Goal: Task Accomplishment & Management: Use online tool/utility

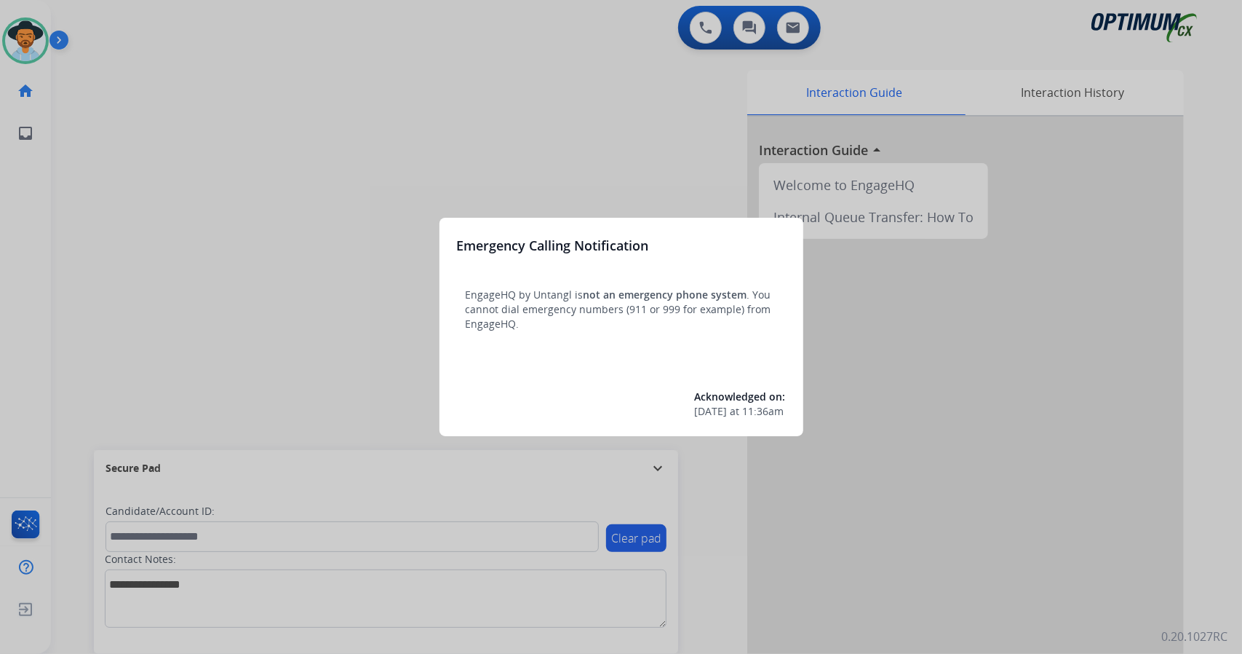
click at [192, 304] on div at bounding box center [621, 327] width 1242 height 654
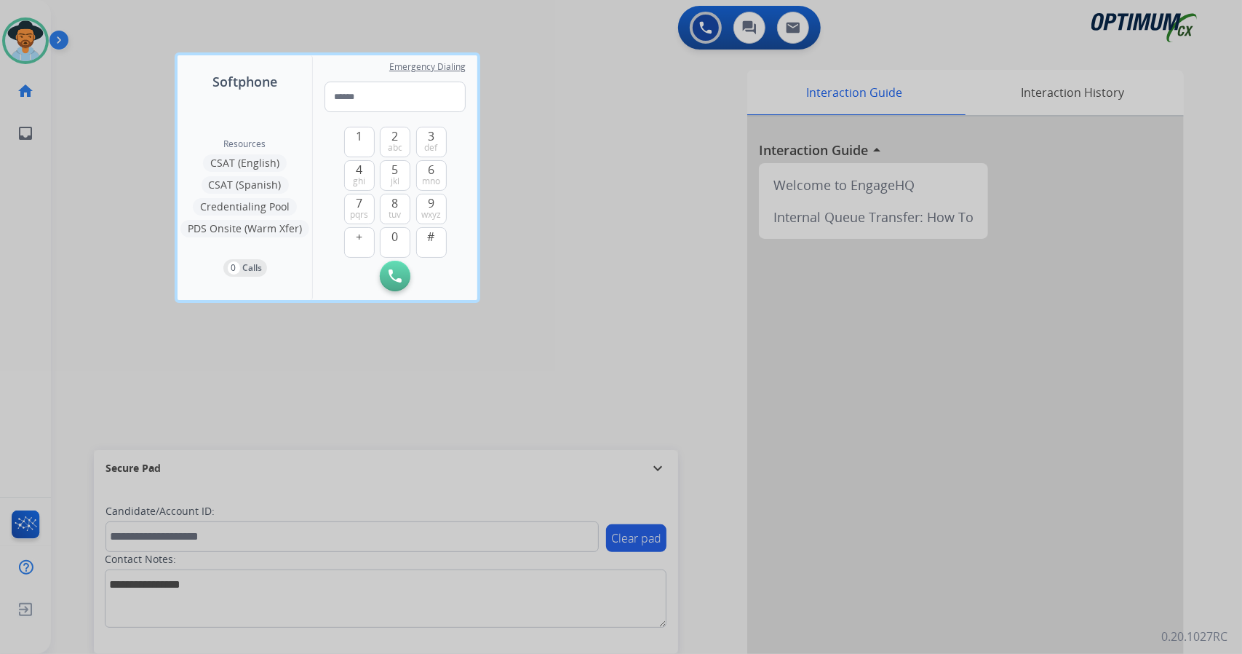
click at [129, 375] on div at bounding box center [621, 327] width 1242 height 654
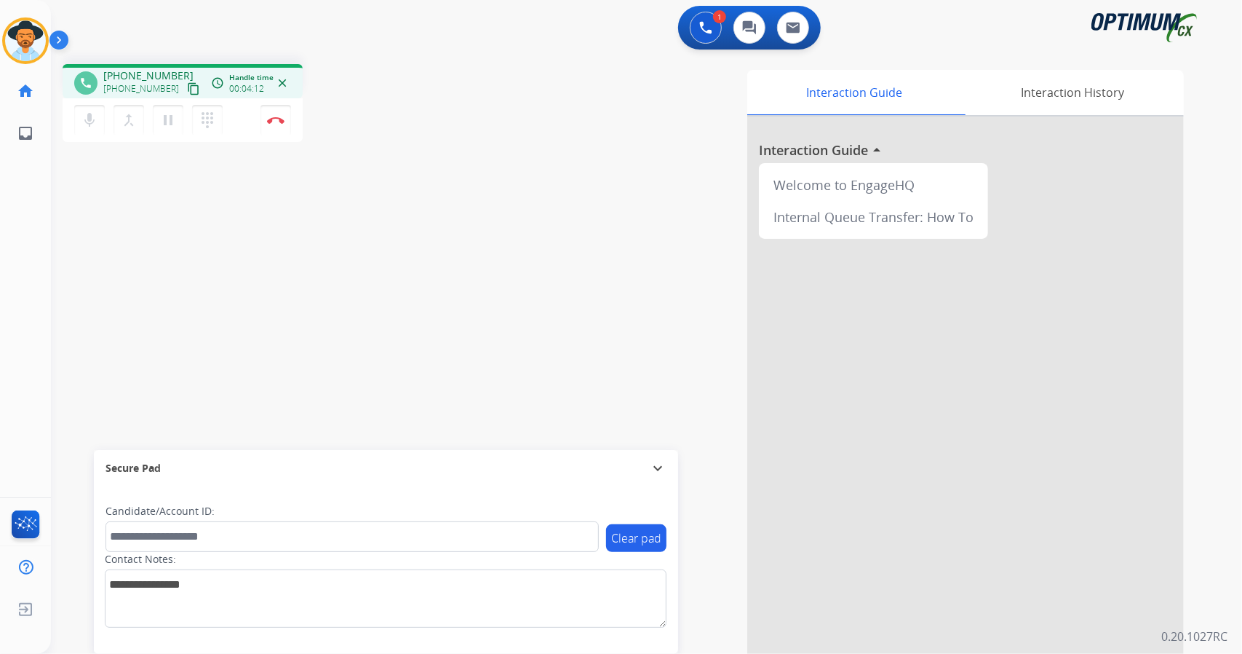
click at [231, 478] on div "Secure Pad" at bounding box center [386, 468] width 561 height 25
click at [287, 121] on button "Disconnect" at bounding box center [276, 120] width 31 height 31
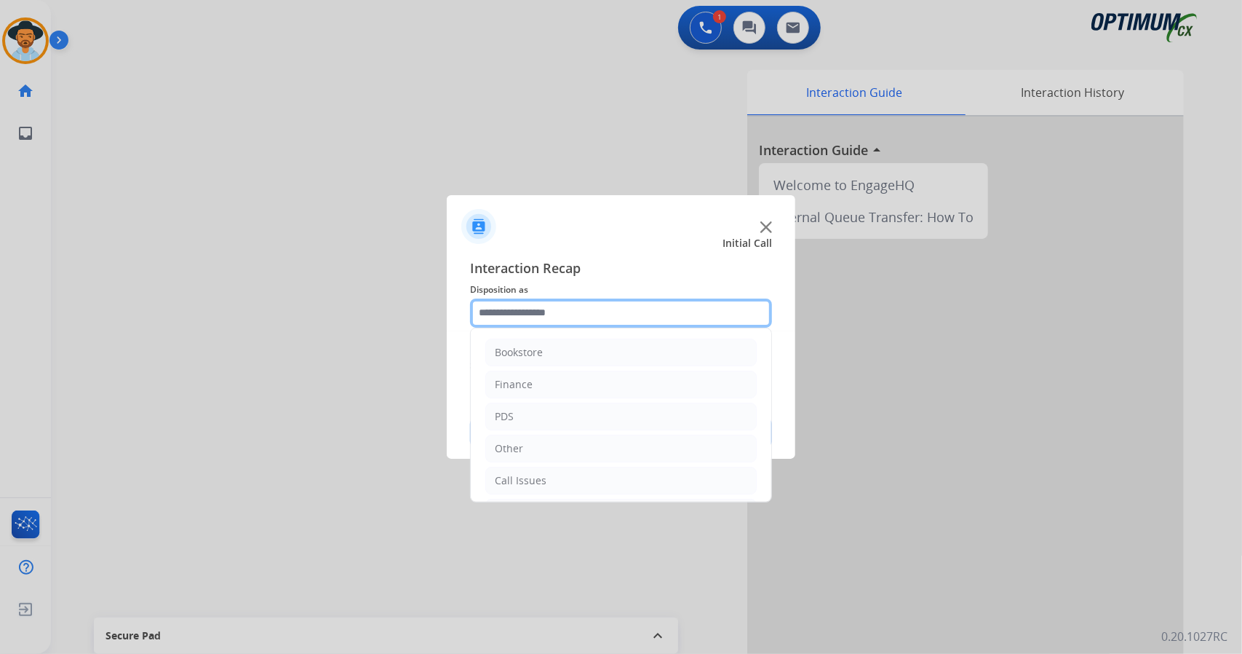
click at [574, 317] on input "text" at bounding box center [621, 312] width 302 height 29
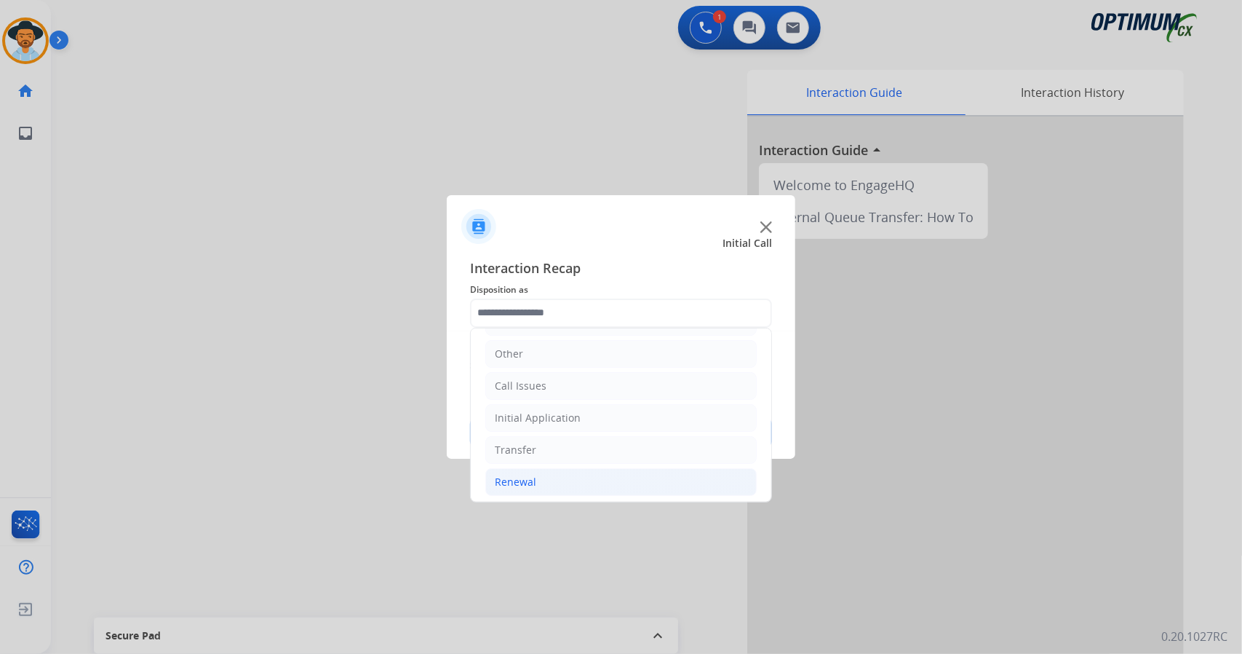
click at [603, 478] on li "Renewal" at bounding box center [620, 482] width 271 height 28
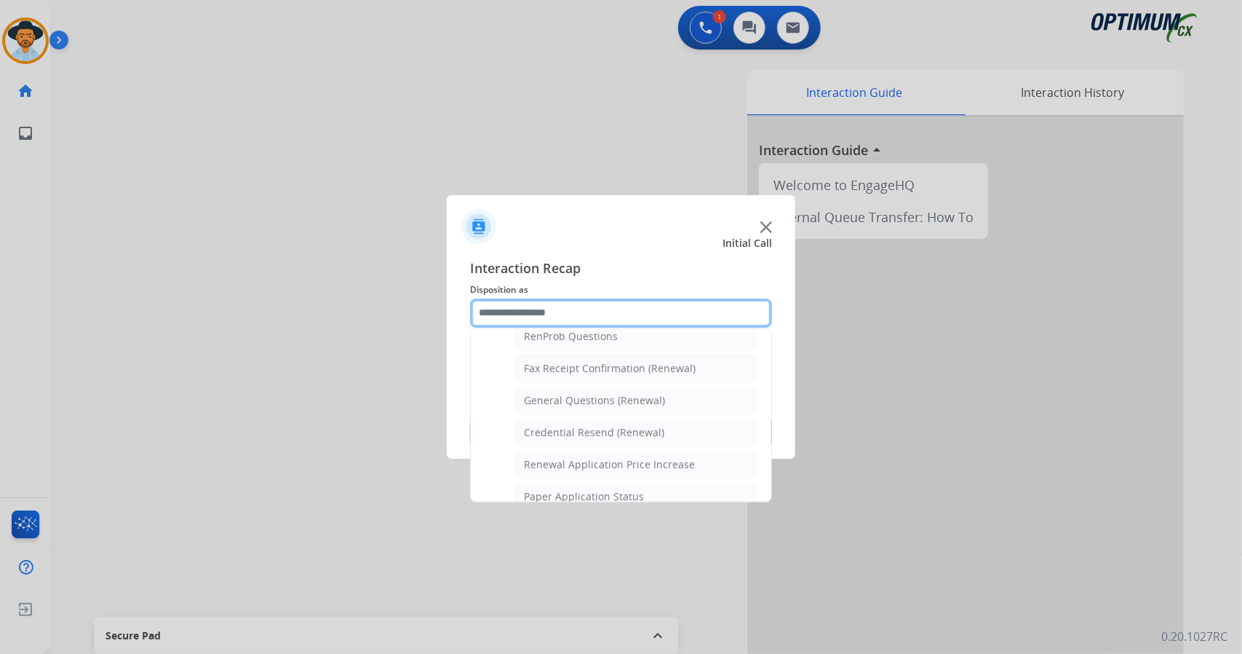
scroll to position [381, 0]
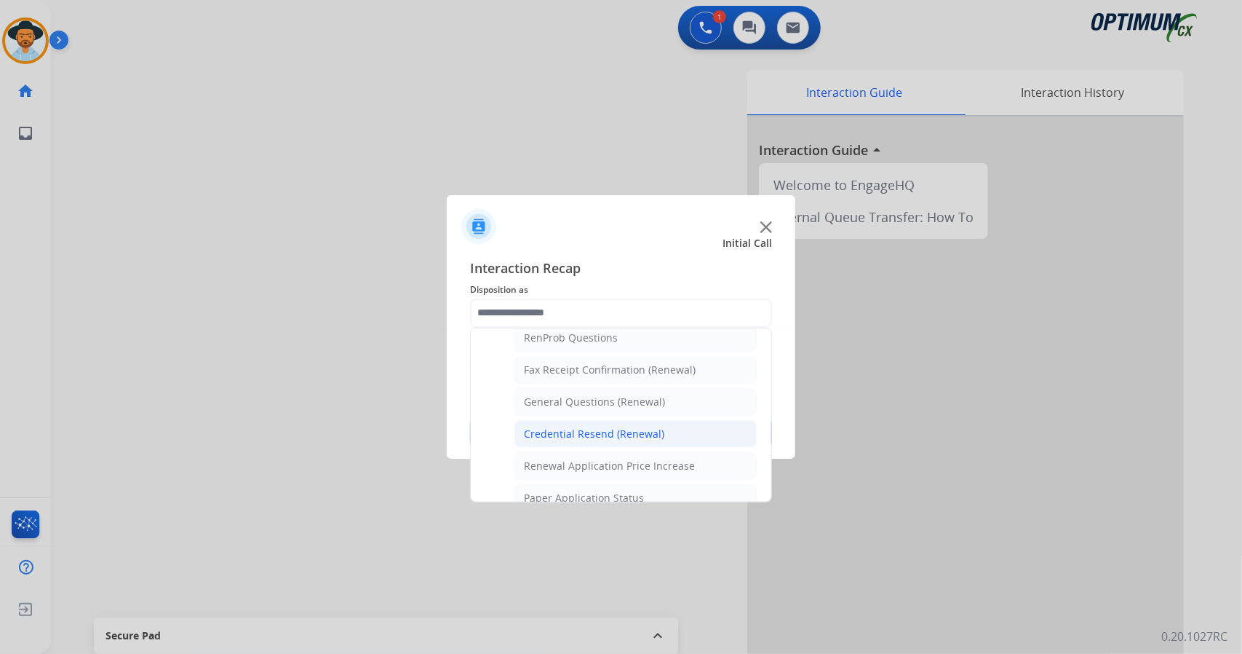
click at [659, 435] on li "Credential Resend (Renewal)" at bounding box center [636, 434] width 242 height 28
type input "**********"
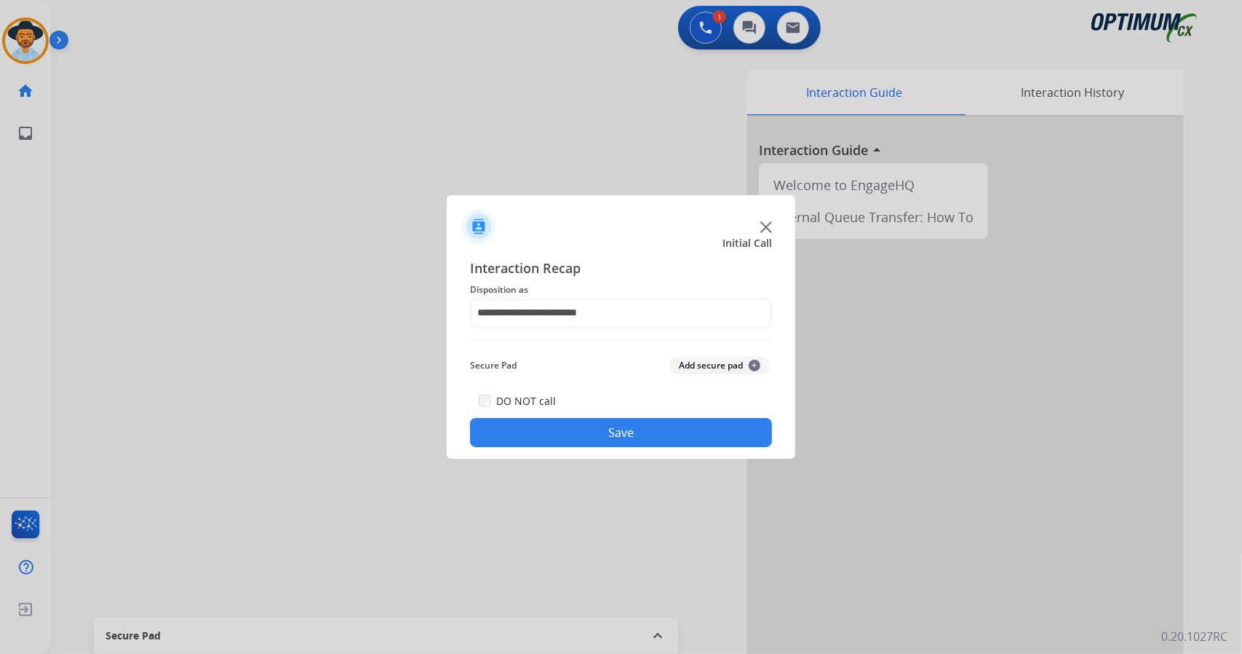
click at [659, 435] on button "Save" at bounding box center [621, 432] width 302 height 29
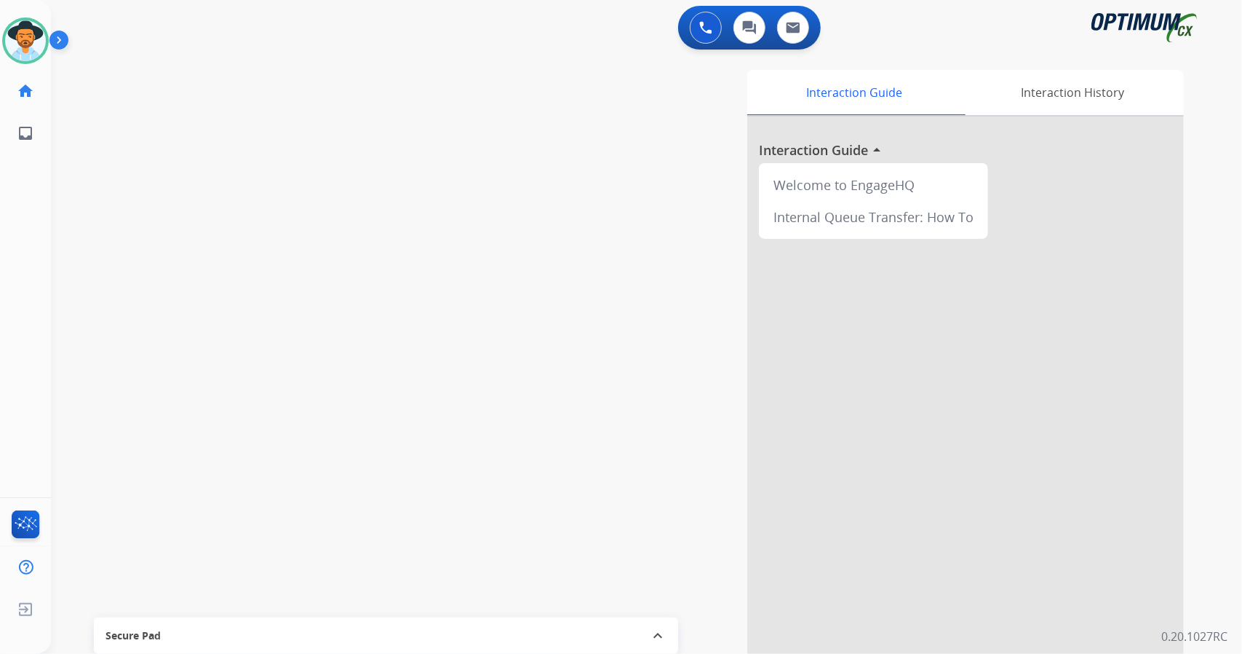
click at [651, 625] on div "Secure Pad" at bounding box center [386, 635] width 561 height 25
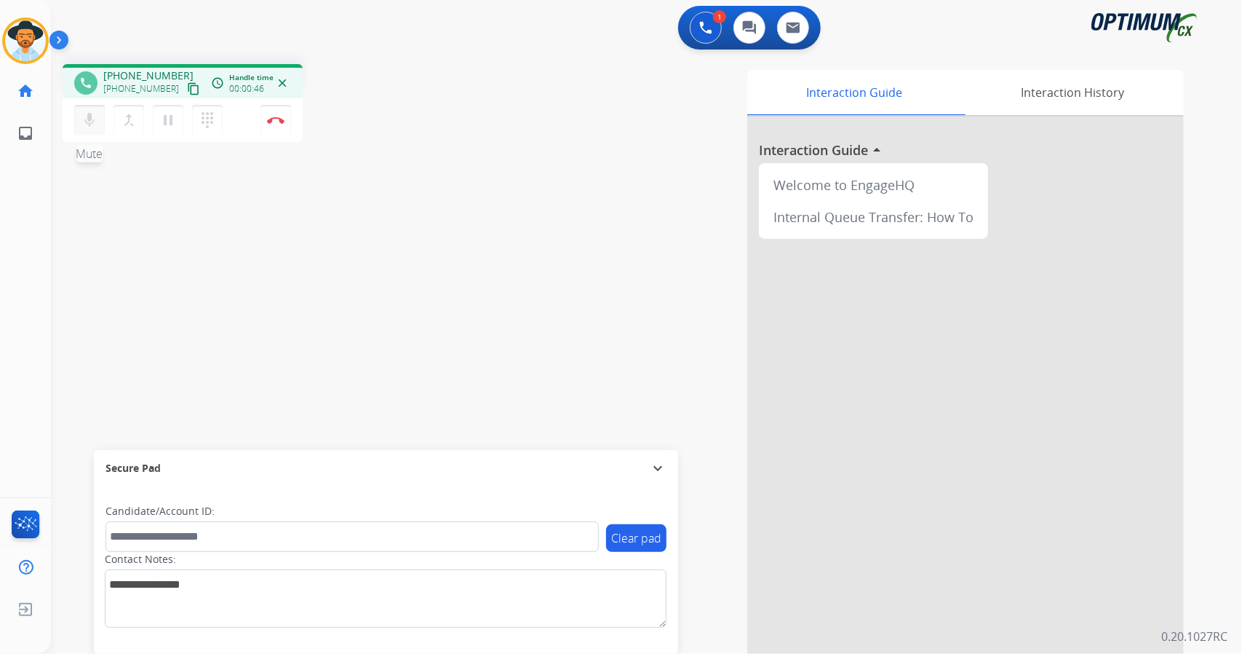
click at [84, 120] on mat-icon "mic" at bounding box center [89, 119] width 17 height 17
click at [84, 120] on mat-icon "mic_off" at bounding box center [89, 119] width 17 height 17
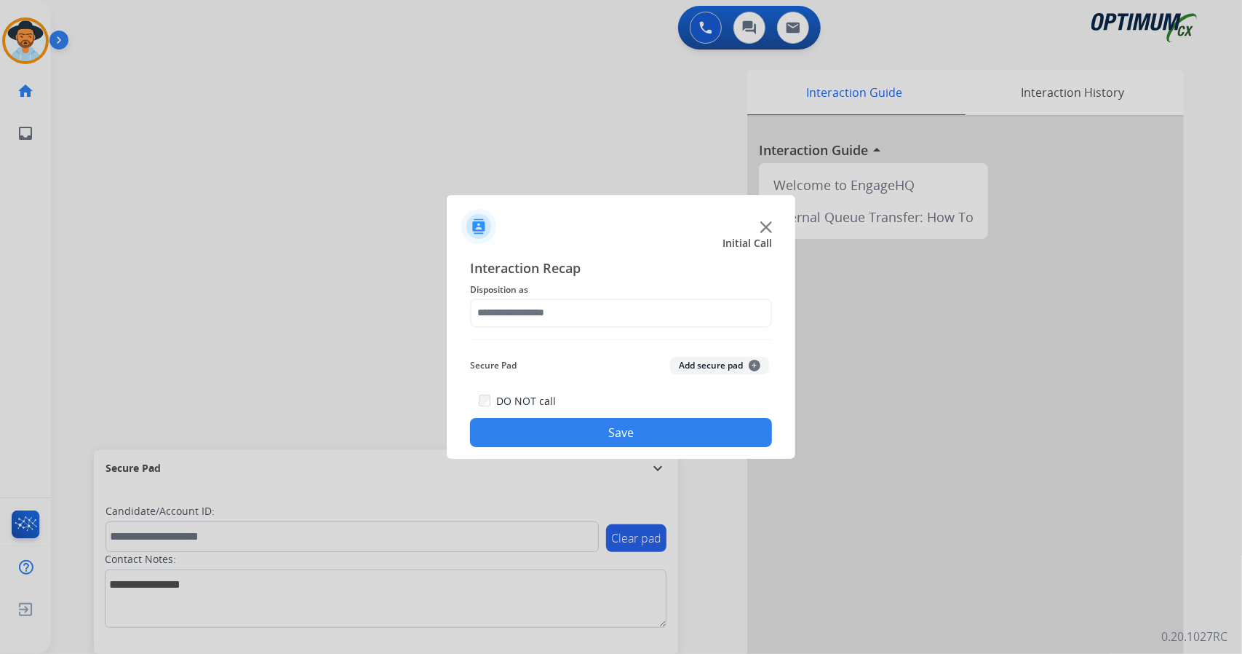
click at [276, 117] on div at bounding box center [621, 327] width 1242 height 654
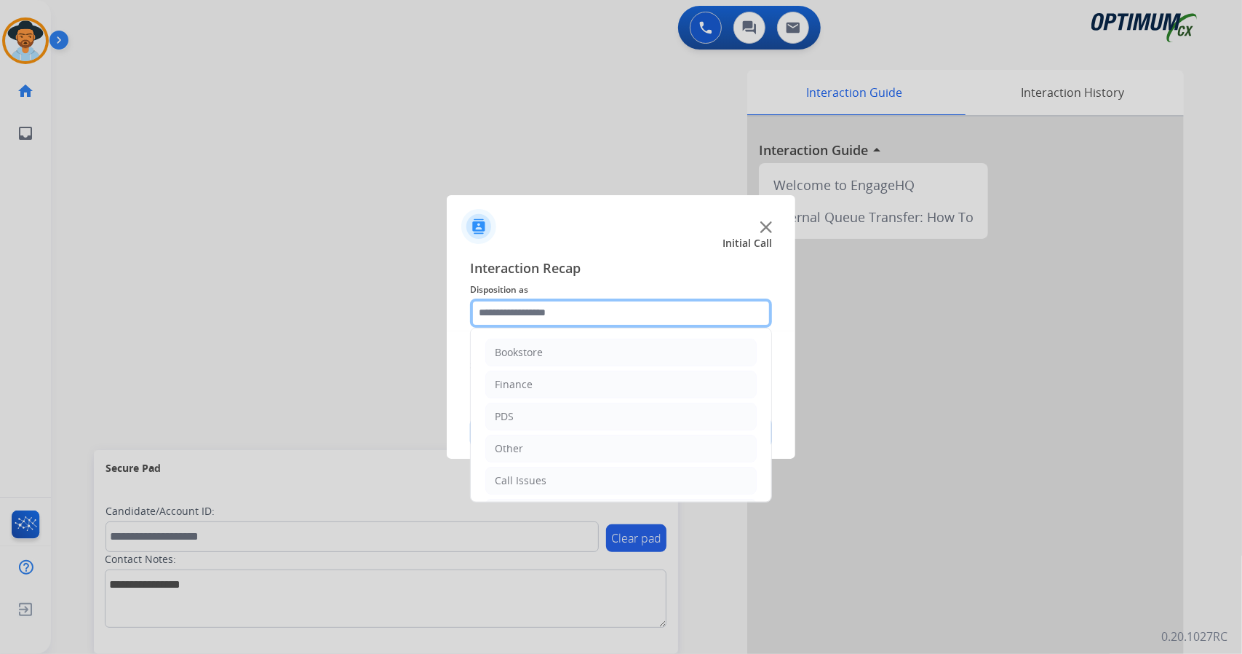
click at [516, 308] on input "text" at bounding box center [621, 312] width 302 height 29
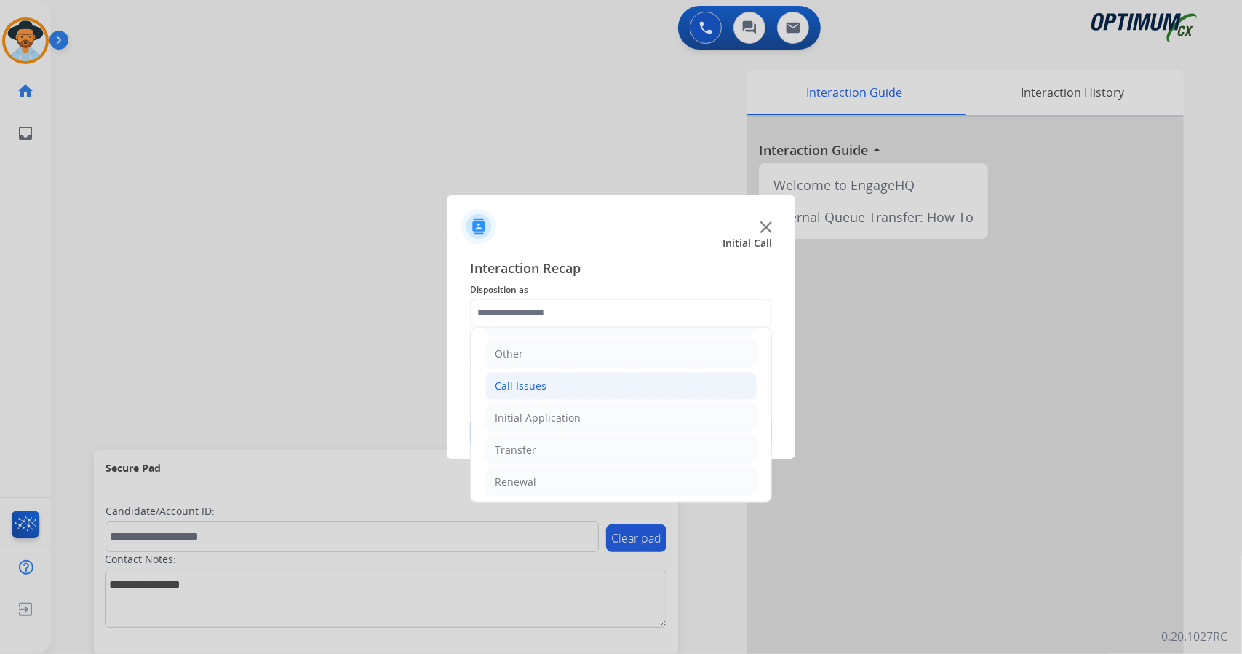
click at [549, 384] on li "Call Issues" at bounding box center [620, 386] width 271 height 28
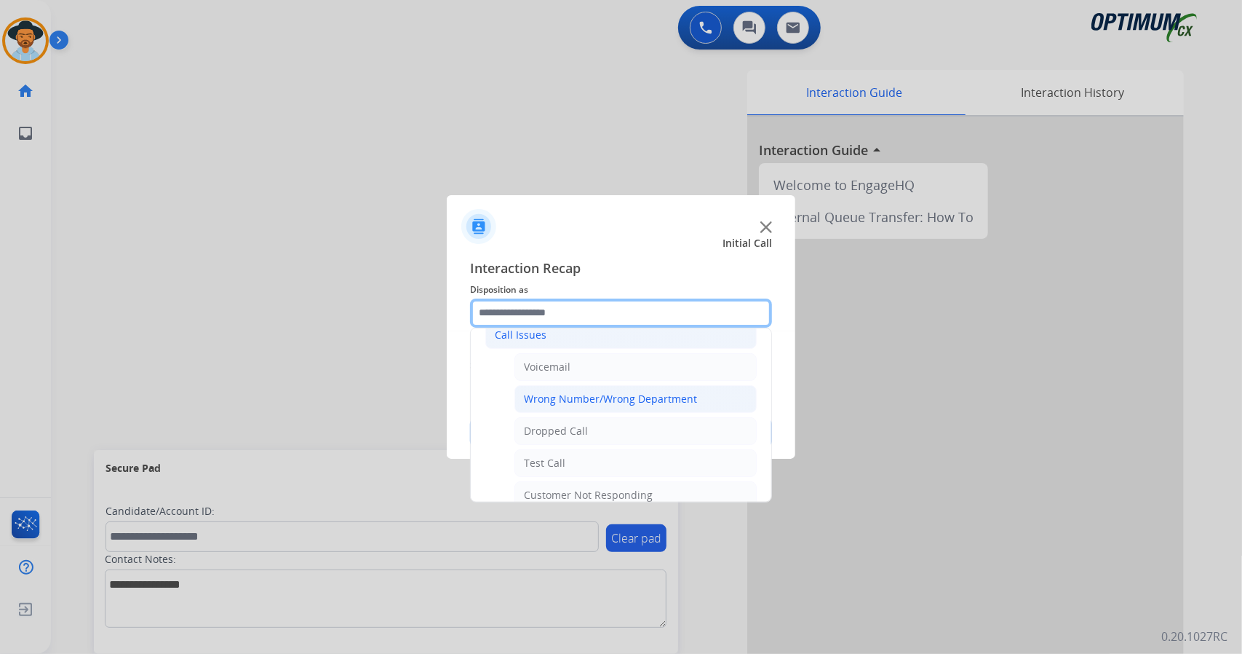
scroll to position [142, 0]
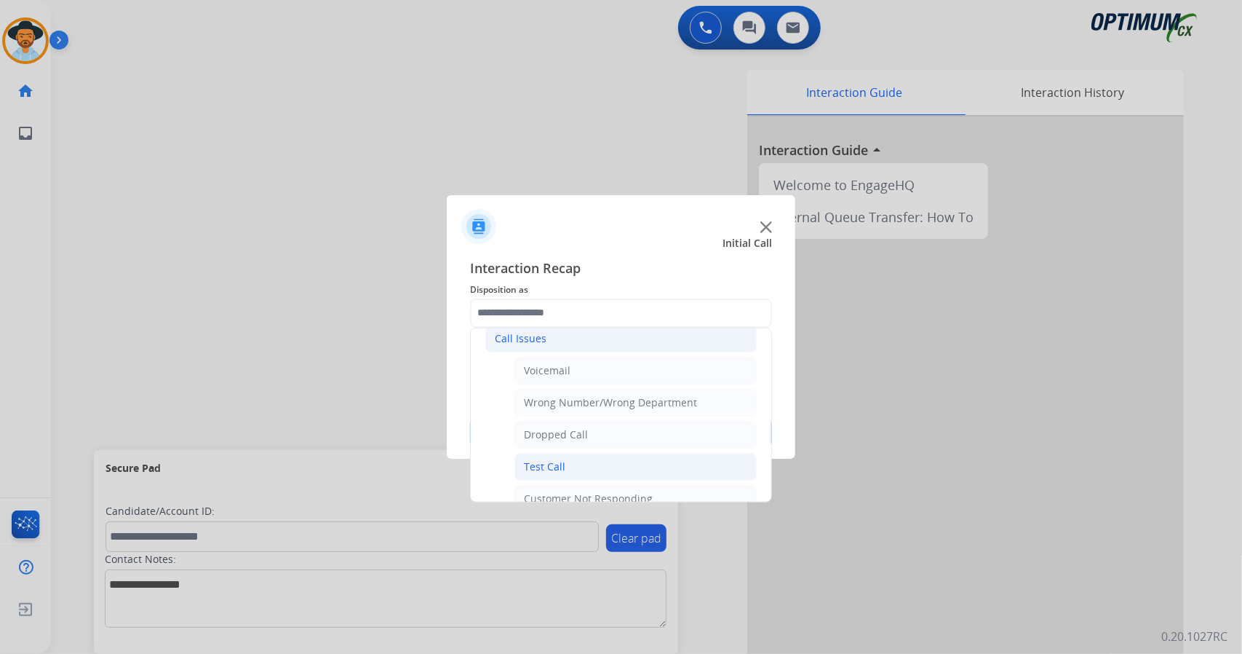
click at [571, 453] on li "Test Call" at bounding box center [636, 467] width 242 height 28
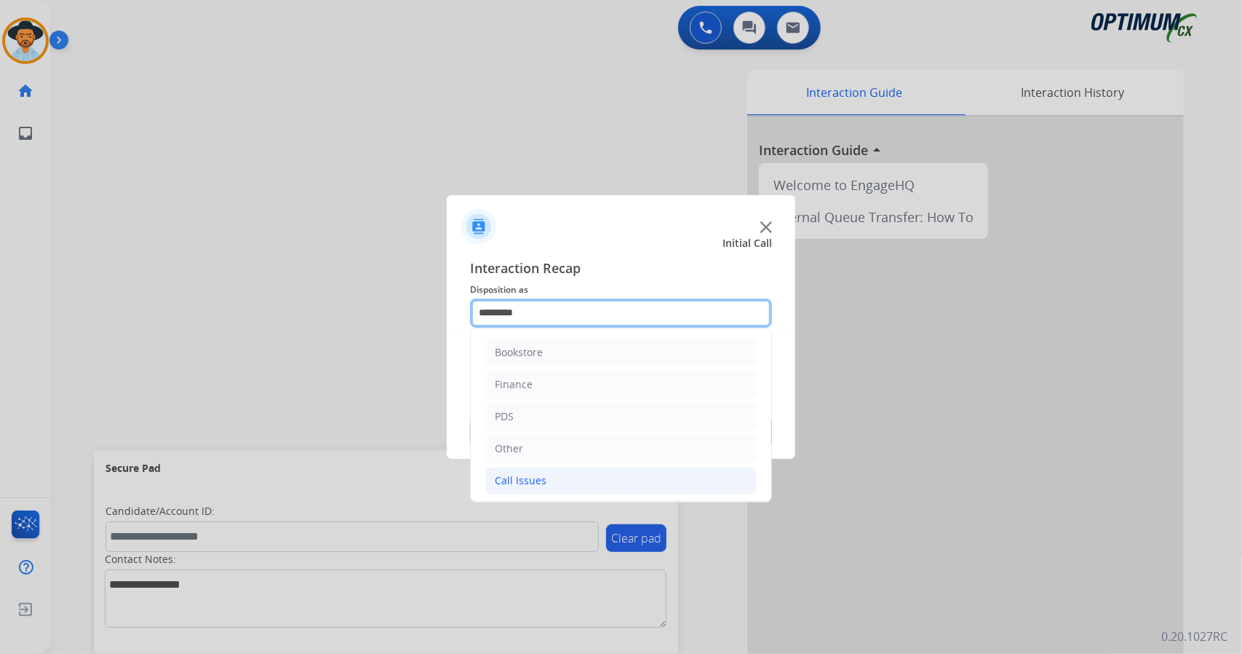
drag, startPoint x: 522, startPoint y: 317, endPoint x: 552, endPoint y: 462, distance: 148.6
click at [552, 328] on div "********* Bookstore Finance PDS Other Call Issues Voicemail Wrong Number/Wrong …" at bounding box center [621, 312] width 302 height 29
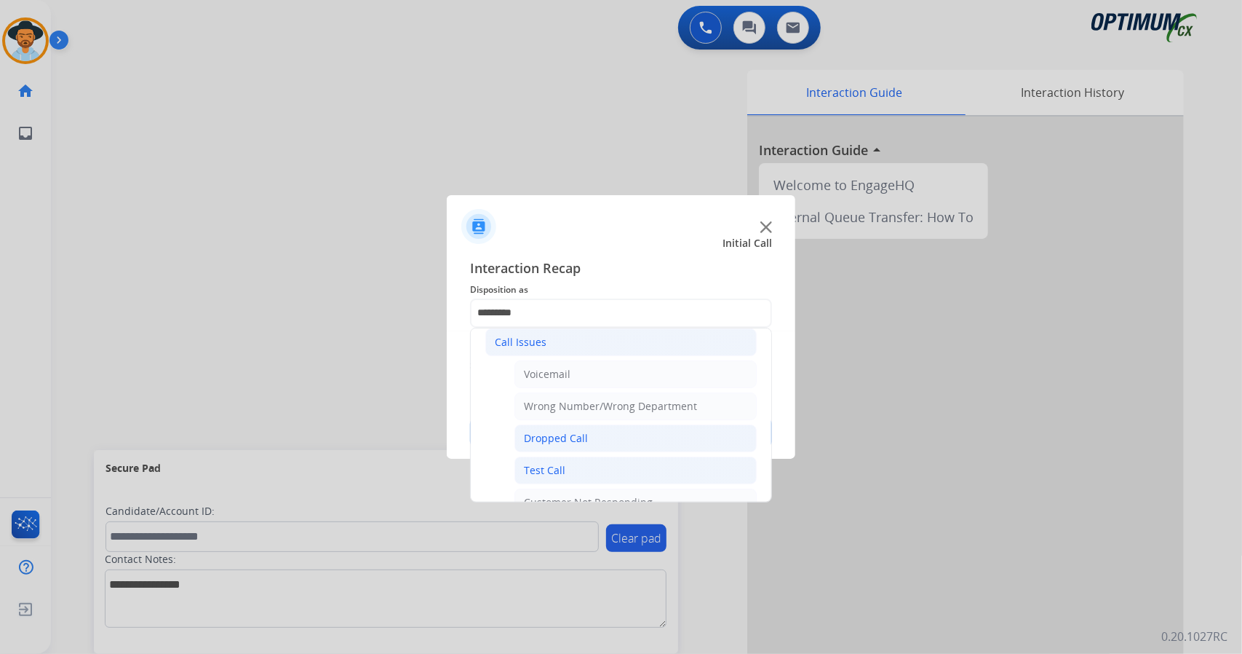
click at [548, 445] on li "Dropped Call" at bounding box center [636, 438] width 242 height 28
type input "**********"
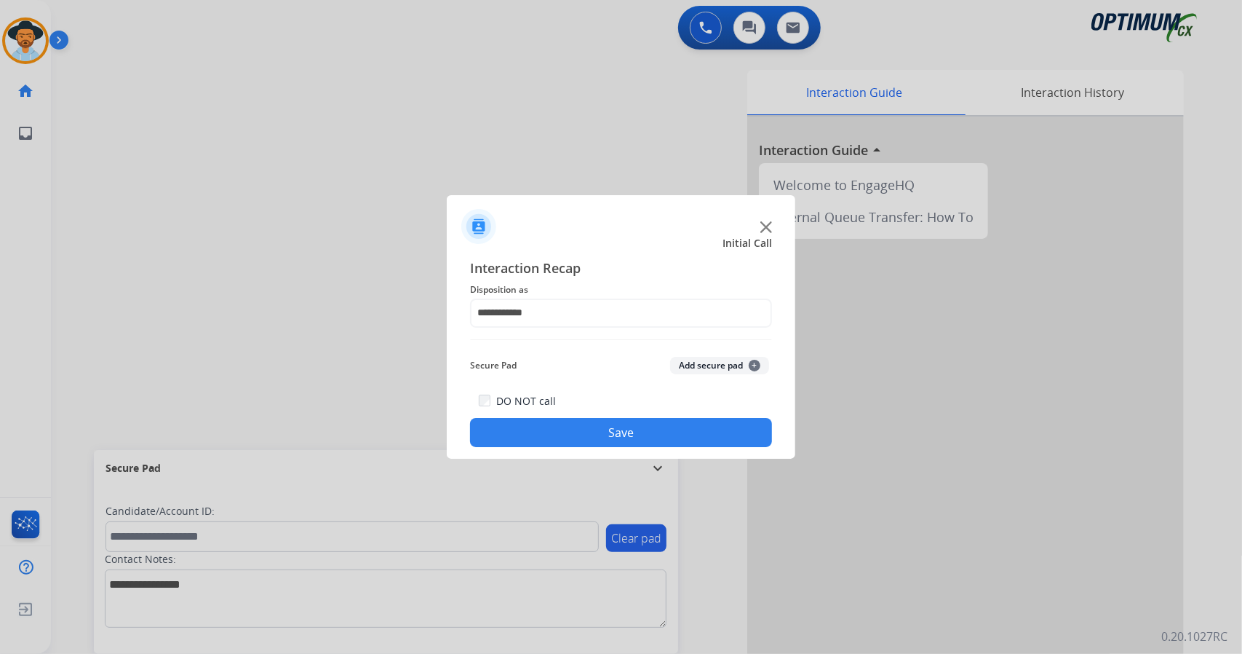
click at [548, 445] on button "Save" at bounding box center [621, 432] width 302 height 29
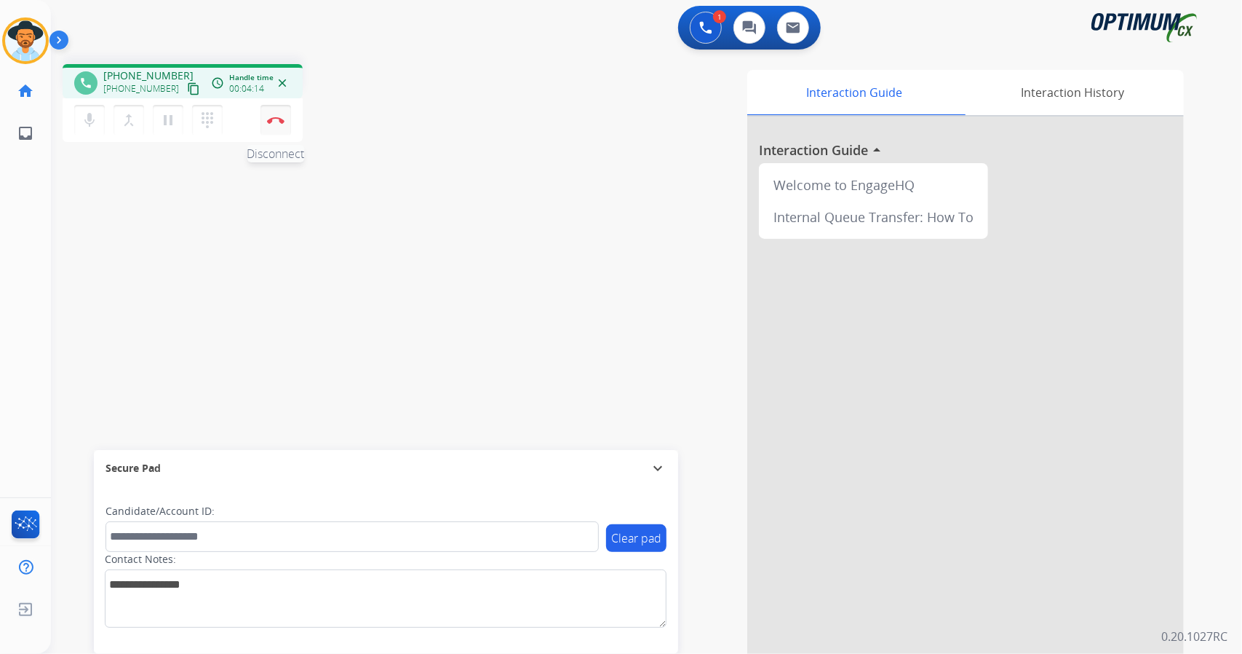
click at [275, 124] on button "Disconnect" at bounding box center [276, 120] width 31 height 31
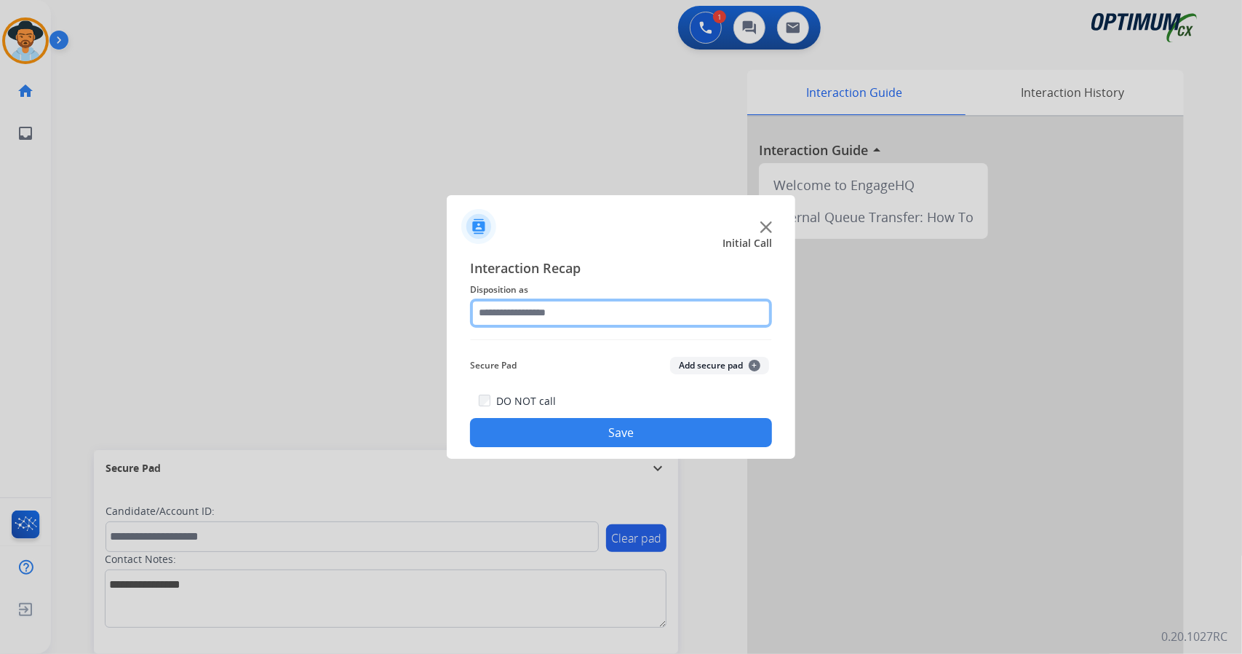
click at [514, 309] on input "text" at bounding box center [621, 312] width 302 height 29
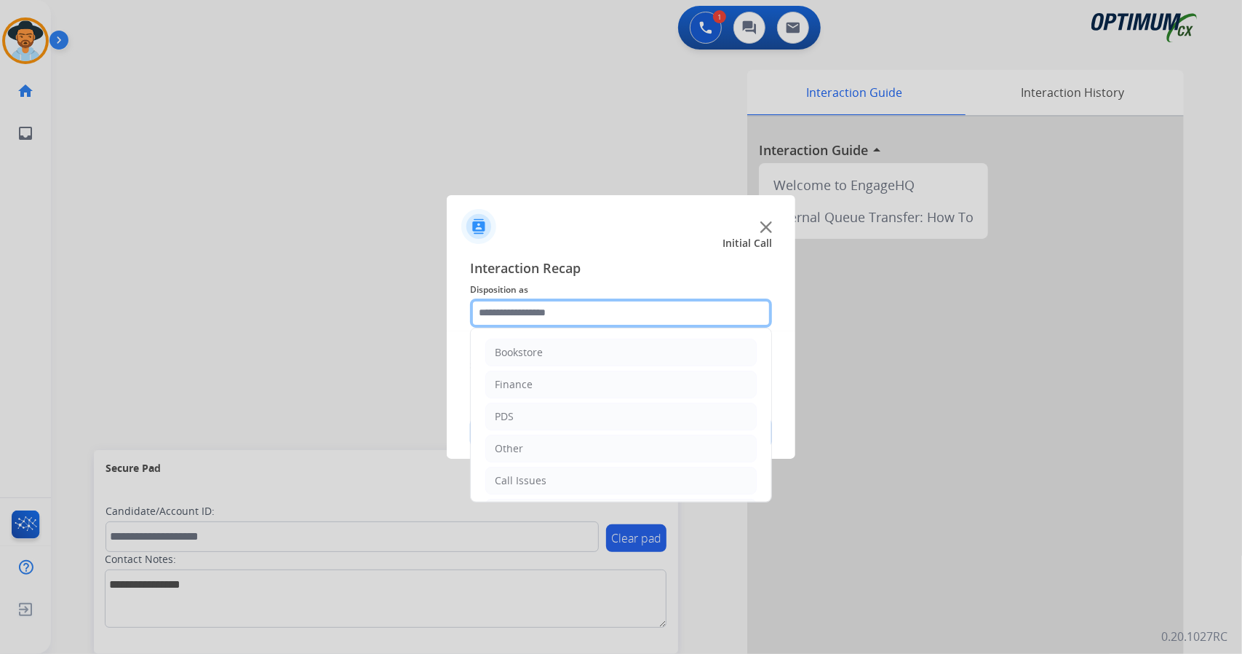
scroll to position [95, 0]
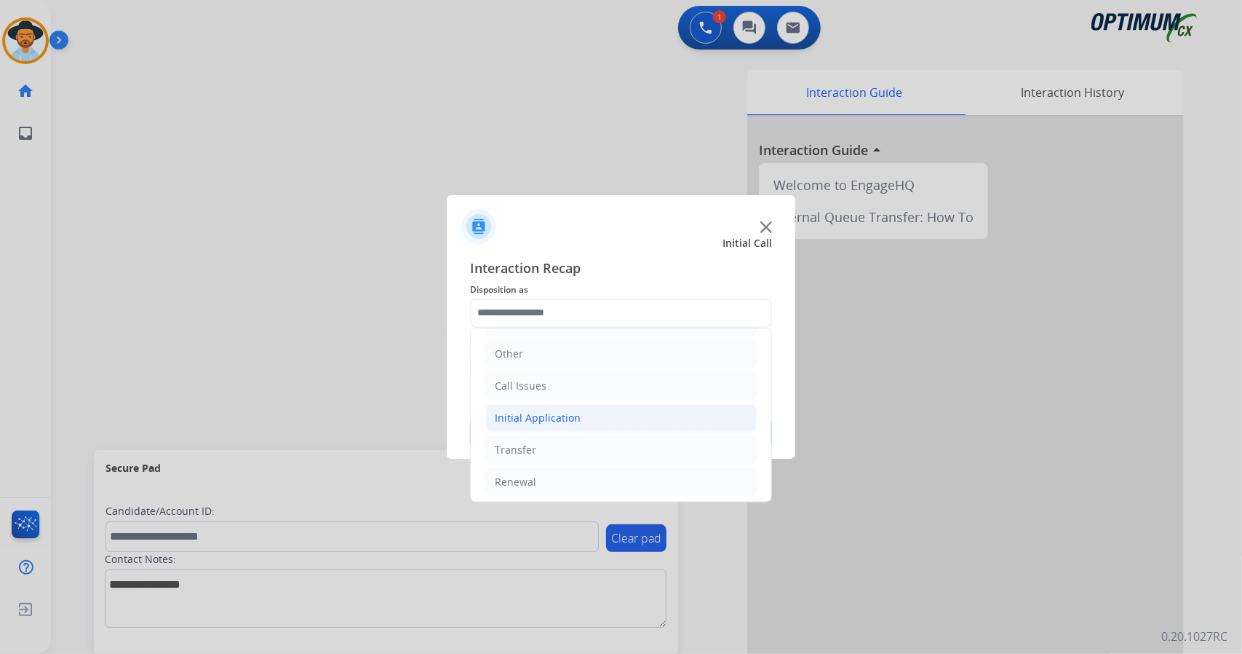
click at [525, 421] on div "Initial Application" at bounding box center [538, 417] width 86 height 15
click at [532, 436] on li "Credential Resend (Initial application)" at bounding box center [636, 450] width 242 height 28
type input "**********"
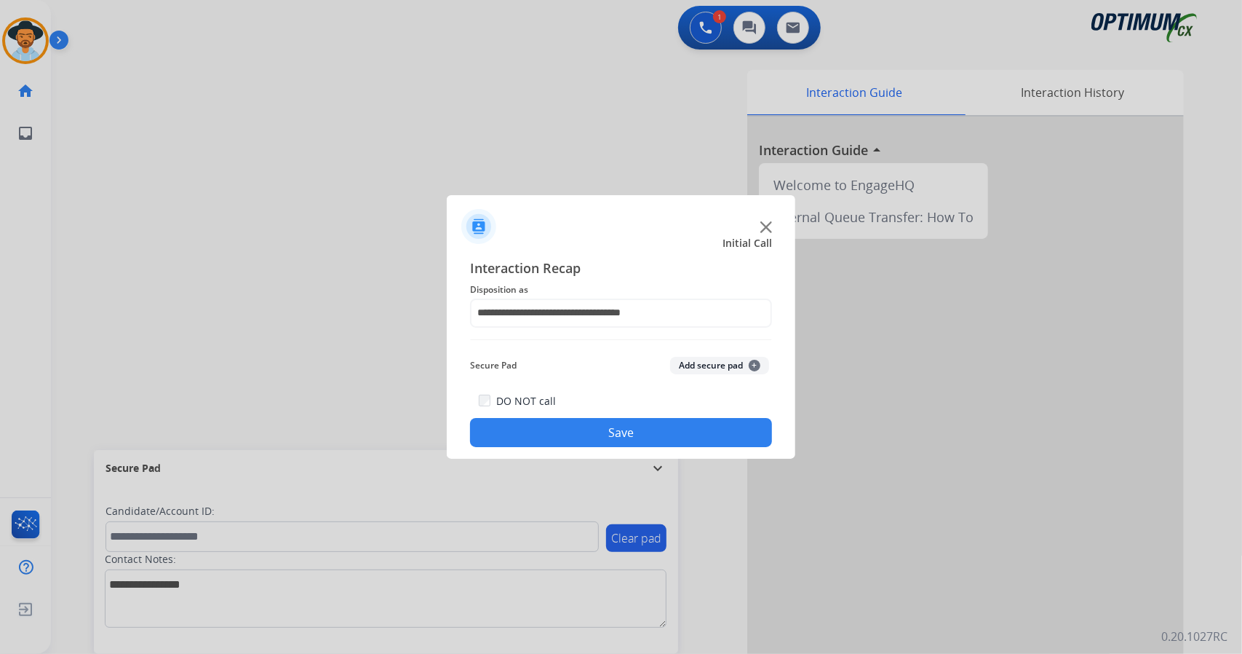
click at [532, 435] on button "Save" at bounding box center [621, 432] width 302 height 29
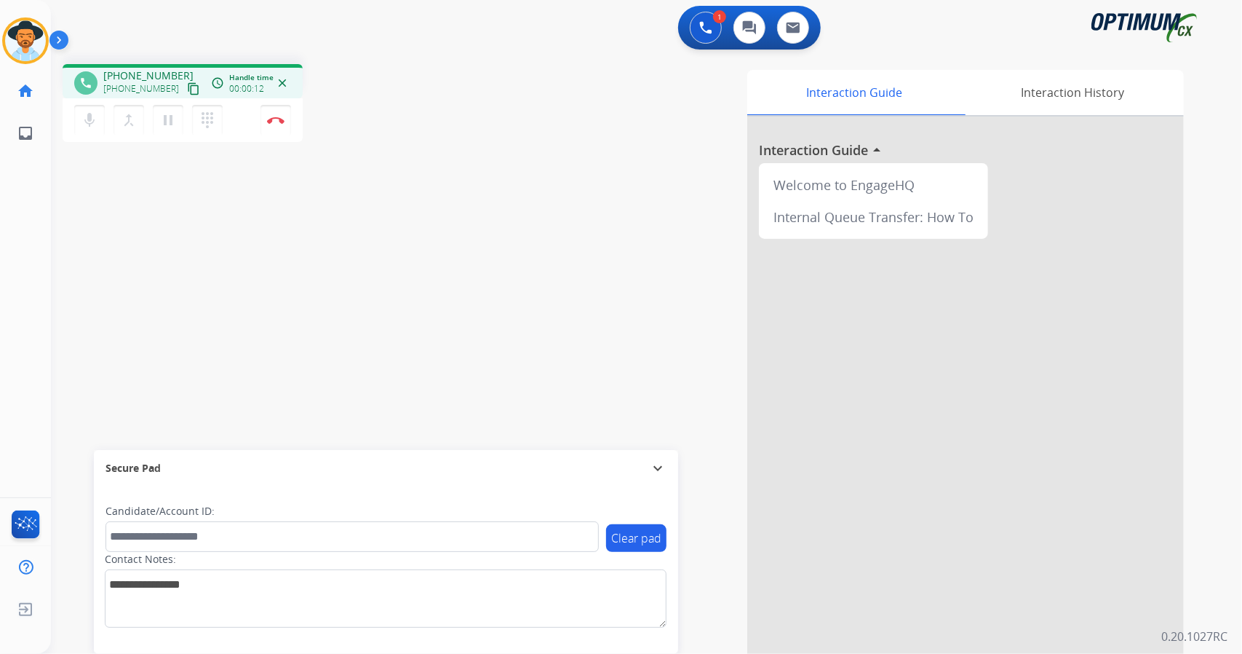
click at [519, 8] on div "1 Voice Interactions 0 Chat Interactions 0 Email Interactions" at bounding box center [637, 29] width 1139 height 47
click at [285, 116] on button "Disconnect" at bounding box center [276, 120] width 31 height 31
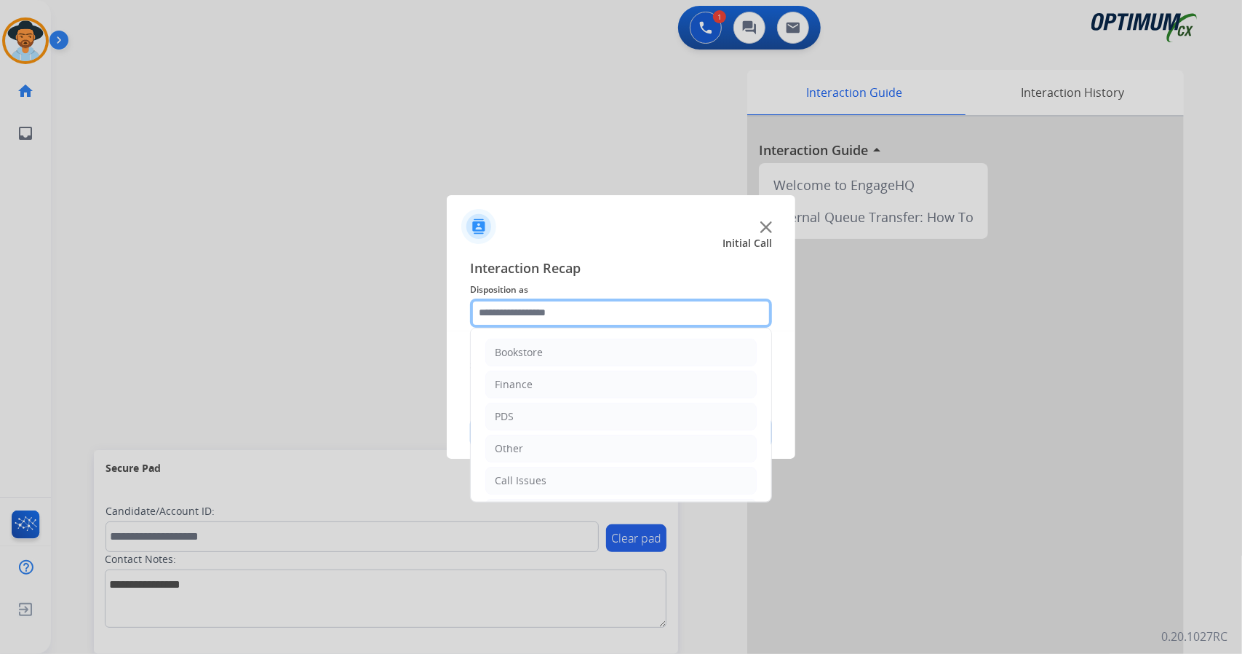
click at [592, 306] on input "text" at bounding box center [621, 312] width 302 height 29
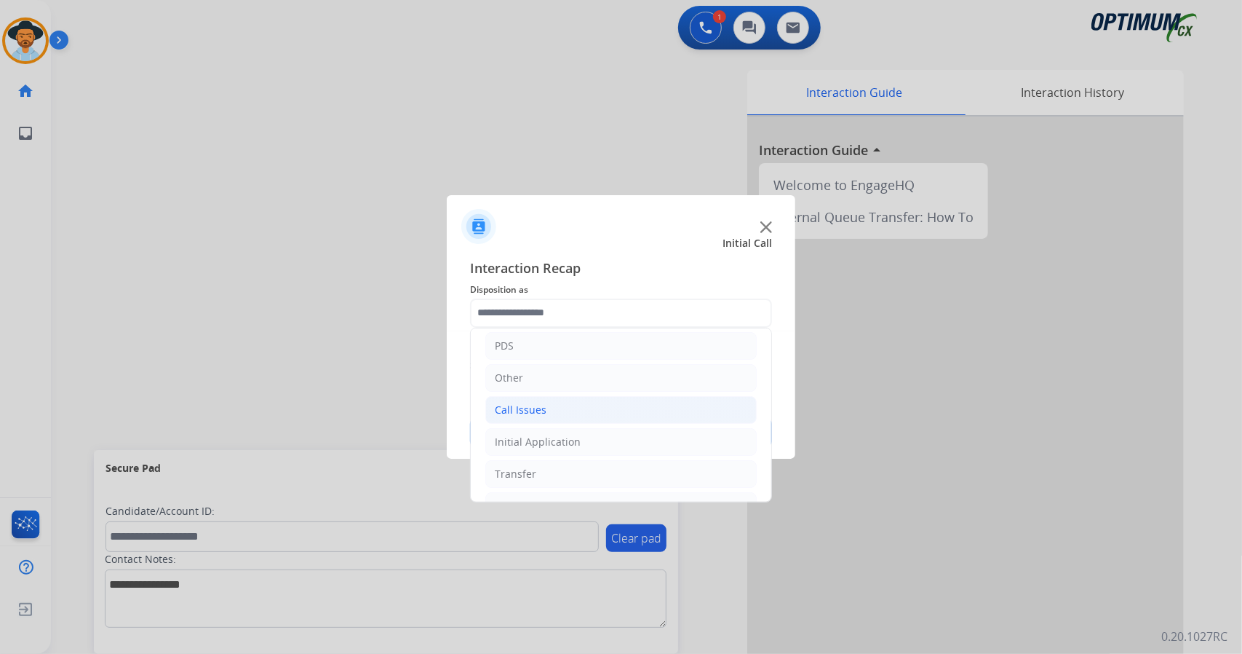
click at [536, 402] on div "Call Issues" at bounding box center [521, 409] width 52 height 15
click at [571, 467] on div "Wrong Number/Wrong Department" at bounding box center [610, 474] width 173 height 15
type input "**********"
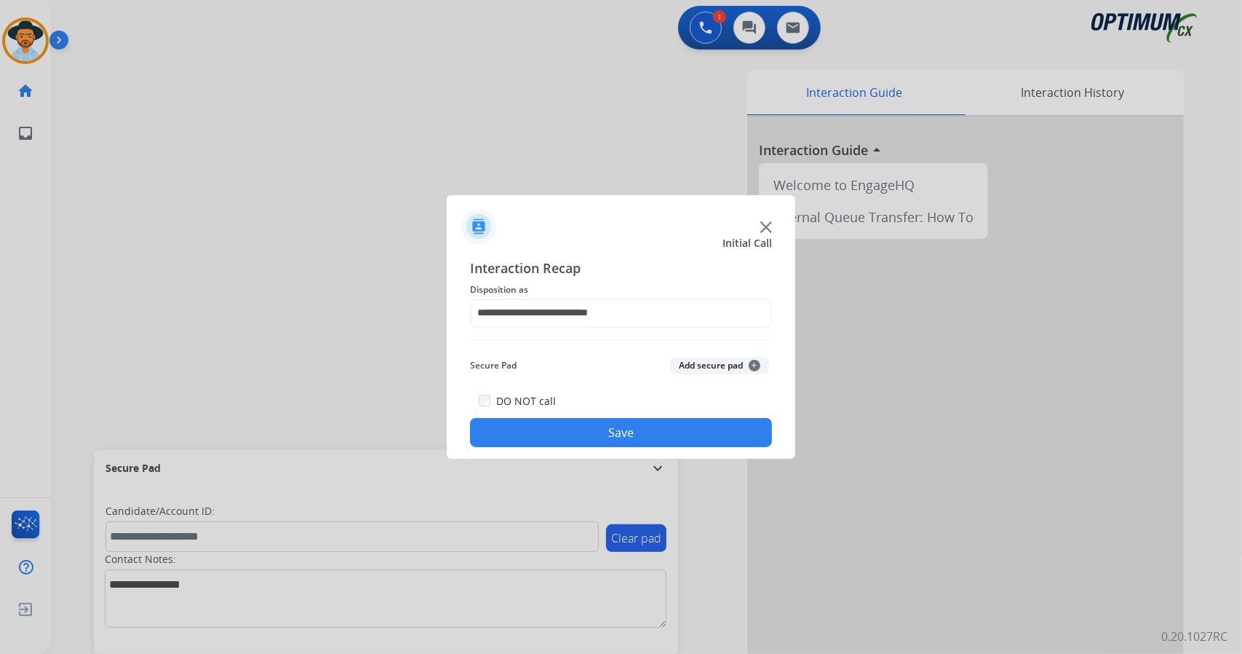
click at [571, 430] on button "Save" at bounding box center [621, 432] width 302 height 29
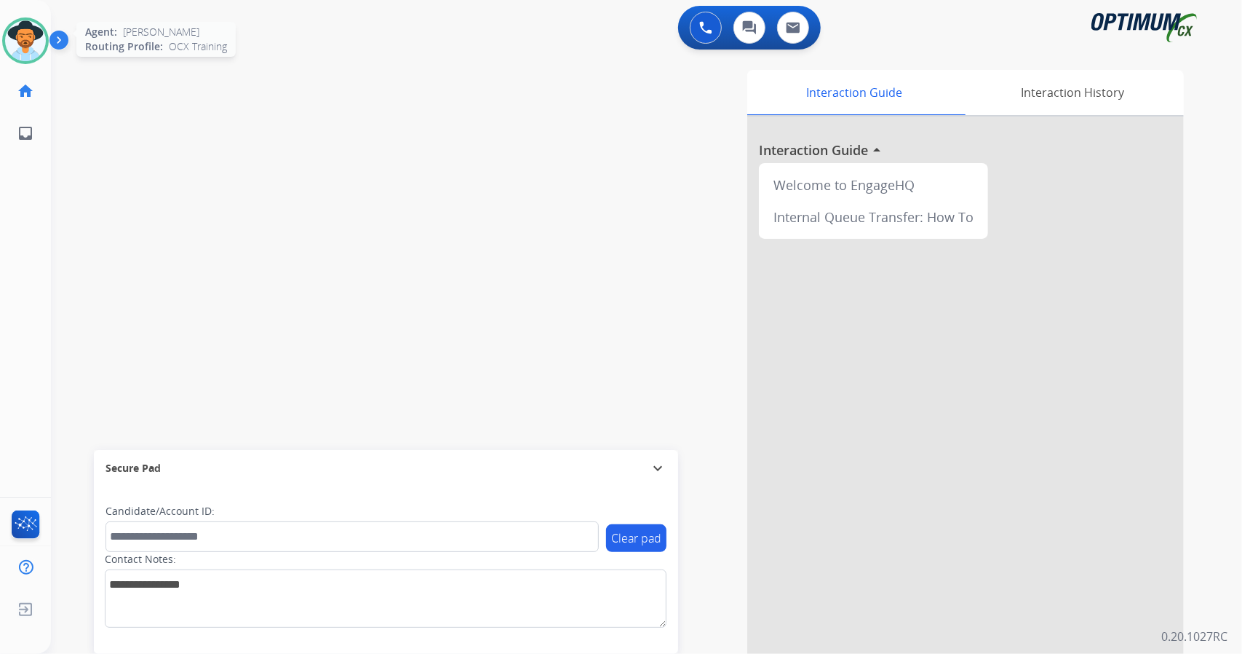
click at [31, 40] on img at bounding box center [25, 40] width 41 height 41
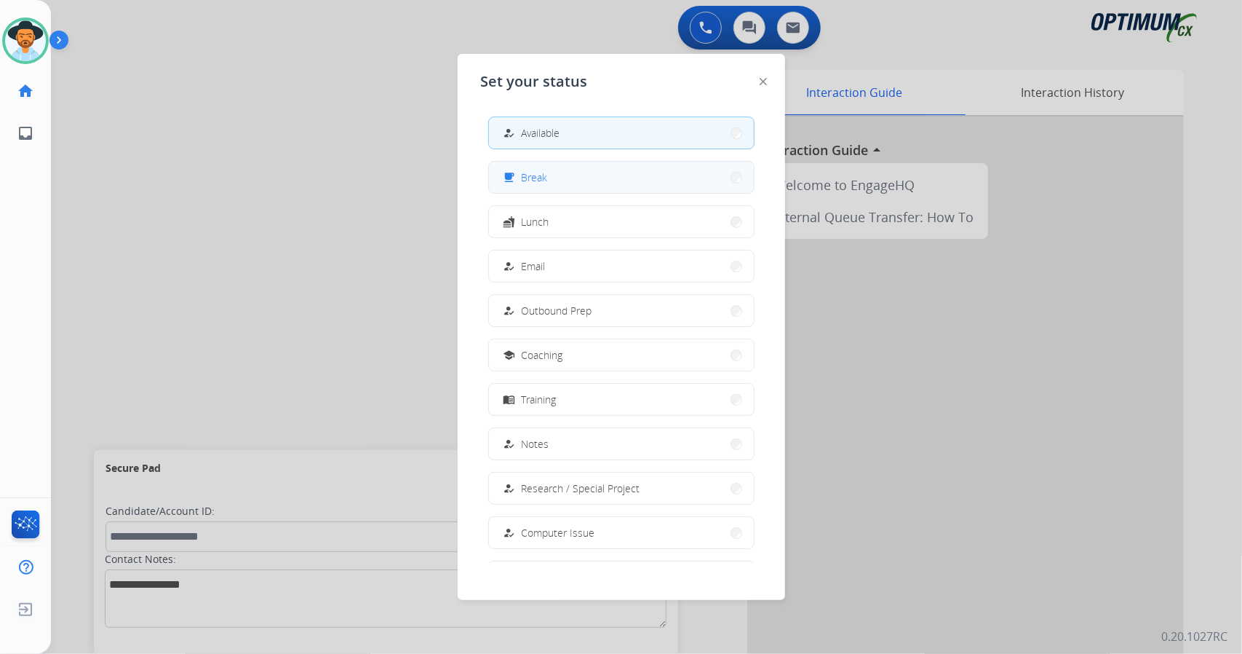
click at [611, 178] on button "free_breakfast Break" at bounding box center [621, 177] width 265 height 31
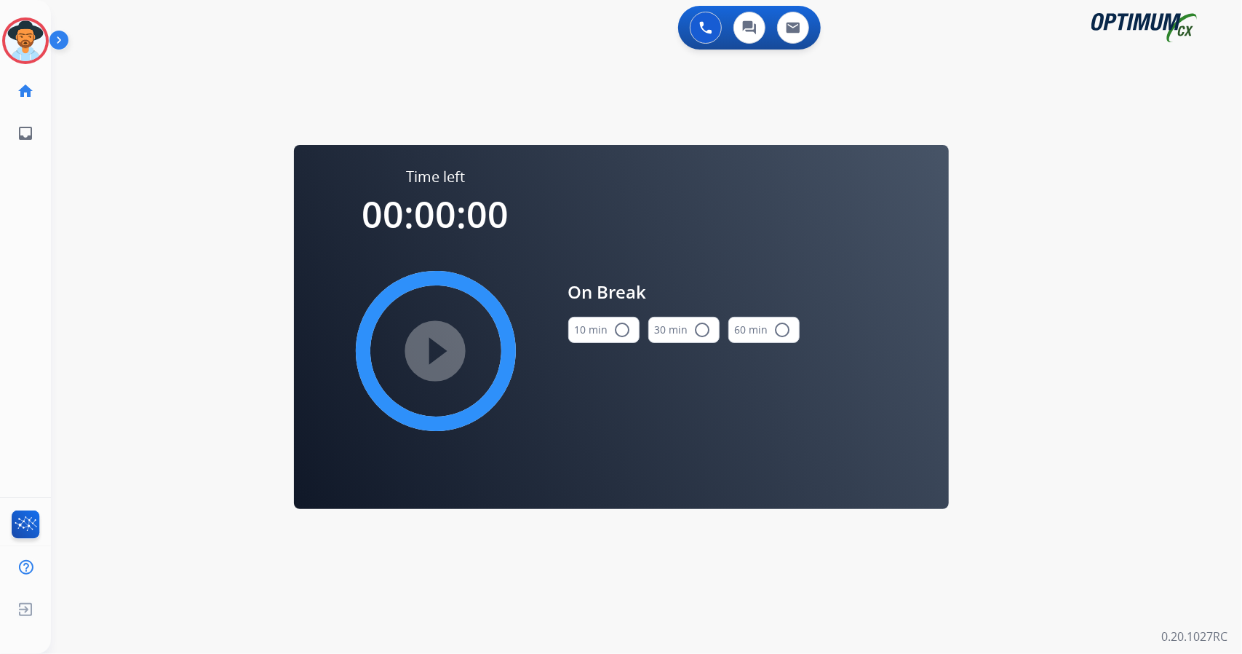
click at [1136, 372] on div "0 Voice Interactions 0 Chat Interactions 0 Email Interactions swap_horiz Break …" at bounding box center [646, 327] width 1191 height 654
click at [614, 338] on mat-icon "radio_button_unchecked" at bounding box center [622, 329] width 17 height 17
click at [445, 356] on mat-icon "play_circle_filled" at bounding box center [435, 350] width 17 height 17
click at [23, 28] on icon at bounding box center [25, 40] width 47 height 47
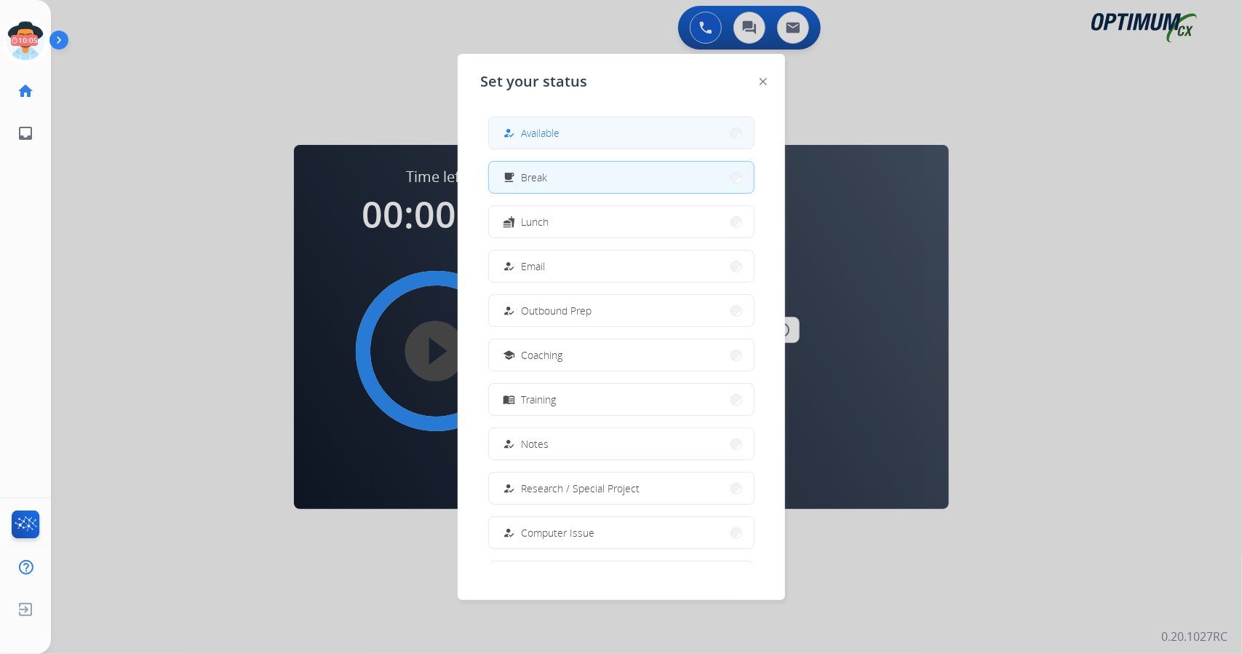
click at [571, 138] on button "how_to_reg Available" at bounding box center [621, 132] width 265 height 31
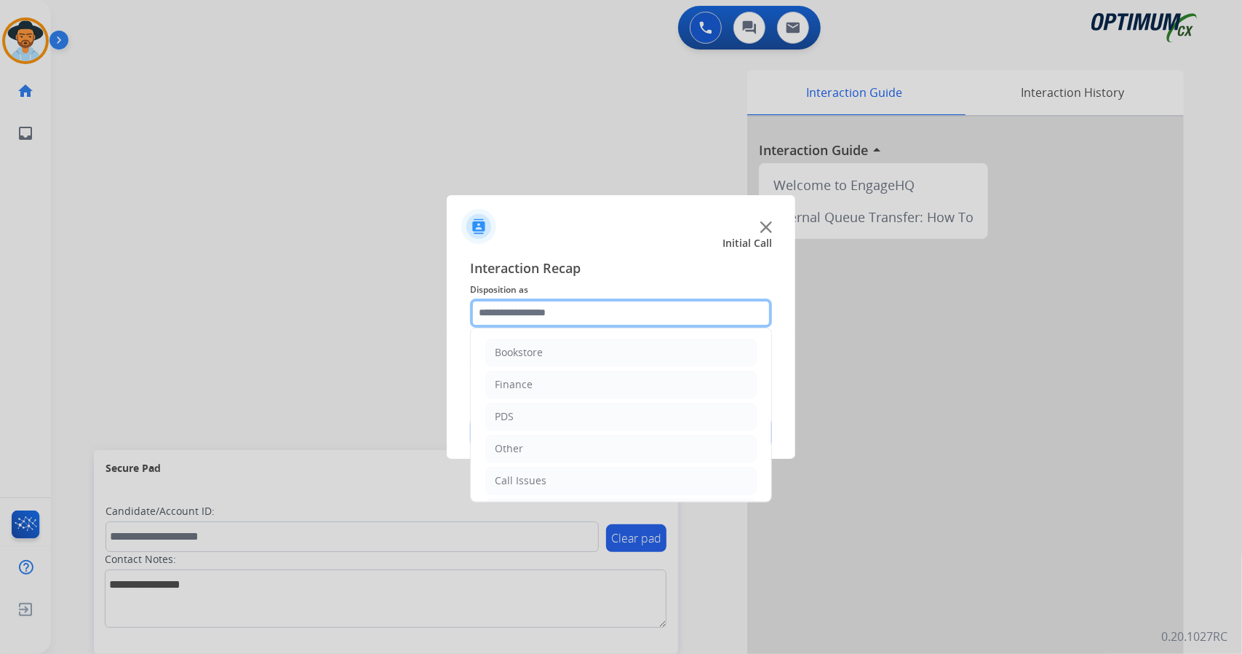
click at [561, 318] on input "text" at bounding box center [621, 312] width 302 height 29
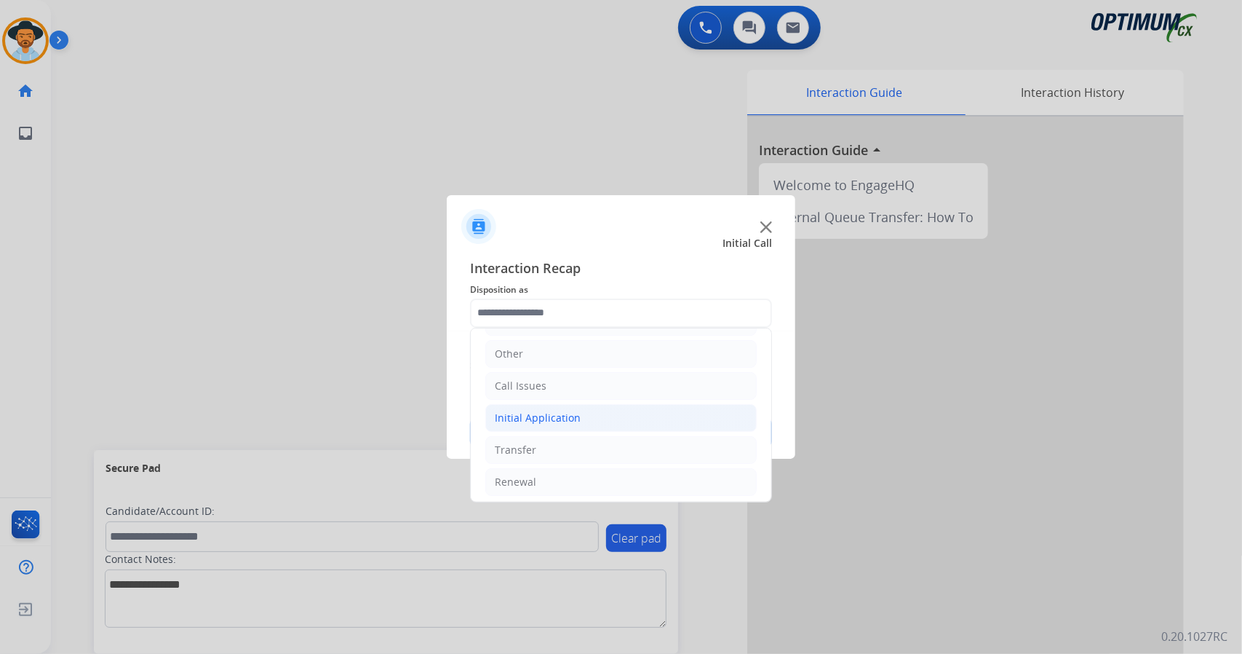
click at [579, 423] on li "Initial Application" at bounding box center [620, 418] width 271 height 28
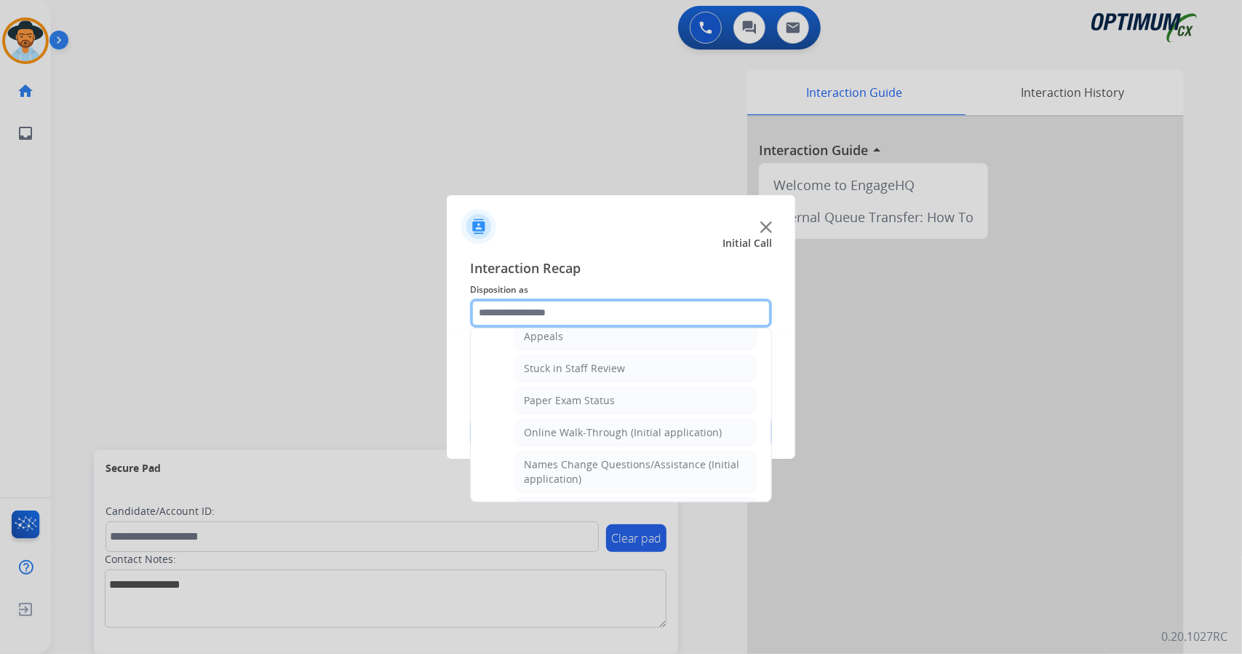
scroll to position [242, 0]
click at [579, 424] on div "Online Walk-Through (Initial application)" at bounding box center [623, 431] width 198 height 15
type input "**********"
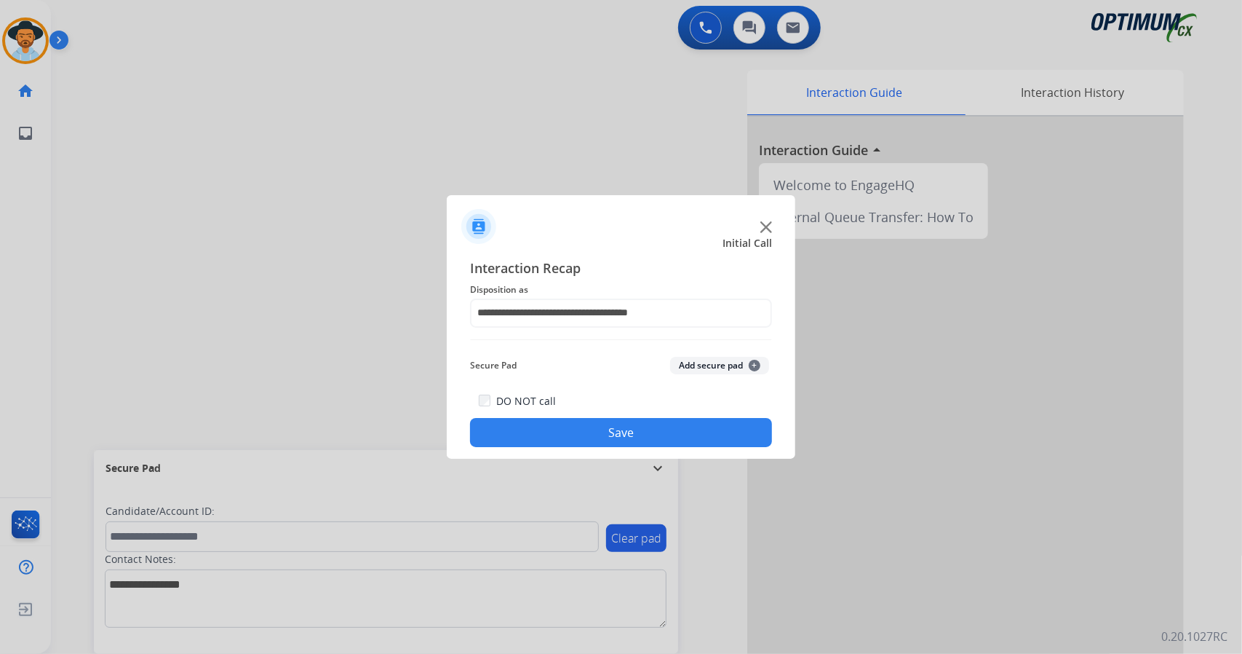
click at [579, 423] on button "Save" at bounding box center [621, 432] width 302 height 29
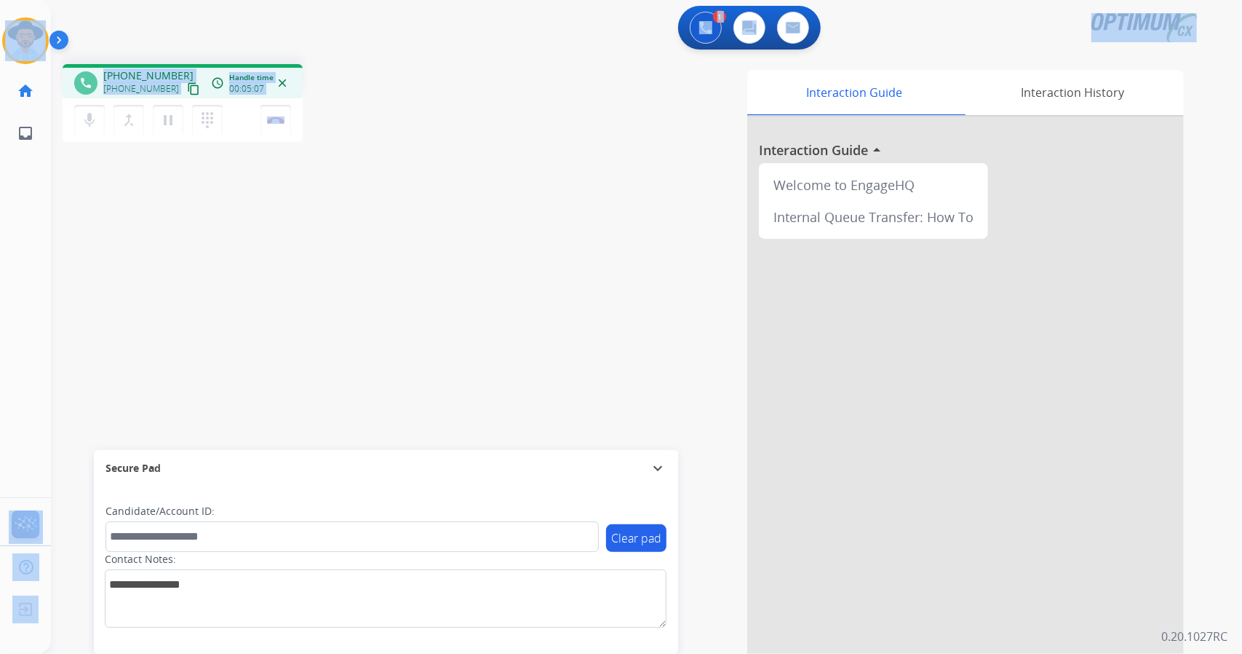
drag, startPoint x: 345, startPoint y: 120, endPoint x: 0, endPoint y: -27, distance: 375.0
click at [0, 0] on html "Outbound call Quit Outbound call Quit Schedule interaction + Add to my list Cus…" at bounding box center [621, 327] width 1242 height 654
click at [191, 25] on div "1 Voice Interactions 0 Chat Interactions 0 Email Interactions" at bounding box center [637, 29] width 1139 height 47
drag, startPoint x: 0, startPoint y: 0, endPoint x: 501, endPoint y: 238, distance: 555.1
click at [501, 238] on div "Outbound call Quit Outbound call Quit Schedule interaction + Add to my list Cus…" at bounding box center [621, 327] width 1242 height 654
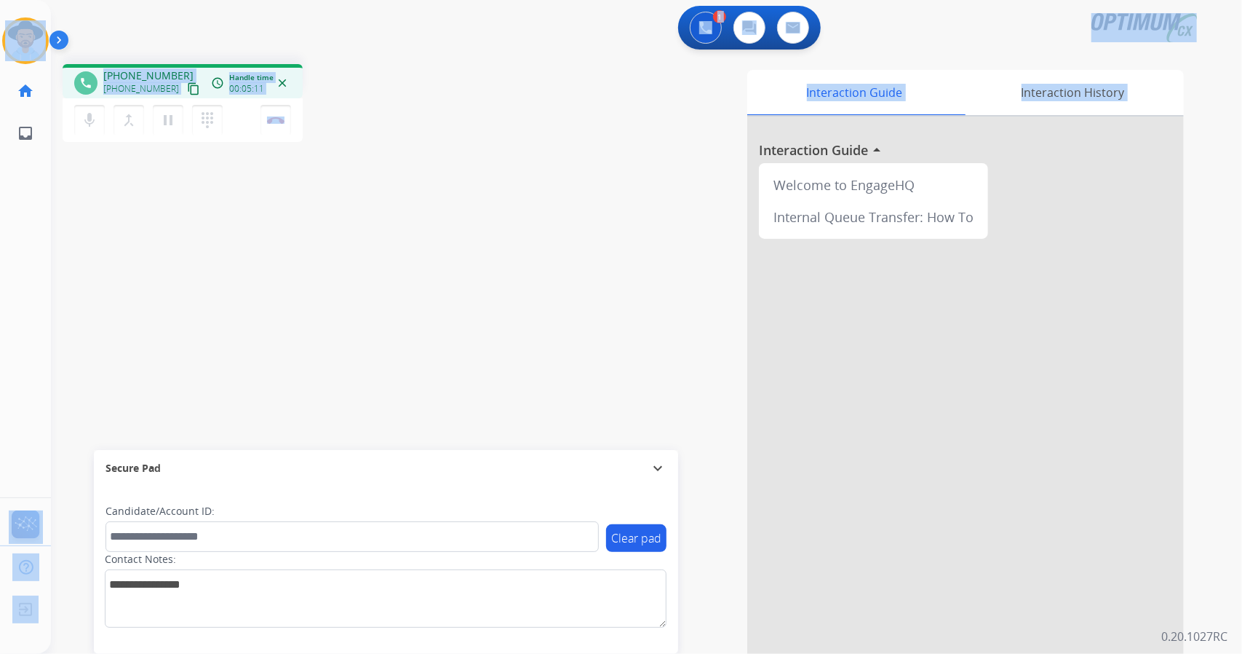
click at [339, 170] on div "phone +14073690420 +14073690420 content_copy access_time Call metrics Queue 00:…" at bounding box center [629, 355] width 1156 height 607
drag, startPoint x: 4, startPoint y: 4, endPoint x: 555, endPoint y: 236, distance: 598.5
click at [555, 236] on div "Outbound call Quit Outbound call Quit Schedule interaction + Add to my list Cus…" at bounding box center [621, 327] width 1242 height 654
click at [412, 111] on div "phone +14073690420 +14073690420 content_copy access_time Call metrics Queue 00:…" at bounding box center [260, 105] width 395 height 82
drag, startPoint x: 7, startPoint y: 4, endPoint x: 419, endPoint y: 183, distance: 450.1
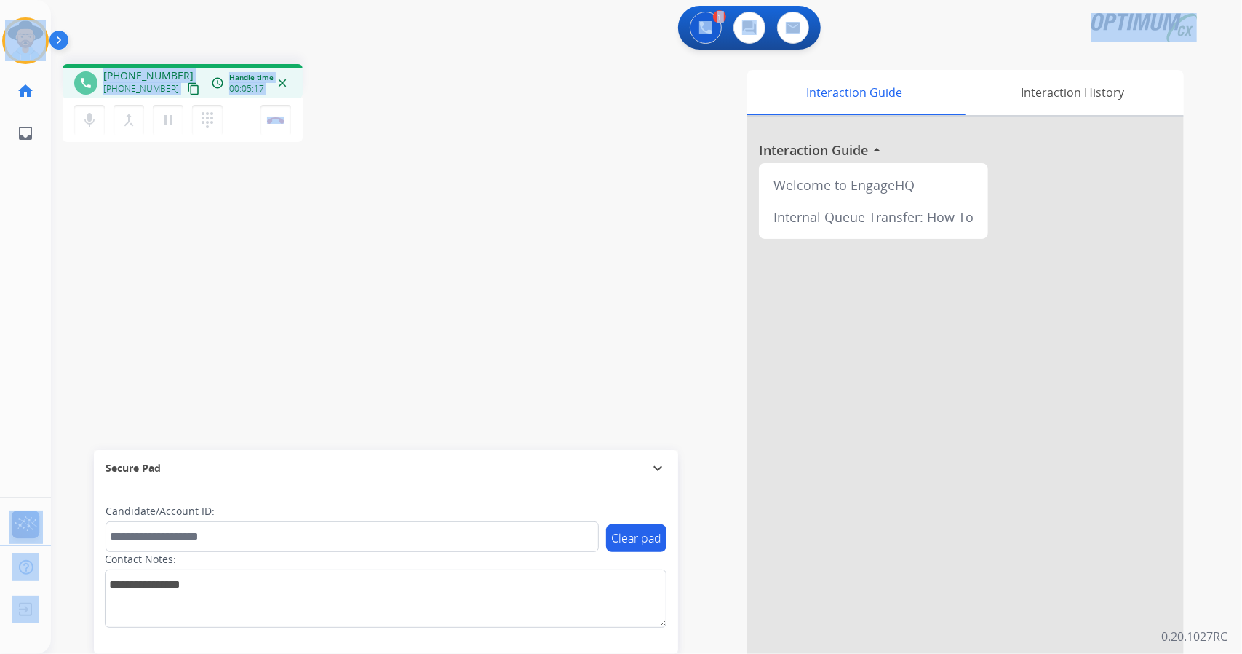
click at [419, 183] on div "Outbound call Quit Outbound call Quit Schedule interaction + Add to my list Cus…" at bounding box center [621, 327] width 1242 height 654
click at [365, 71] on div "phone +14073690420 +14073690420 content_copy access_time Call metrics Queue 00:…" at bounding box center [260, 105] width 395 height 82
drag, startPoint x: 1, startPoint y: 2, endPoint x: 721, endPoint y: 162, distance: 737.4
click at [721, 162] on div "Outbound call Quit Outbound call Quit Schedule interaction + Add to my list Cus…" at bounding box center [621, 327] width 1242 height 654
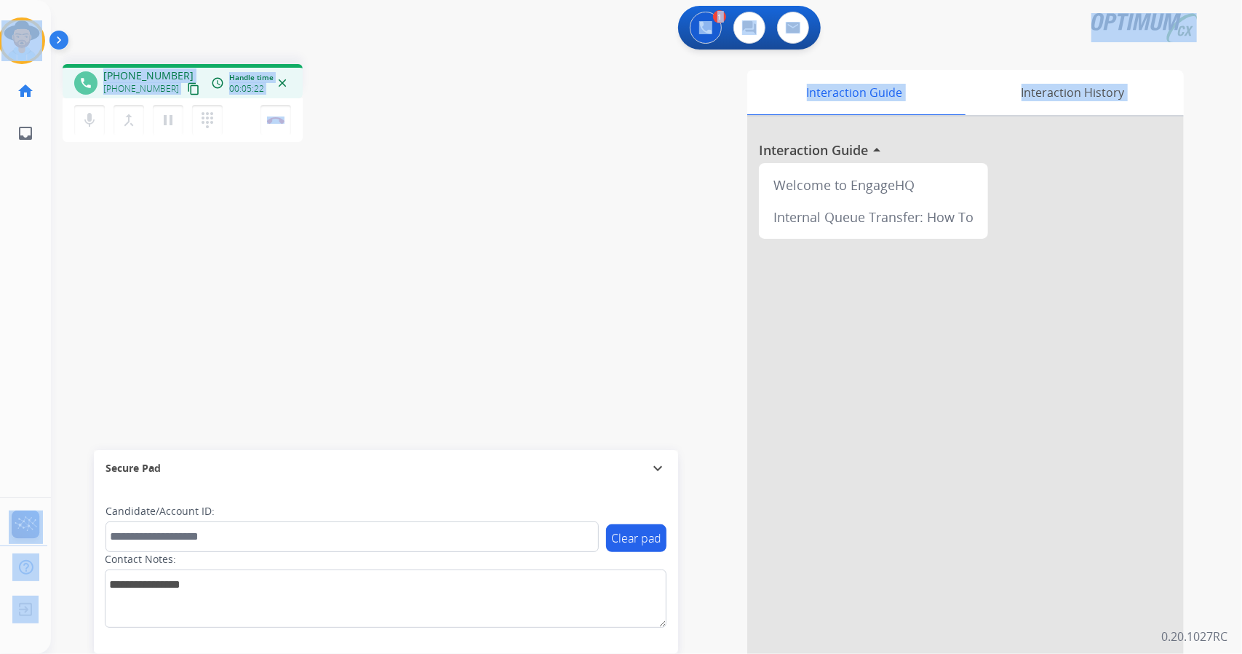
click at [442, 76] on div "phone +14073690420 +14073690420 content_copy access_time Call metrics Queue 00:…" at bounding box center [260, 105] width 395 height 82
drag, startPoint x: 4, startPoint y: 8, endPoint x: 491, endPoint y: 350, distance: 595.7
click at [491, 350] on div "Outbound call Quit Outbound call Quit Schedule interaction + Add to my list Cus…" at bounding box center [621, 327] width 1242 height 654
click at [423, 62] on div "phone +14073690420 +14073690420 content_copy access_time Call metrics Queue 00:…" at bounding box center [629, 355] width 1156 height 607
drag, startPoint x: 6, startPoint y: 5, endPoint x: 437, endPoint y: 205, distance: 474.8
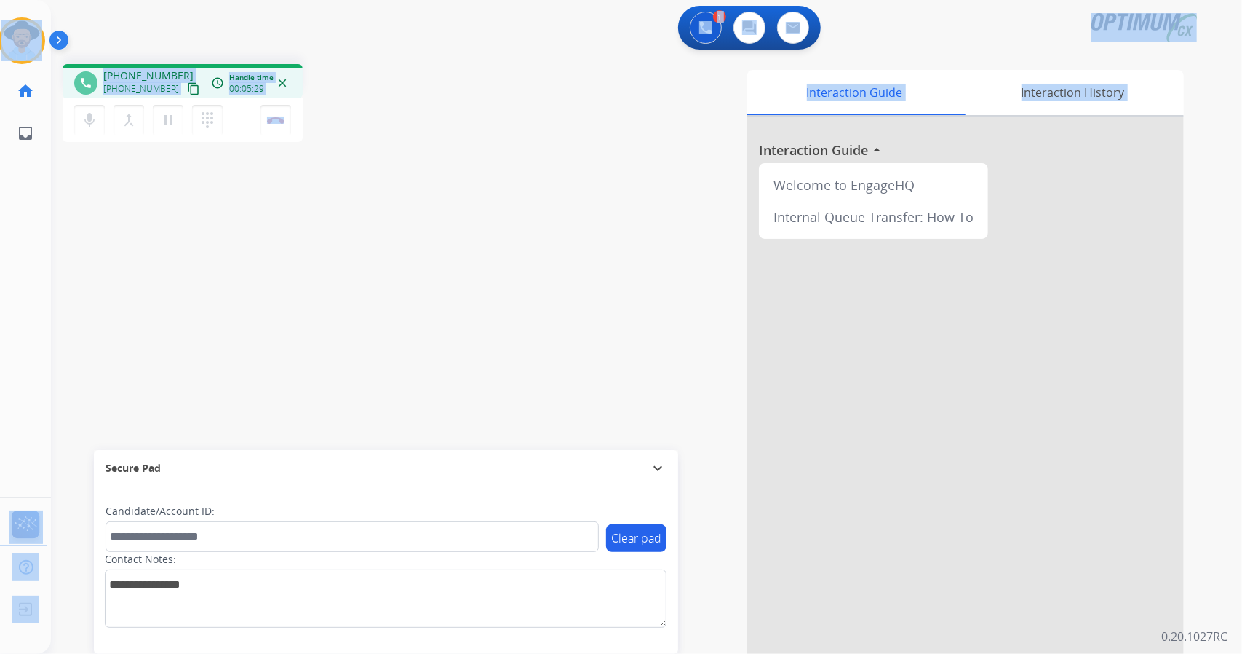
click at [437, 205] on div "Outbound call Quit Outbound call Quit Schedule interaction + Add to my list Cus…" at bounding box center [621, 327] width 1242 height 654
click at [437, 205] on div "phone +14073690420 +14073690420 content_copy access_time Call metrics Queue 00:…" at bounding box center [629, 355] width 1156 height 607
drag, startPoint x: 3, startPoint y: 7, endPoint x: 595, endPoint y: 308, distance: 664.3
click at [595, 308] on div "Outbound call Quit Outbound call Quit Schedule interaction + Add to my list Cus…" at bounding box center [621, 327] width 1242 height 654
click at [480, 65] on div "Interaction Guide Interaction History Interaction Guide arrow_drop_up Welcome t…" at bounding box center [836, 361] width 744 height 595
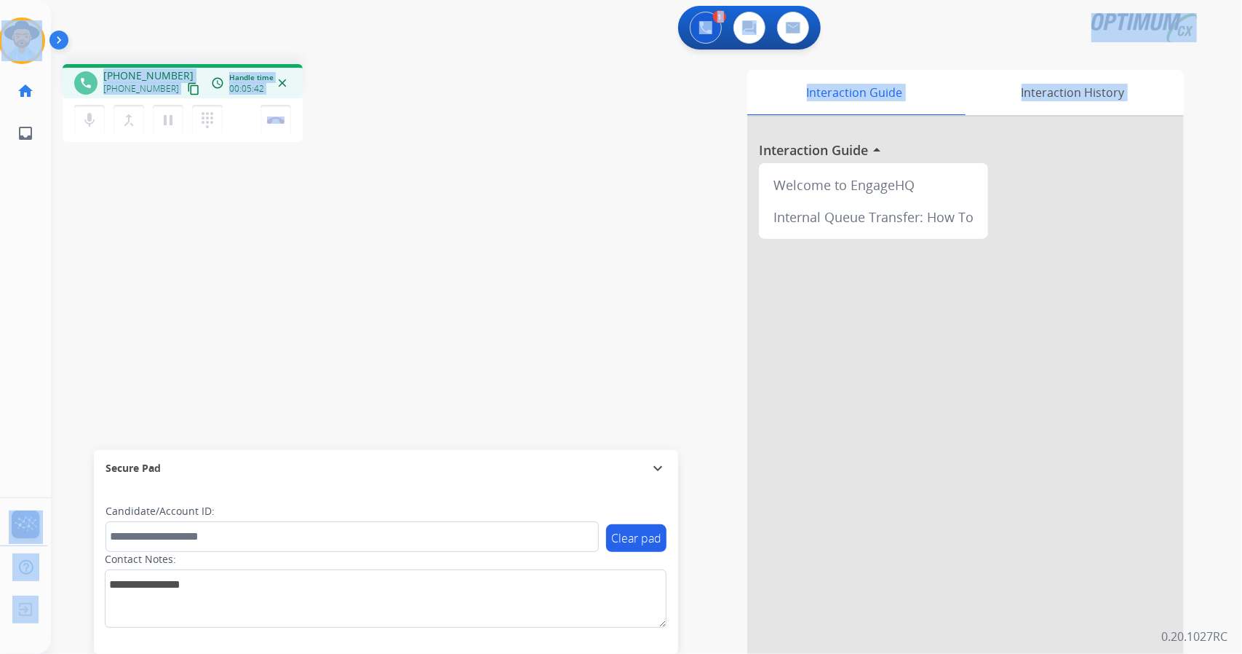
drag, startPoint x: 4, startPoint y: 2, endPoint x: 389, endPoint y: 327, distance: 503.0
click at [389, 327] on div "Outbound call Quit Outbound call Quit Schedule interaction + Add to my list Cus…" at bounding box center [621, 327] width 1242 height 654
click at [389, 327] on div "phone +14073690420 +14073690420 content_copy access_time Call metrics Queue 00:…" at bounding box center [629, 355] width 1156 height 607
drag, startPoint x: 3, startPoint y: 0, endPoint x: 483, endPoint y: 257, distance: 544.7
click at [483, 257] on div "Outbound call Quit Outbound call Quit Schedule interaction + Add to my list Cus…" at bounding box center [621, 327] width 1242 height 654
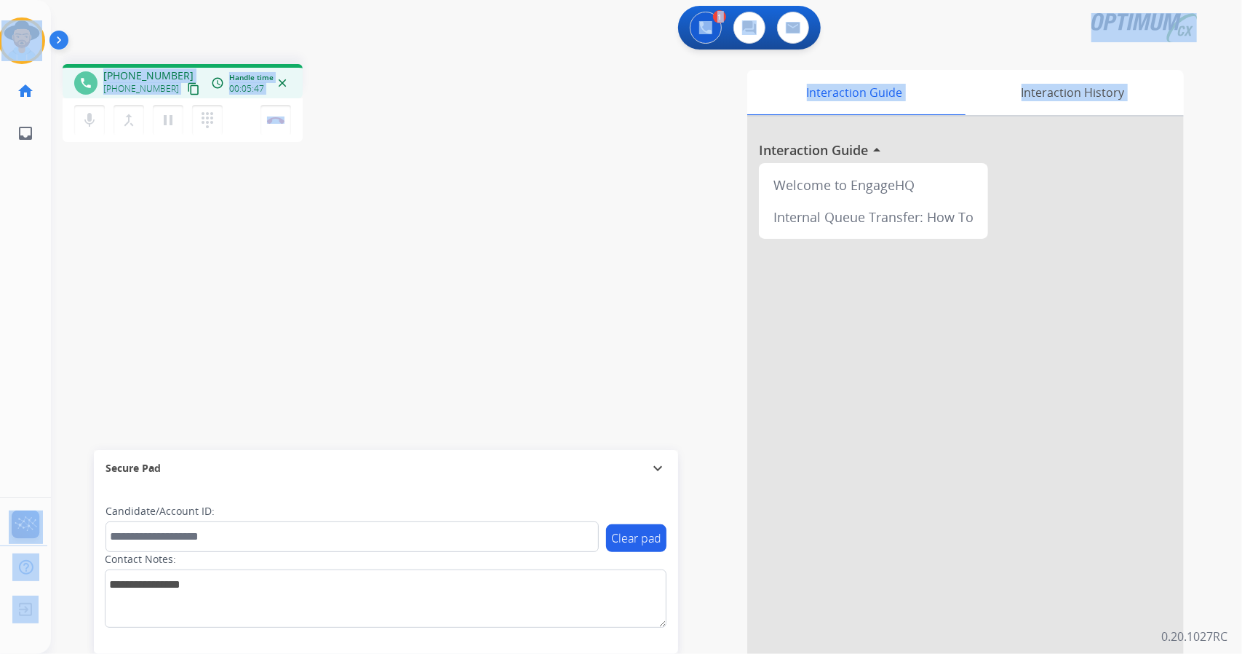
click at [483, 257] on div "Interaction Guide Interaction History Interaction Guide arrow_drop_up Welcome t…" at bounding box center [824, 365] width 721 height 590
drag, startPoint x: 5, startPoint y: 3, endPoint x: 473, endPoint y: 288, distance: 548.1
click at [473, 288] on div "Outbound call Quit Outbound call Quit Schedule interaction + Add to my list Cus…" at bounding box center [621, 327] width 1242 height 654
click at [473, 288] on div "Interaction Guide Interaction History Interaction Guide arrow_drop_up Welcome t…" at bounding box center [824, 365] width 721 height 590
drag, startPoint x: 4, startPoint y: 2, endPoint x: 600, endPoint y: 191, distance: 626.1
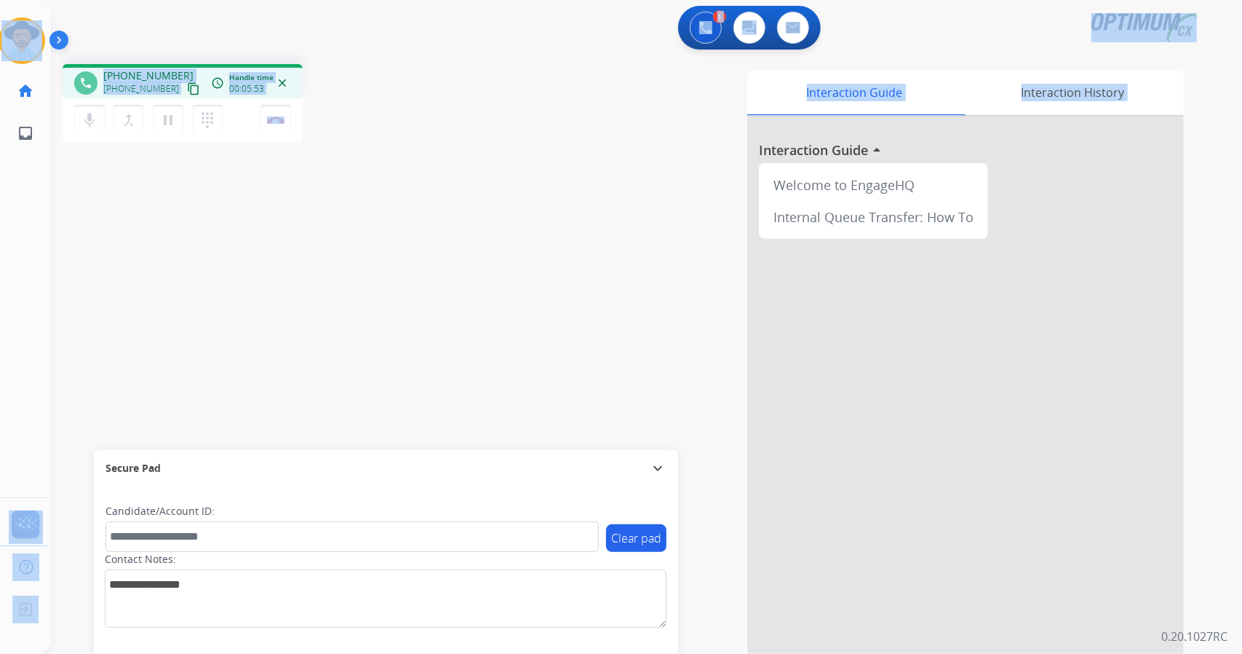
click at [600, 191] on div "Outbound call Quit Outbound call Quit Schedule interaction + Add to my list Cus…" at bounding box center [621, 327] width 1242 height 654
click at [374, 79] on div "phone +14073690420 +14073690420 content_copy access_time Call metrics Queue 00:…" at bounding box center [260, 105] width 395 height 82
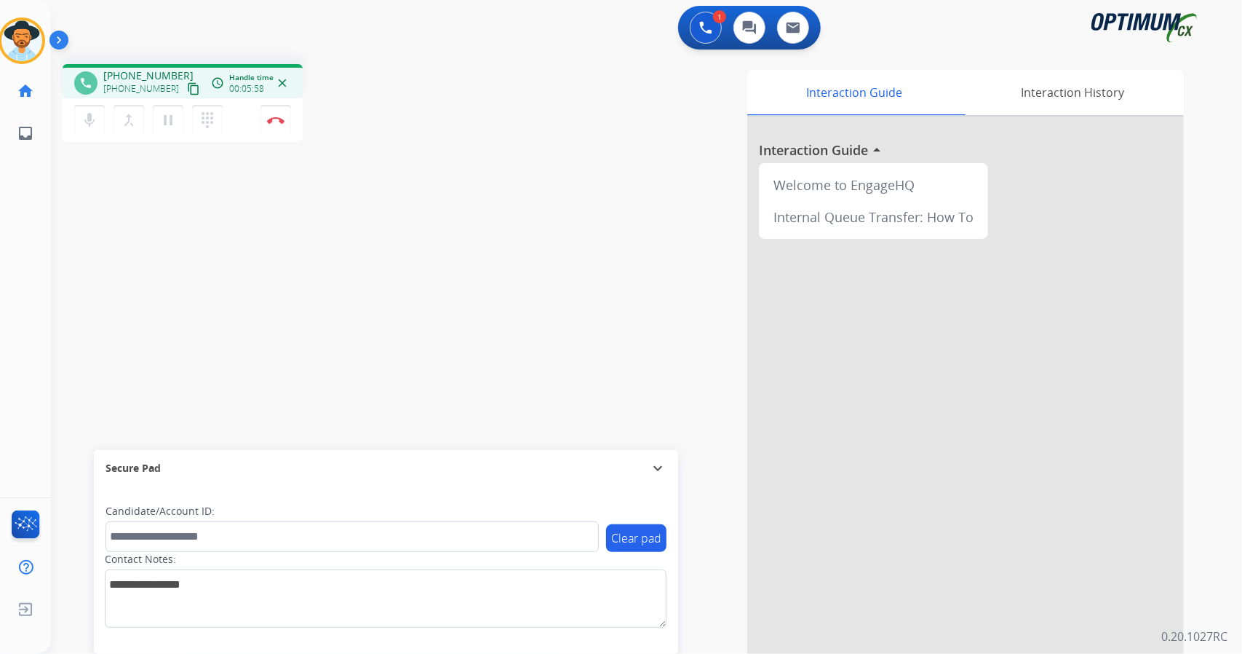
drag, startPoint x: 6, startPoint y: 5, endPoint x: 15, endPoint y: 7, distance: 9.6
click at [15, 7] on div "Paulina Busy Edit Avatar Agent: Paulina Routing Profile: OCX Training home Home…" at bounding box center [21, 77] width 51 height 154
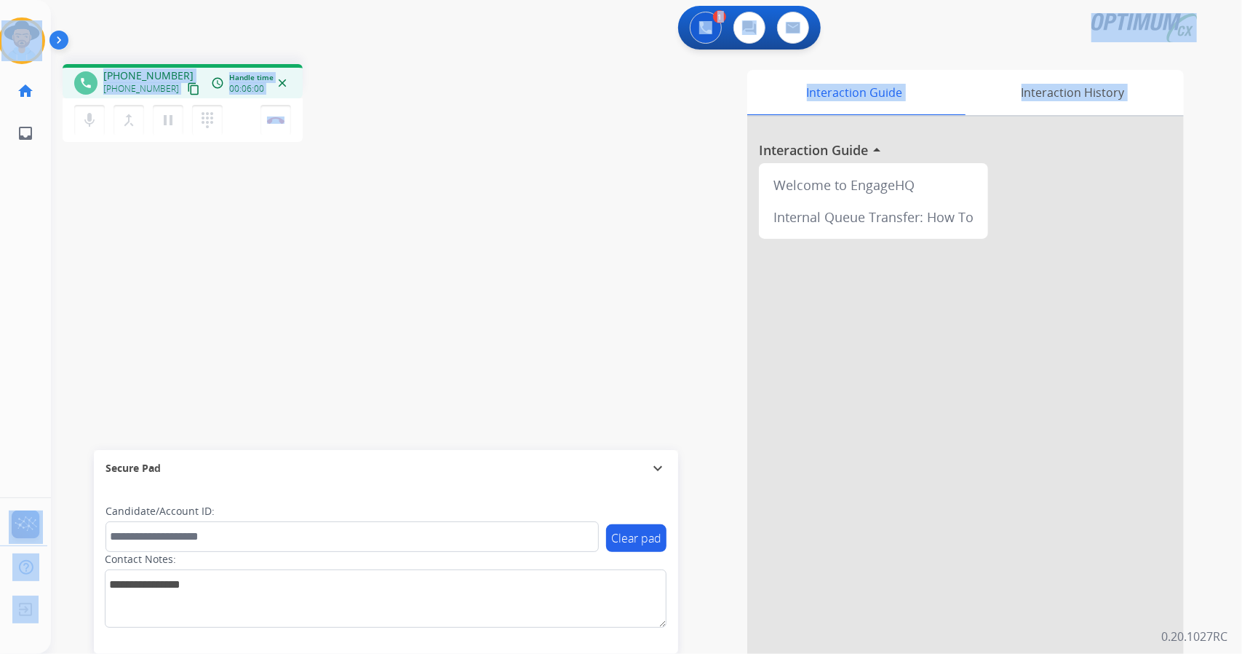
drag, startPoint x: 3, startPoint y: 4, endPoint x: 418, endPoint y: 234, distance: 474.3
click at [418, 234] on div "Outbound call Quit Outbound call Quit Schedule interaction + Add to my list Cus…" at bounding box center [621, 327] width 1242 height 654
click at [369, 108] on div "phone +14073690420 +14073690420 content_copy access_time Call metrics Queue 00:…" at bounding box center [260, 105] width 395 height 82
drag, startPoint x: 4, startPoint y: 5, endPoint x: 437, endPoint y: 202, distance: 475.5
click at [437, 202] on div "Outbound call Quit Outbound call Quit Schedule interaction + Add to my list Cus…" at bounding box center [621, 327] width 1242 height 654
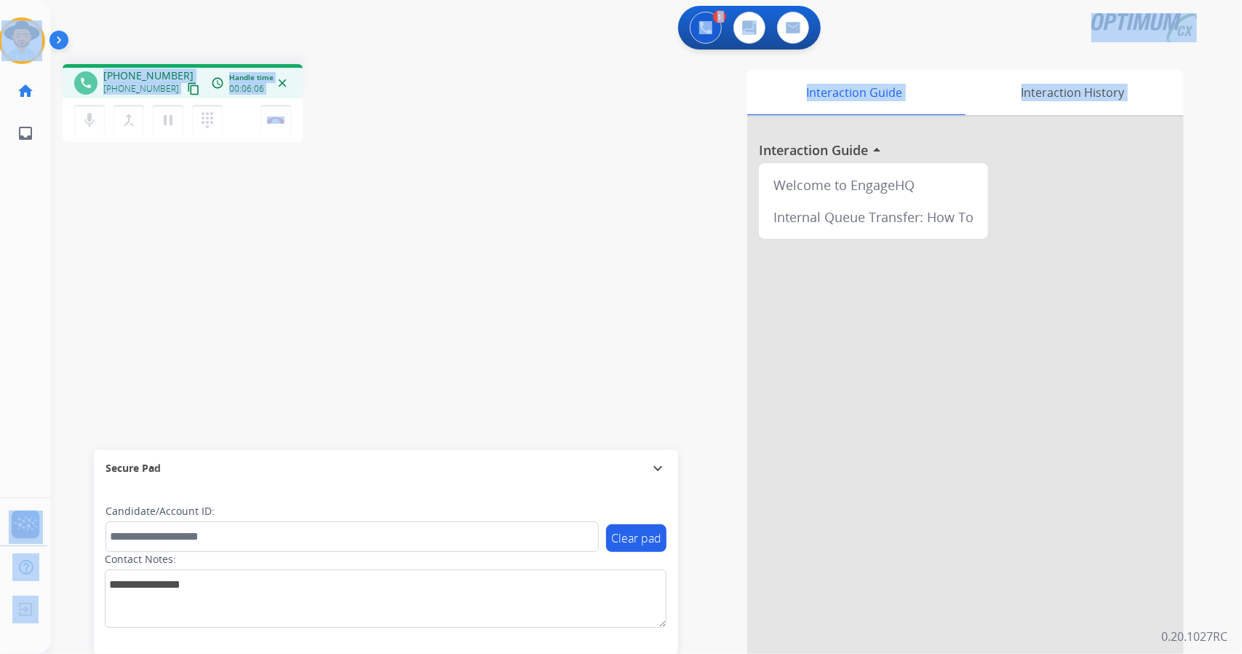
click at [437, 202] on div "phone +14073690420 +14073690420 content_copy access_time Call metrics Queue 00:…" at bounding box center [629, 355] width 1156 height 607
drag, startPoint x: 3, startPoint y: 4, endPoint x: 477, endPoint y: 266, distance: 542.4
click at [477, 266] on div "Outbound call Quit Outbound call Quit Schedule interaction + Add to my list Cus…" at bounding box center [621, 327] width 1242 height 654
click at [477, 266] on div "Interaction Guide Interaction History Interaction Guide arrow_drop_up Welcome t…" at bounding box center [824, 365] width 721 height 590
drag, startPoint x: 4, startPoint y: 3, endPoint x: 467, endPoint y: 354, distance: 581.4
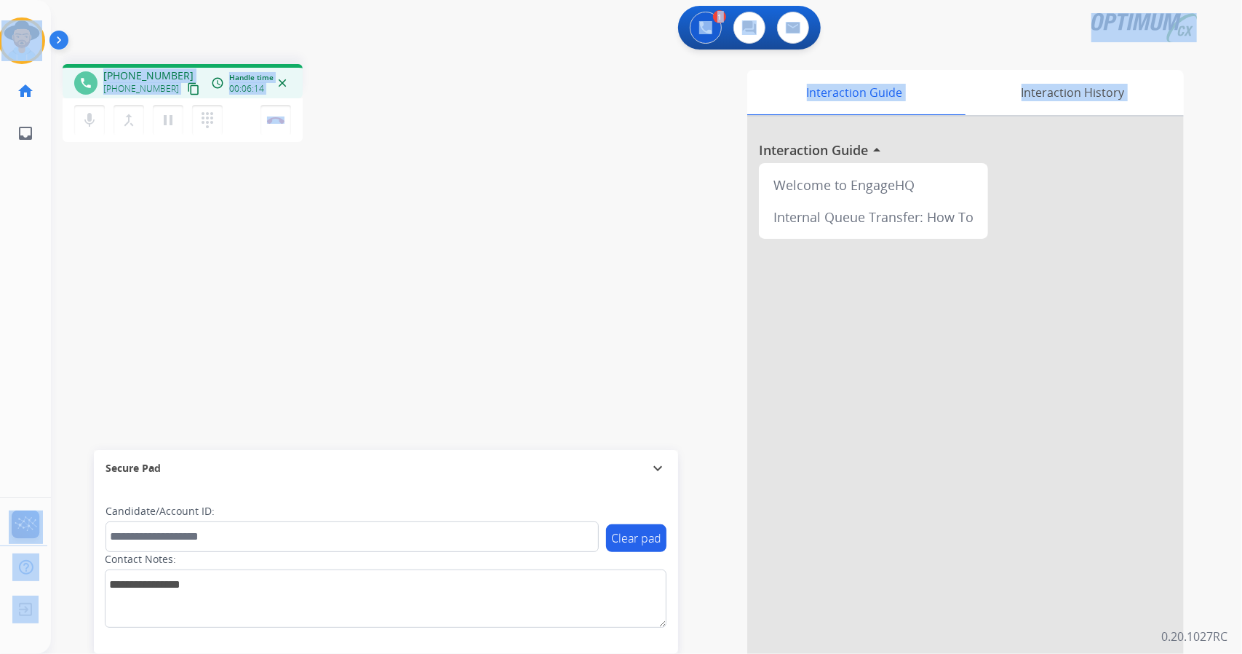
click at [467, 354] on div "Outbound call Quit Outbound call Quit Schedule interaction + Add to my list Cus…" at bounding box center [621, 327] width 1242 height 654
click at [467, 354] on div "Interaction Guide Interaction History Interaction Guide arrow_drop_up Welcome t…" at bounding box center [824, 365] width 721 height 590
drag, startPoint x: 2, startPoint y: 1, endPoint x: 457, endPoint y: 333, distance: 562.7
click at [457, 333] on div "Outbound call Quit Outbound call Quit Schedule interaction + Add to my list Cus…" at bounding box center [621, 327] width 1242 height 654
click at [361, 63] on div "phone +14073690420 +14073690420 content_copy access_time Call metrics Queue 00:…" at bounding box center [629, 355] width 1156 height 607
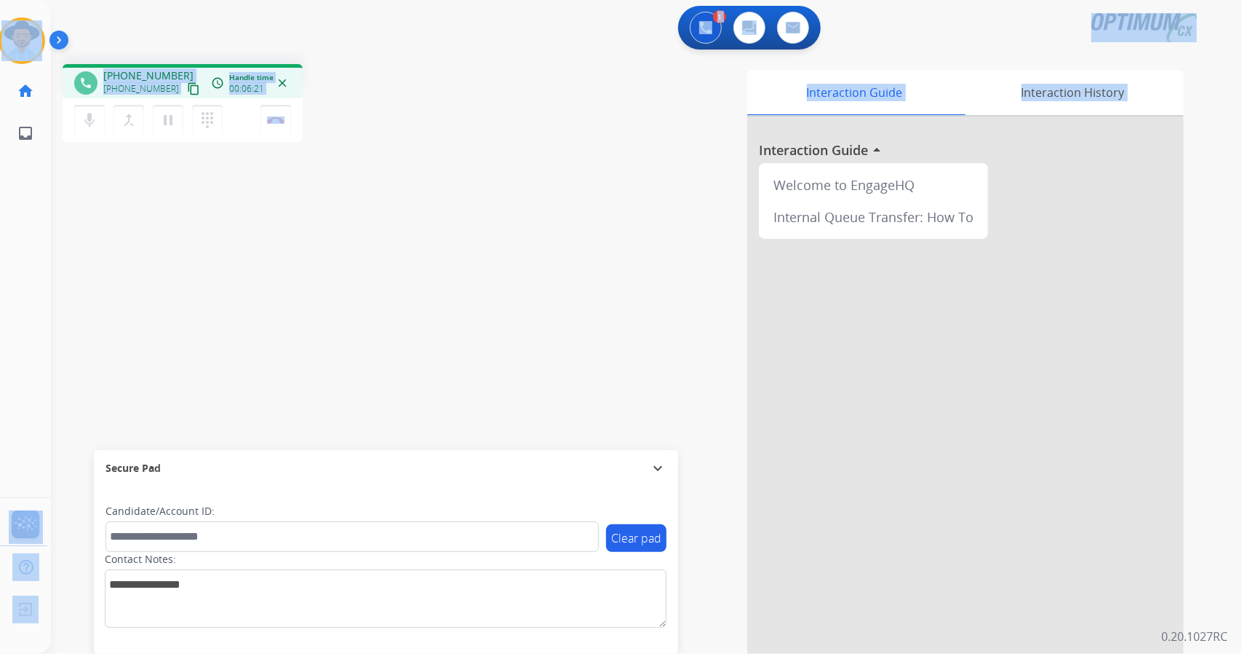
drag, startPoint x: 6, startPoint y: 5, endPoint x: 466, endPoint y: 170, distance: 488.5
click at [466, 170] on div "Outbound call Quit Outbound call Quit Schedule interaction + Add to my list Cus…" at bounding box center [621, 327] width 1242 height 654
click at [466, 170] on div "Interaction Guide Interaction History Interaction Guide arrow_drop_up Welcome t…" at bounding box center [824, 365] width 721 height 590
drag, startPoint x: 5, startPoint y: 5, endPoint x: 470, endPoint y: 180, distance: 497.0
click at [470, 180] on div "Outbound call Quit Outbound call Quit Schedule interaction + Add to my list Cus…" at bounding box center [621, 327] width 1242 height 654
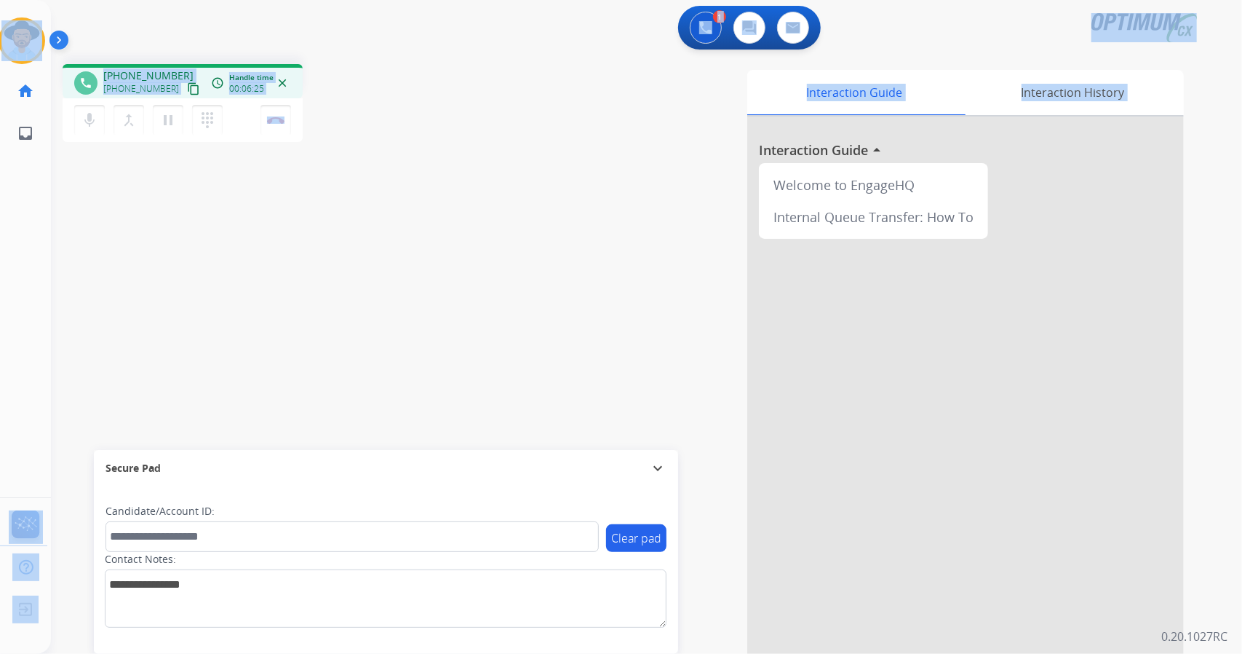
click at [470, 180] on div "Interaction Guide Interaction History Interaction Guide arrow_drop_up Welcome t…" at bounding box center [824, 365] width 721 height 590
drag, startPoint x: 4, startPoint y: 4, endPoint x: 515, endPoint y: 239, distance: 563.4
click at [515, 239] on div "Outbound call Quit Outbound call Quit Schedule interaction + Add to my list Cus…" at bounding box center [621, 327] width 1242 height 654
click at [515, 239] on div "Interaction Guide Interaction History Interaction Guide arrow_drop_up Welcome t…" at bounding box center [824, 365] width 721 height 590
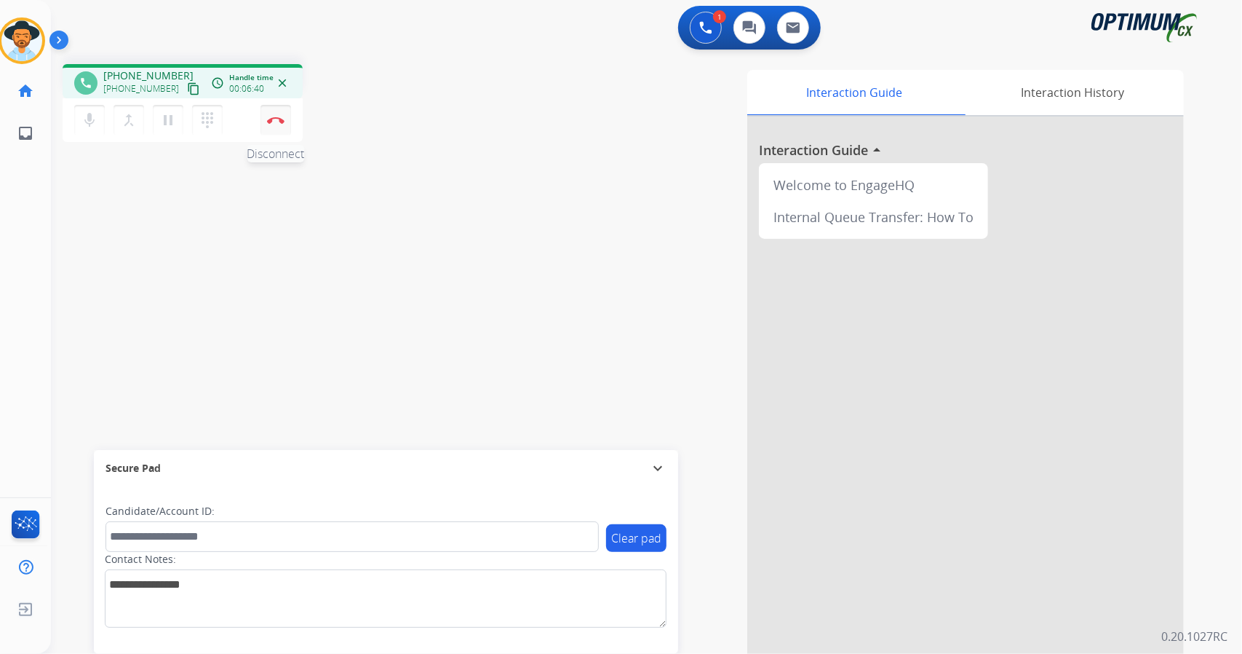
click at [271, 119] on img at bounding box center [275, 119] width 17 height 7
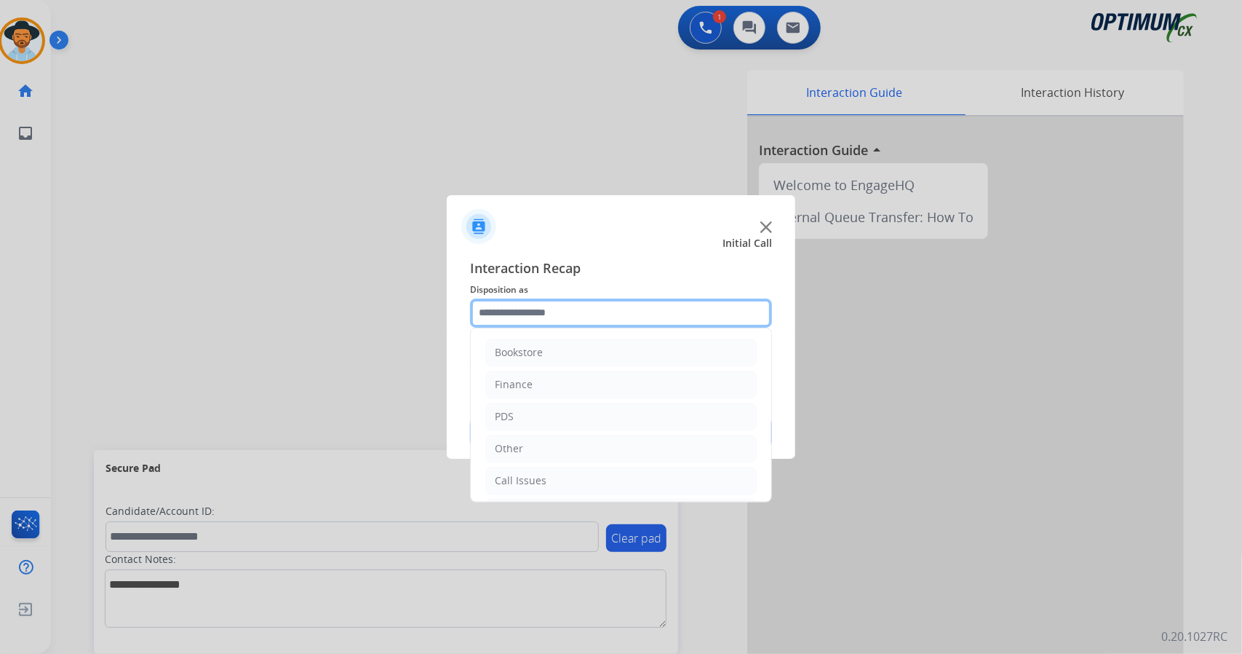
click at [533, 320] on input "text" at bounding box center [621, 312] width 302 height 29
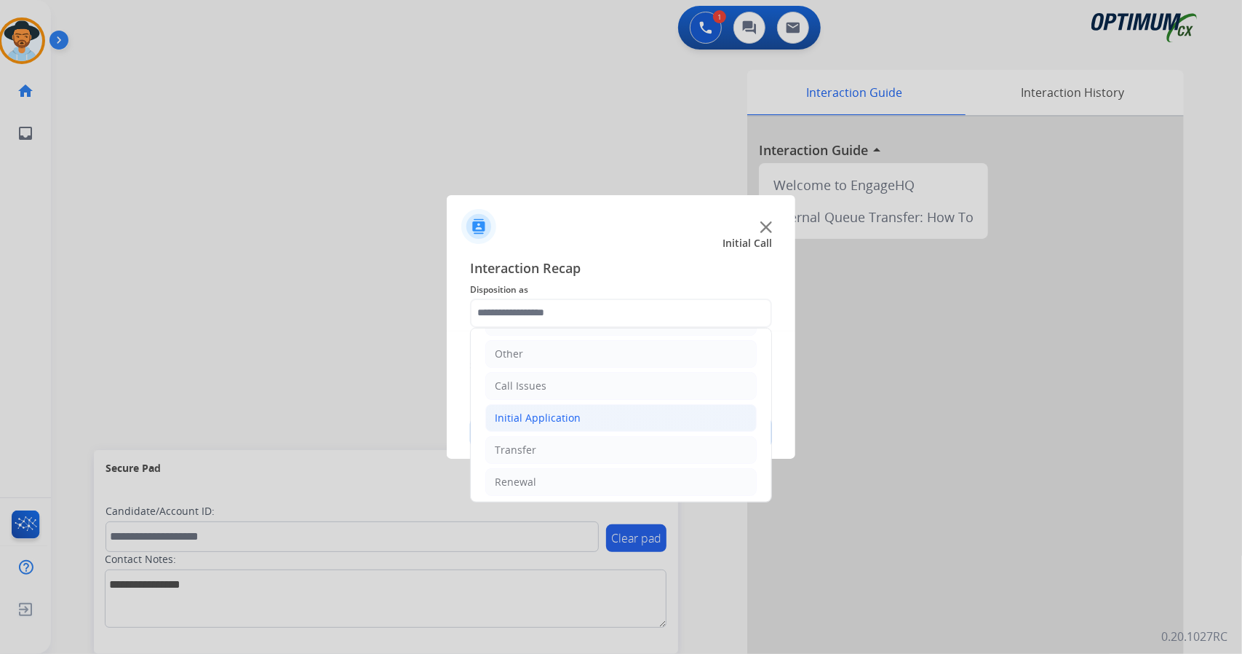
click at [569, 410] on div "Initial Application" at bounding box center [538, 417] width 86 height 15
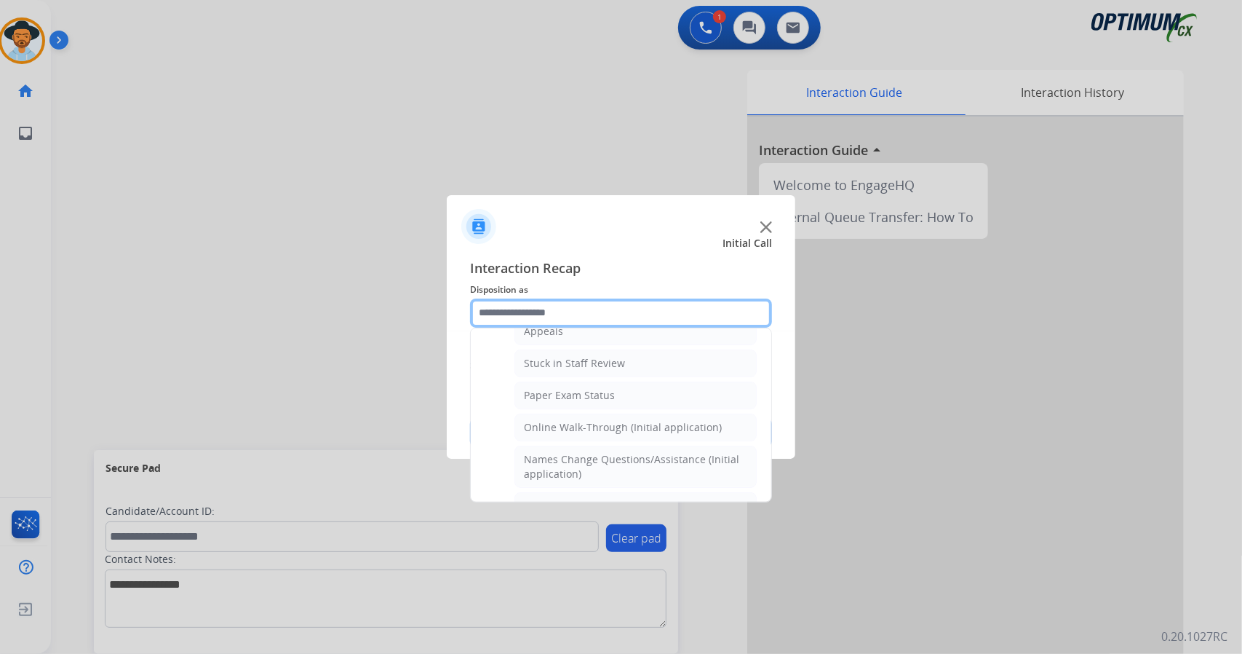
scroll to position [248, 0]
click at [569, 410] on li "Online Walk-Through (Initial application)" at bounding box center [636, 424] width 242 height 28
type input "**********"
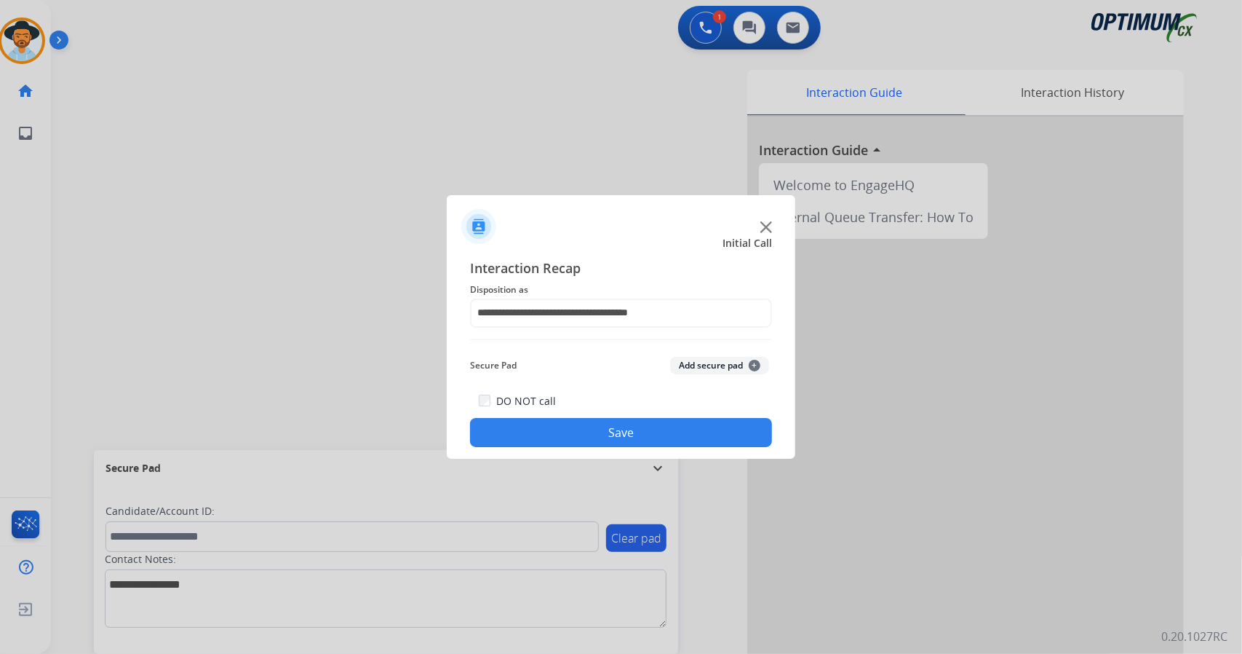
click at [576, 431] on button "Save" at bounding box center [621, 432] width 302 height 29
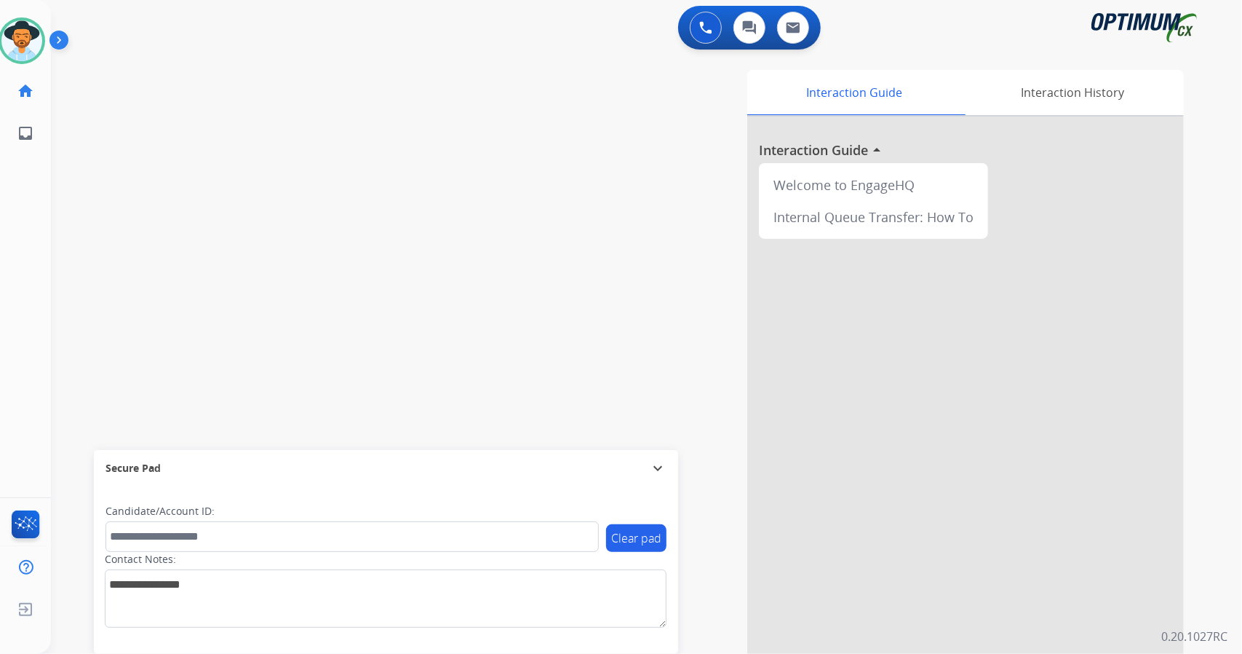
click at [661, 469] on mat-icon "expand_more" at bounding box center [657, 467] width 17 height 17
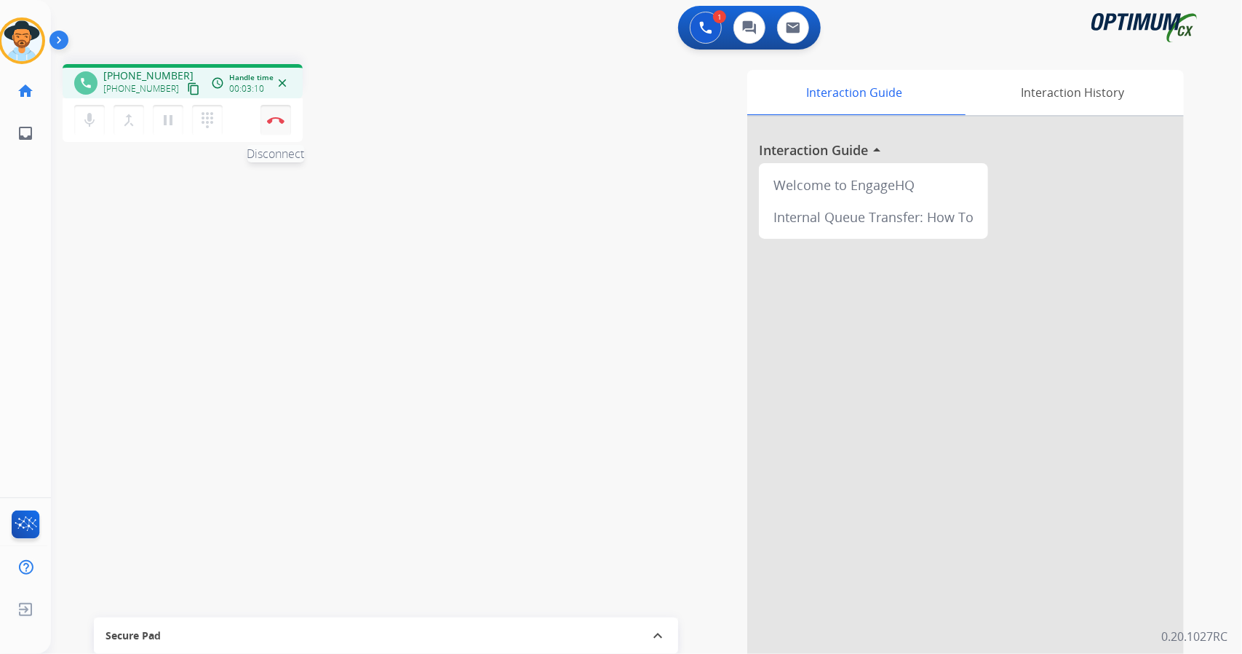
click at [280, 124] on button "Disconnect" at bounding box center [276, 120] width 31 height 31
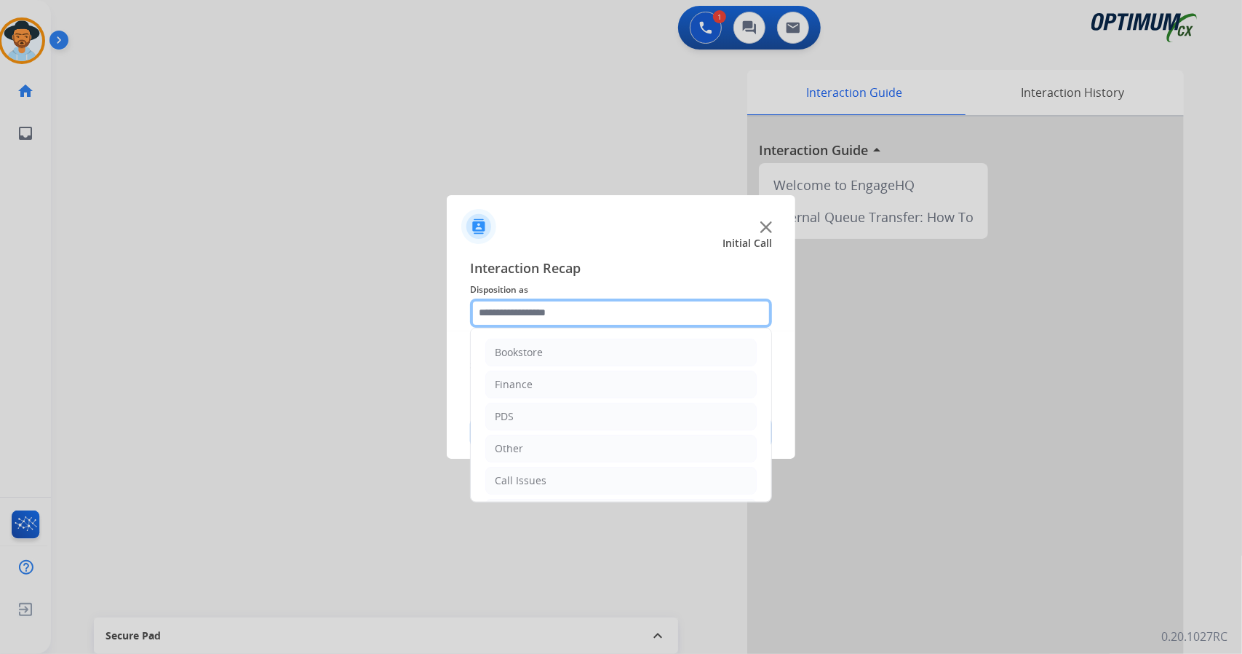
click at [548, 320] on input "text" at bounding box center [621, 312] width 302 height 29
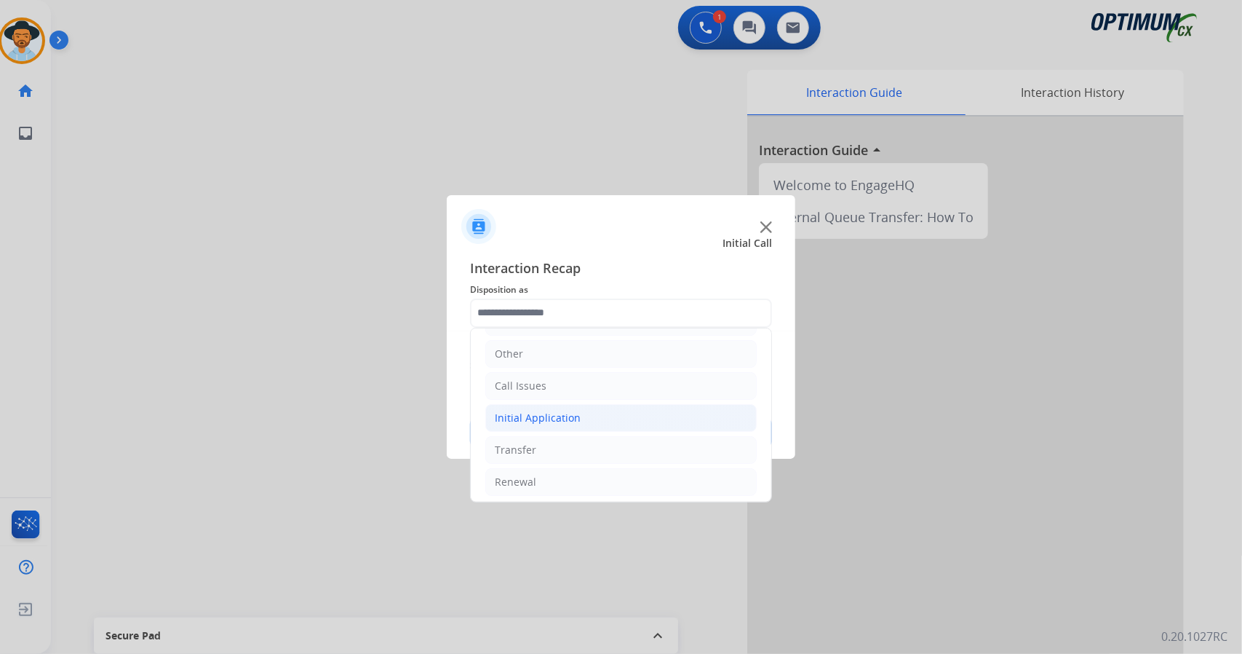
click at [571, 417] on div "Initial Application" at bounding box center [538, 417] width 86 height 15
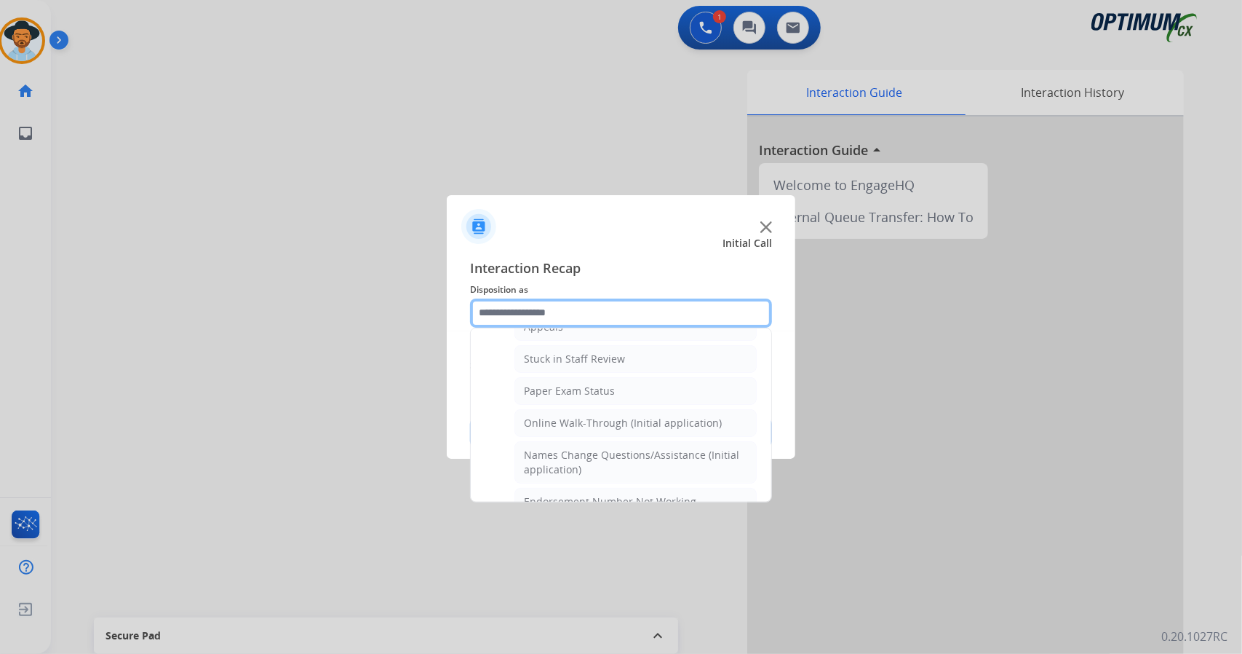
scroll to position [250, 0]
click at [571, 417] on div "Online Walk-Through (Initial application)" at bounding box center [623, 422] width 198 height 15
type input "**********"
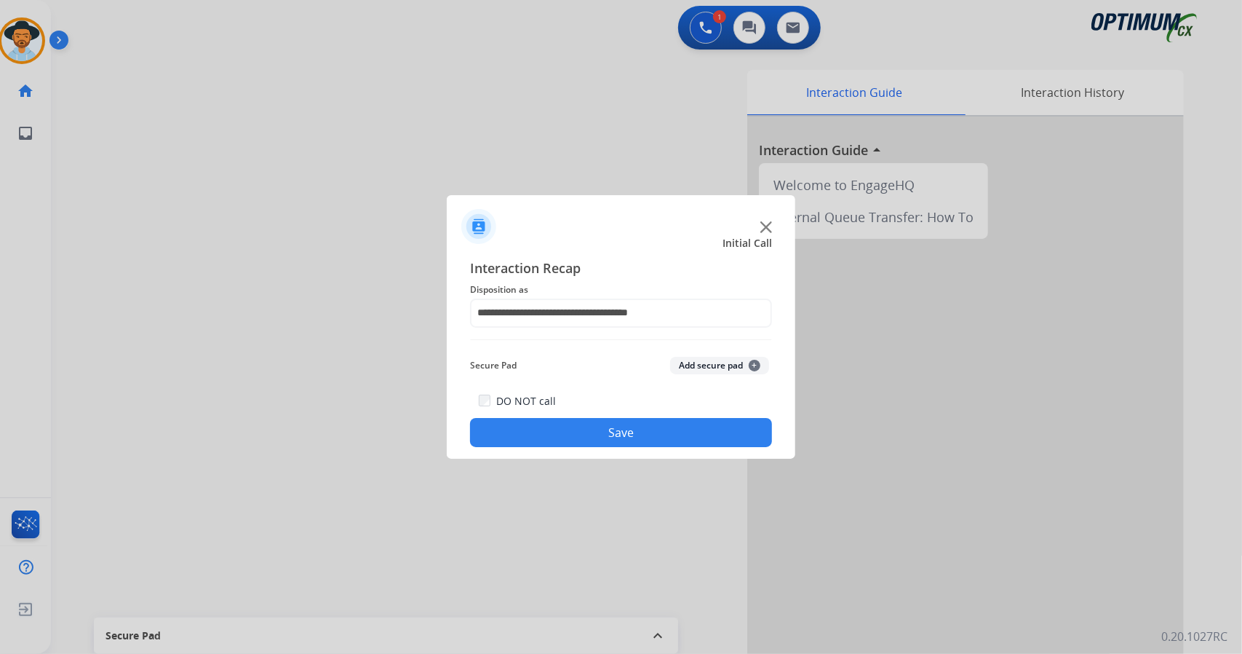
click at [579, 430] on button "Save" at bounding box center [621, 432] width 302 height 29
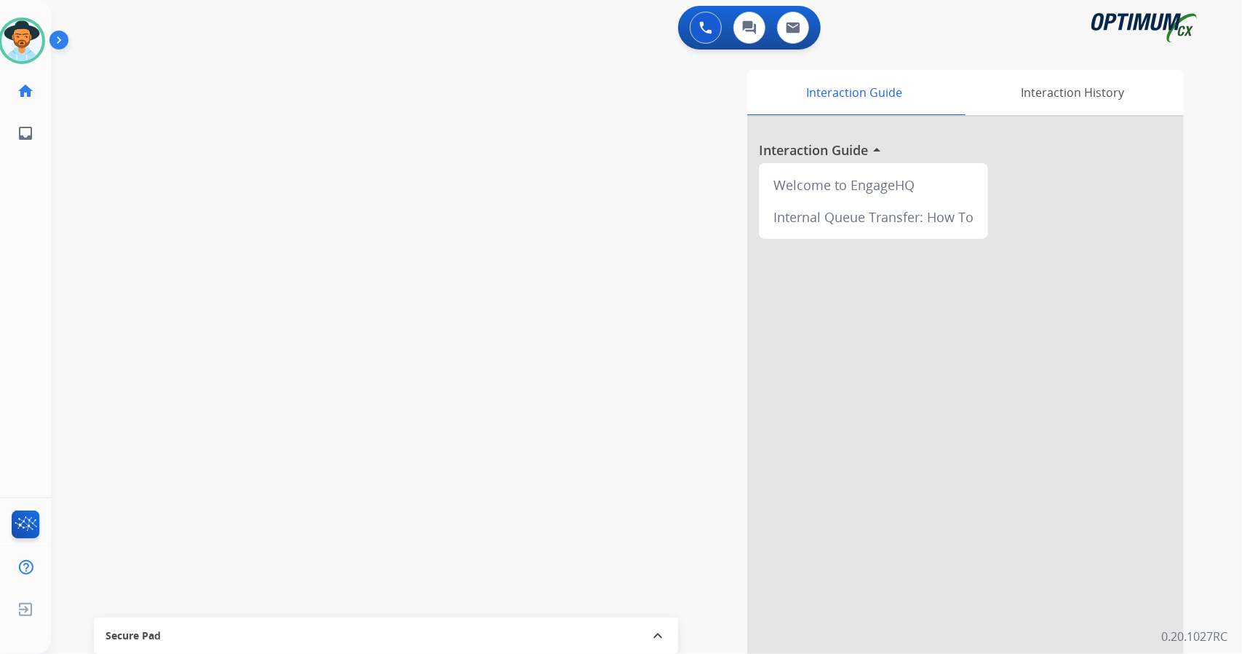
click at [665, 640] on mat-icon "expand_less" at bounding box center [657, 635] width 17 height 17
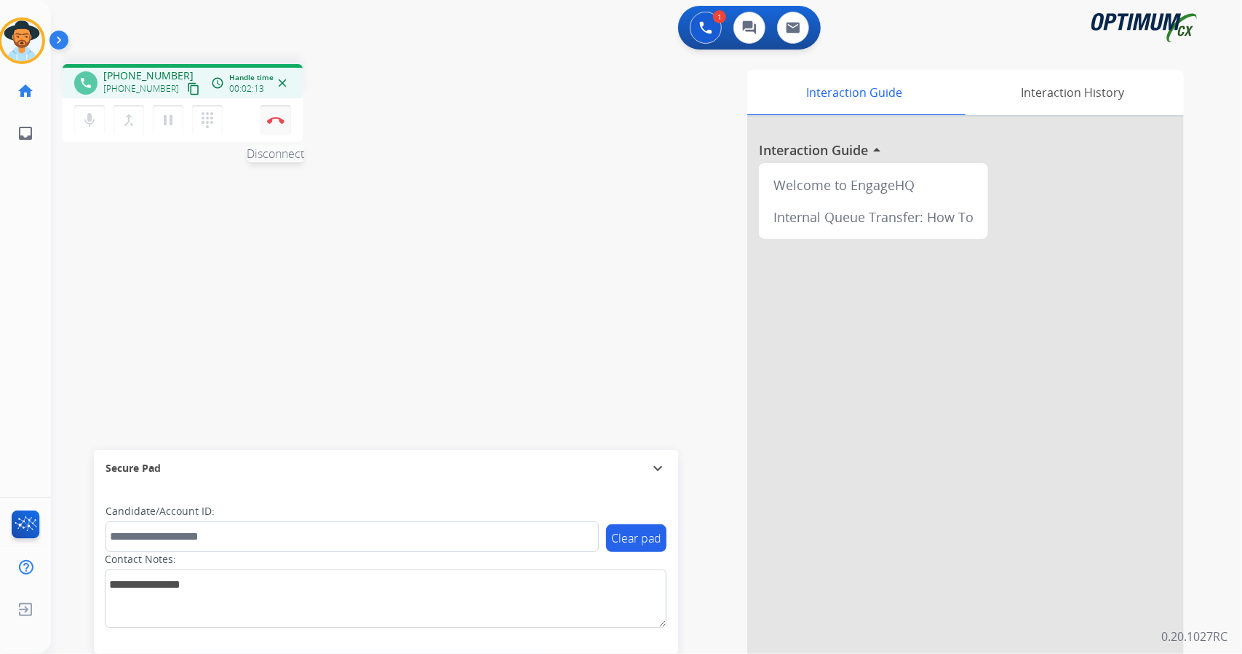
click at [277, 121] on img at bounding box center [275, 119] width 17 height 7
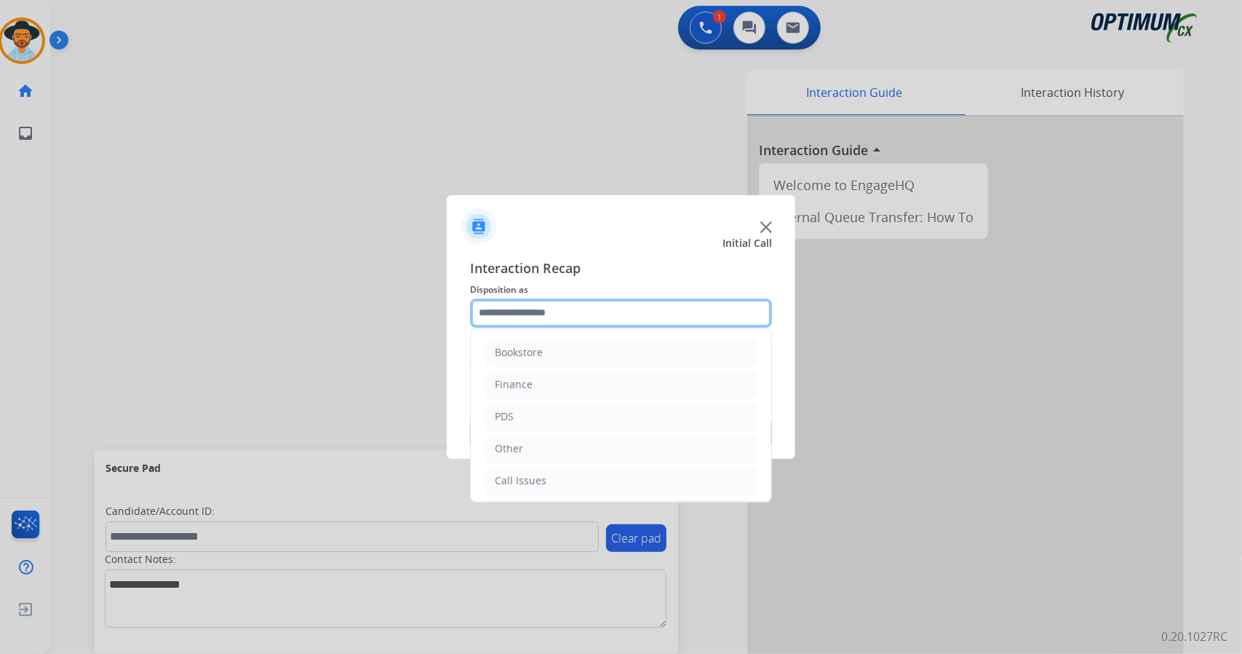
click at [552, 306] on input "text" at bounding box center [621, 312] width 302 height 29
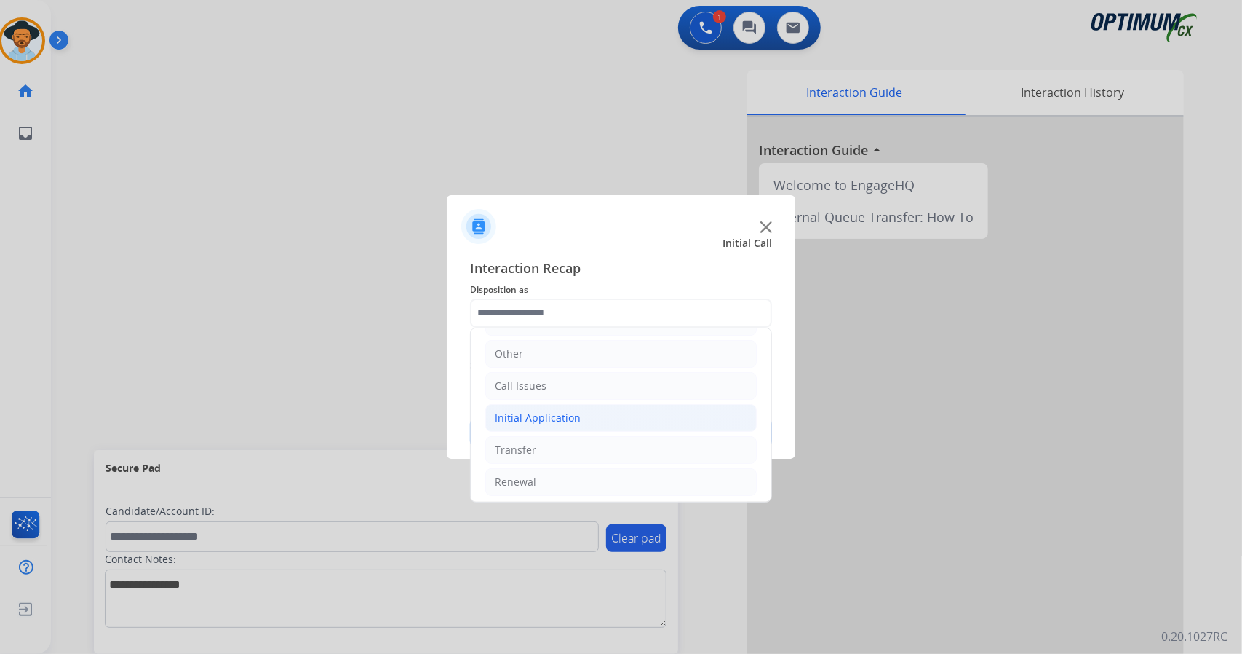
click at [558, 418] on div "Initial Application" at bounding box center [538, 417] width 86 height 15
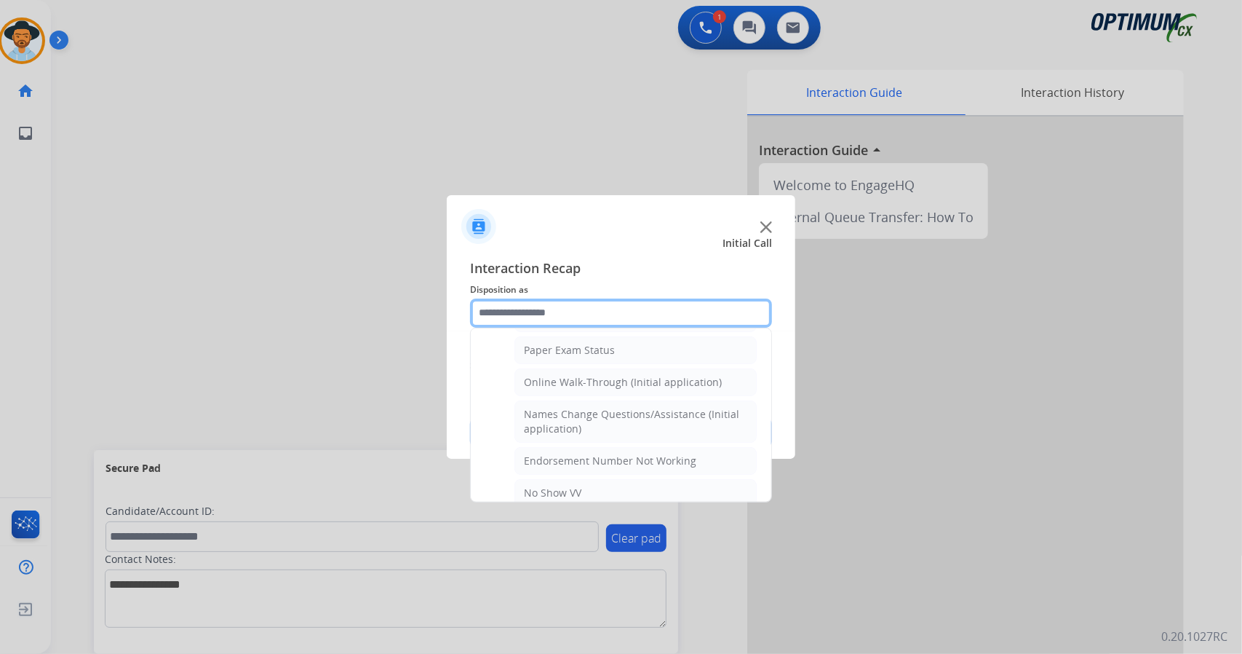
scroll to position [291, 0]
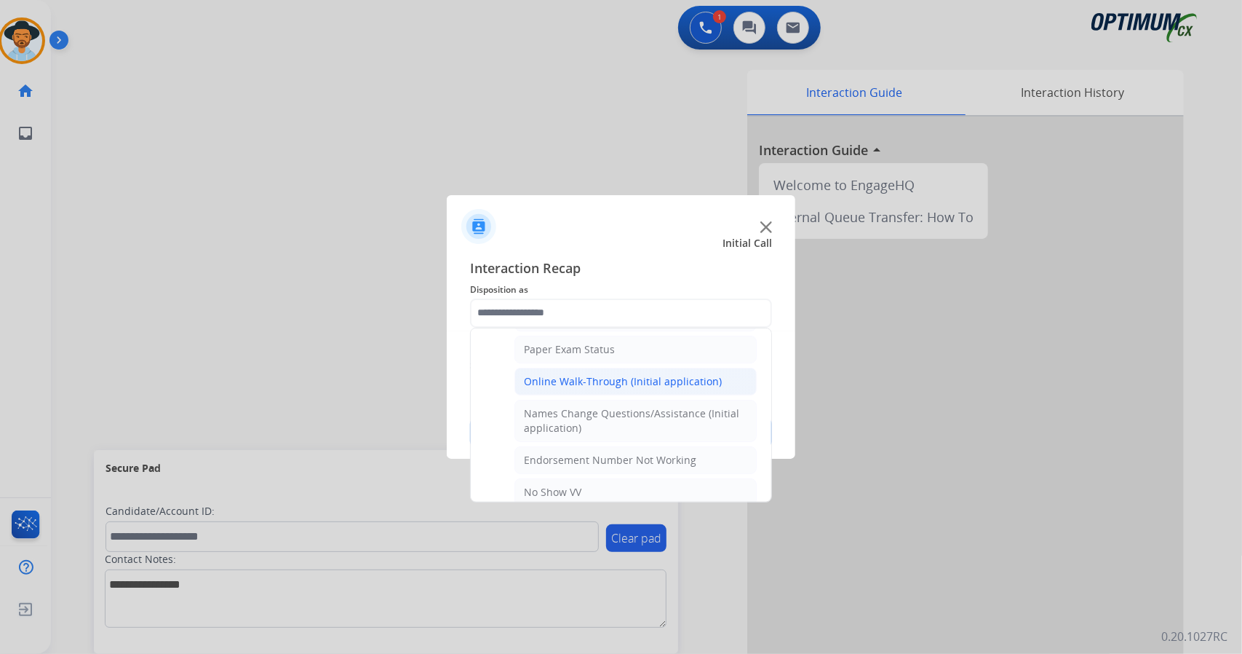
click at [574, 368] on li "Online Walk-Through (Initial application)" at bounding box center [636, 382] width 242 height 28
type input "**********"
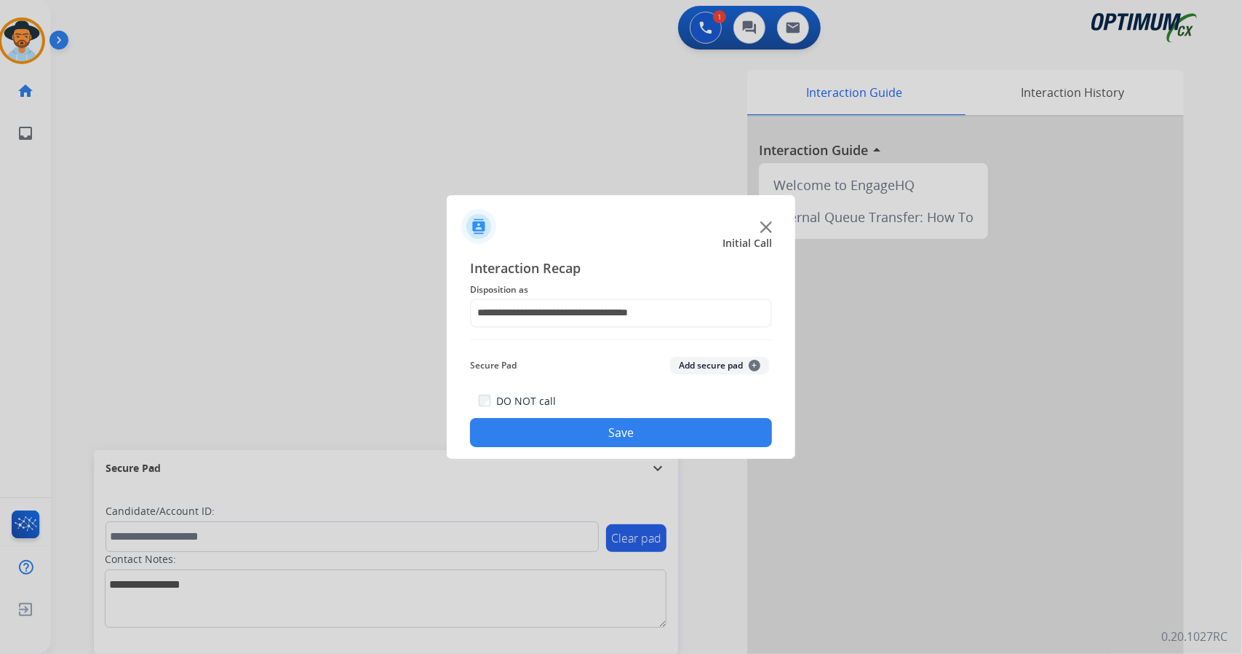
click at [581, 432] on button "Save" at bounding box center [621, 432] width 302 height 29
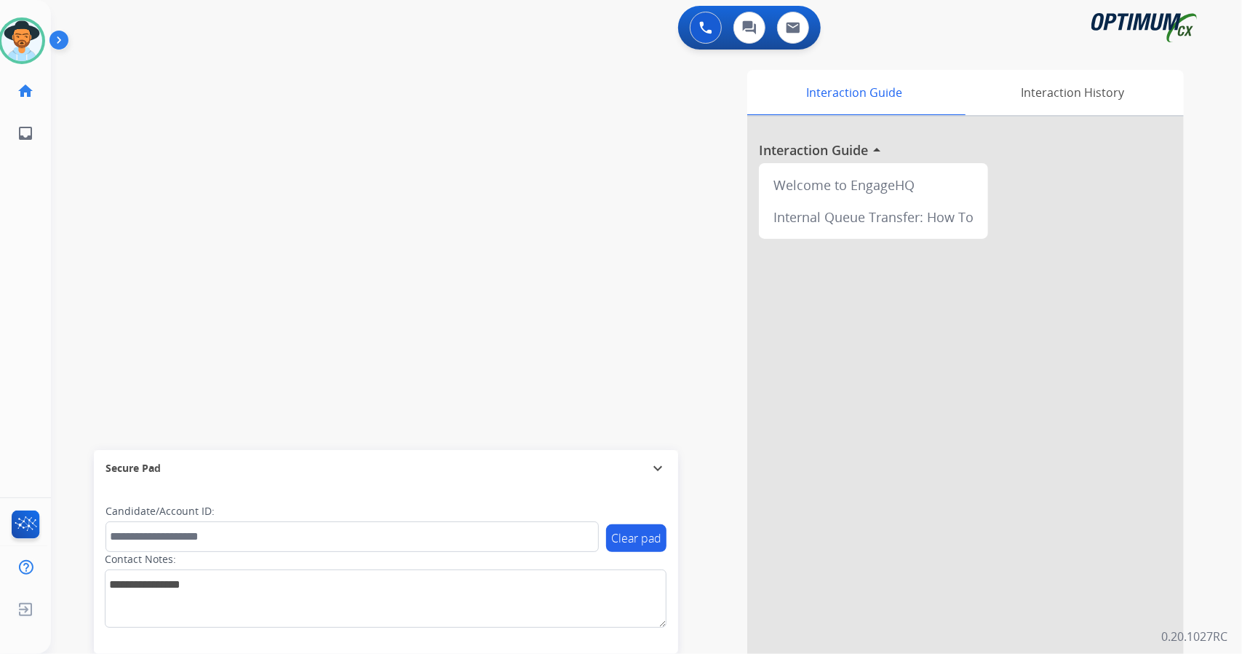
click at [119, 264] on div "swap_horiz Break voice bridge close_fullscreen Connect 3-Way Call merge_type Se…" at bounding box center [629, 355] width 1156 height 607
click at [470, 260] on div "Interaction Guide Interaction History Interaction Guide arrow_drop_up Welcome t…" at bounding box center [824, 365] width 721 height 590
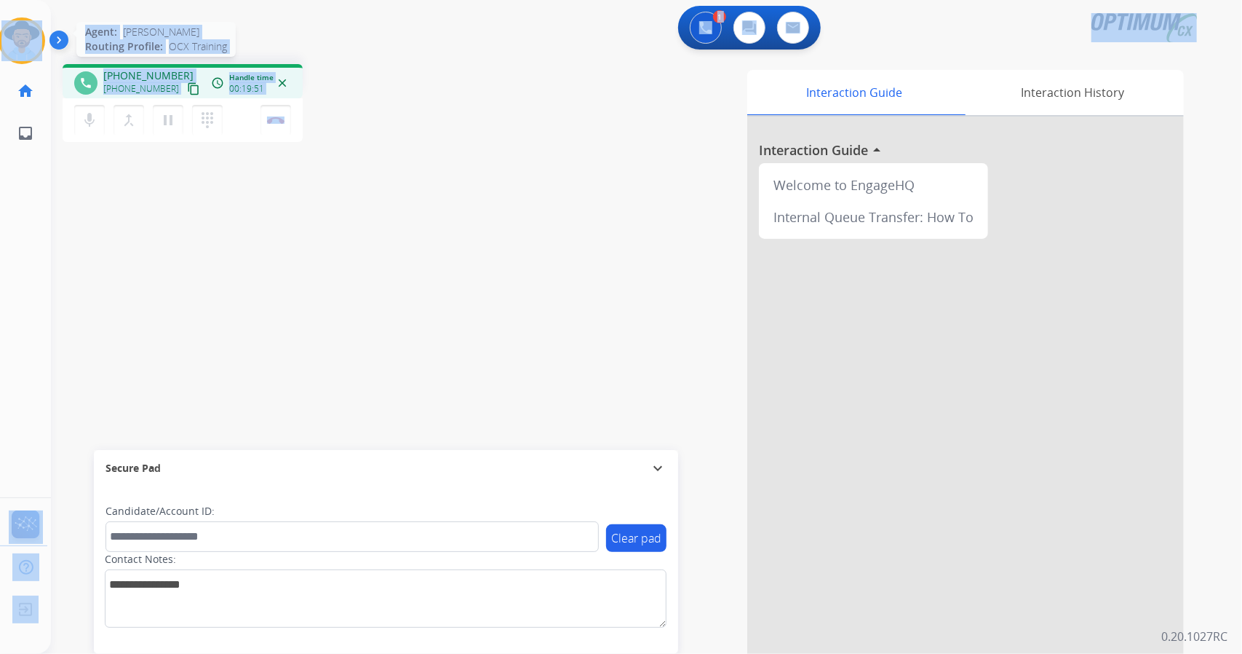
drag, startPoint x: 373, startPoint y: 152, endPoint x: 0, endPoint y: 37, distance: 390.0
click at [0, 37] on div "Outbound call Quit Outbound call Quit Schedule interaction + Add to my list Cus…" at bounding box center [621, 327] width 1242 height 654
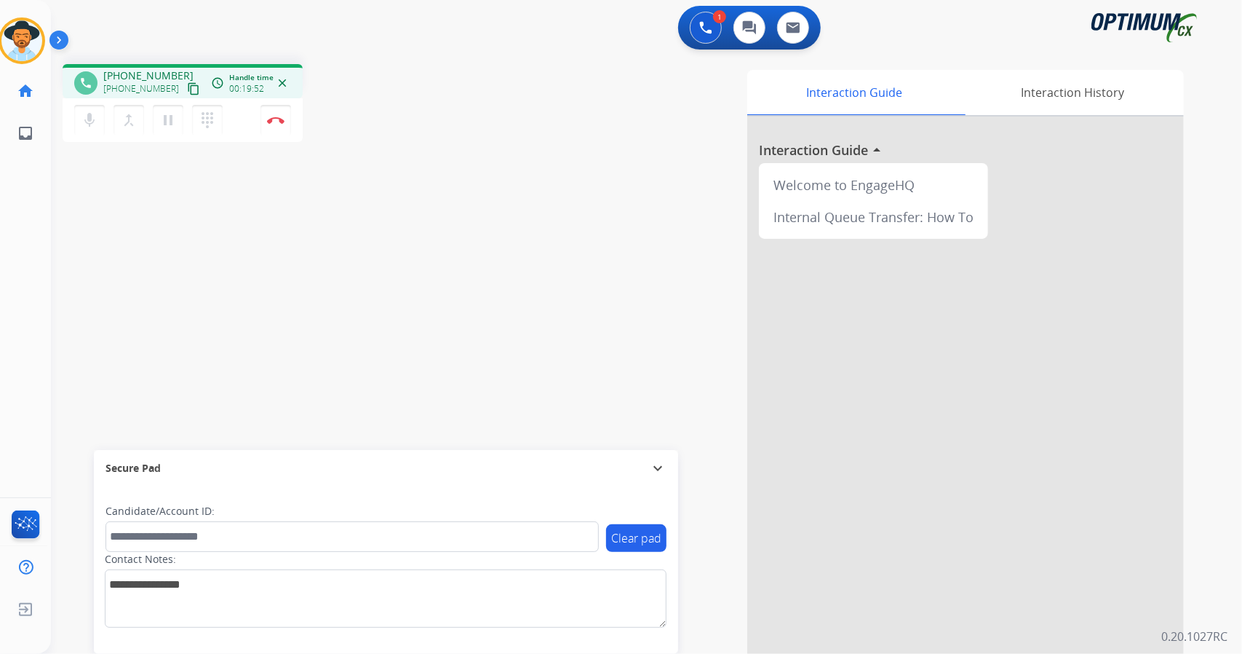
click at [453, 159] on div "phone +14077473401 +14077473401 content_copy access_time Call metrics Queue 00:…" at bounding box center [629, 355] width 1156 height 607
click at [272, 128] on button "Disconnect" at bounding box center [276, 120] width 31 height 31
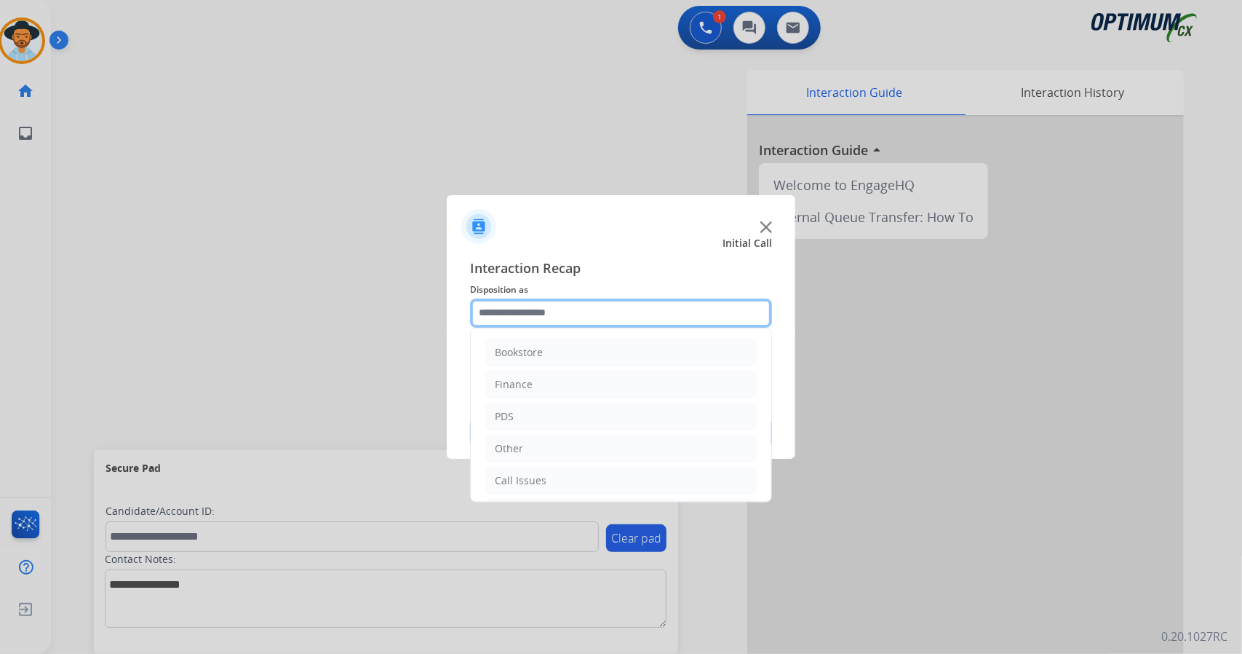
click at [598, 315] on input "text" at bounding box center [621, 312] width 302 height 29
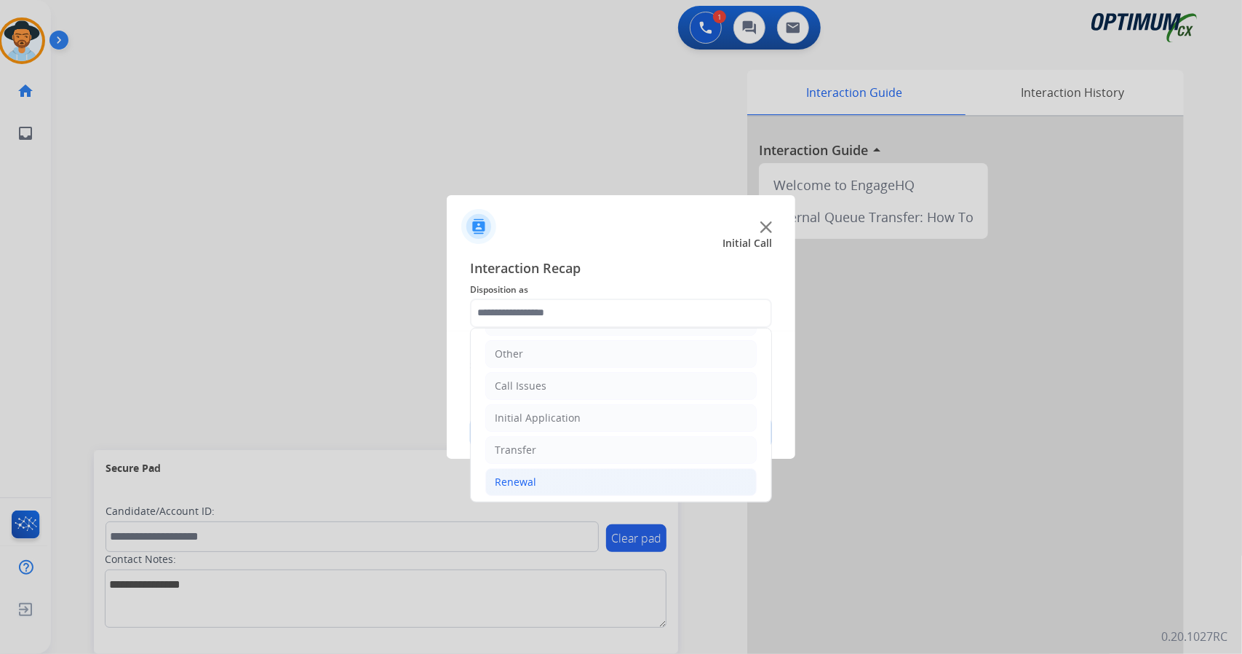
click at [563, 486] on li "Renewal" at bounding box center [620, 482] width 271 height 28
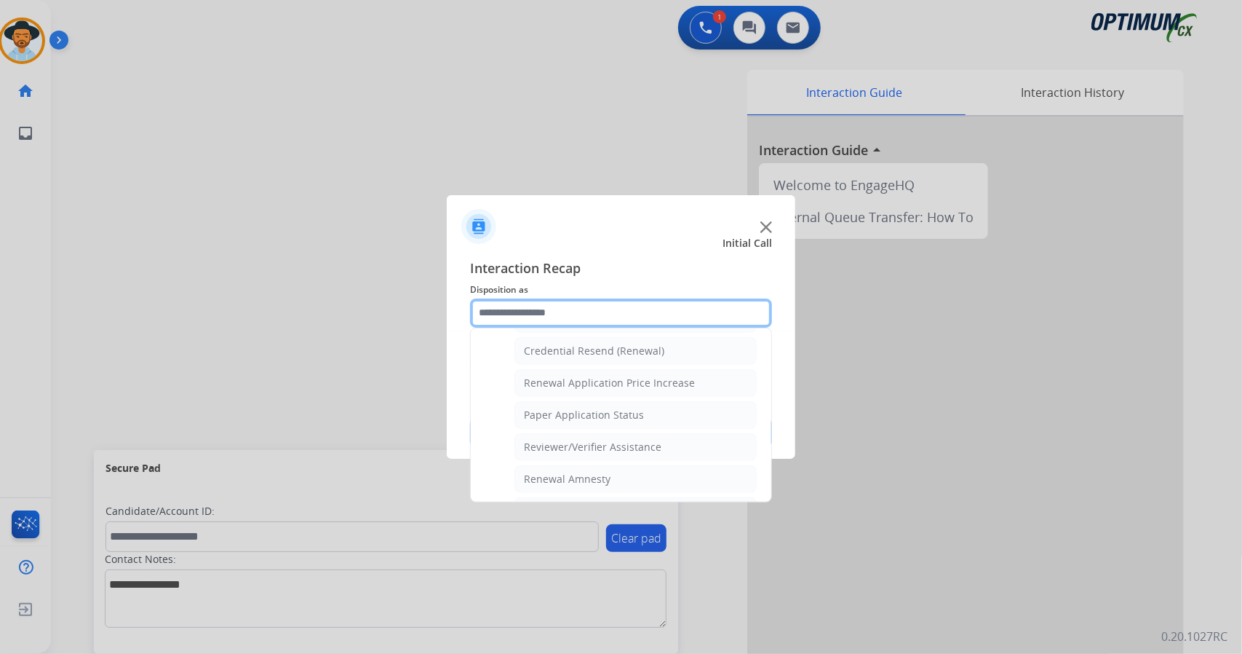
scroll to position [550, 0]
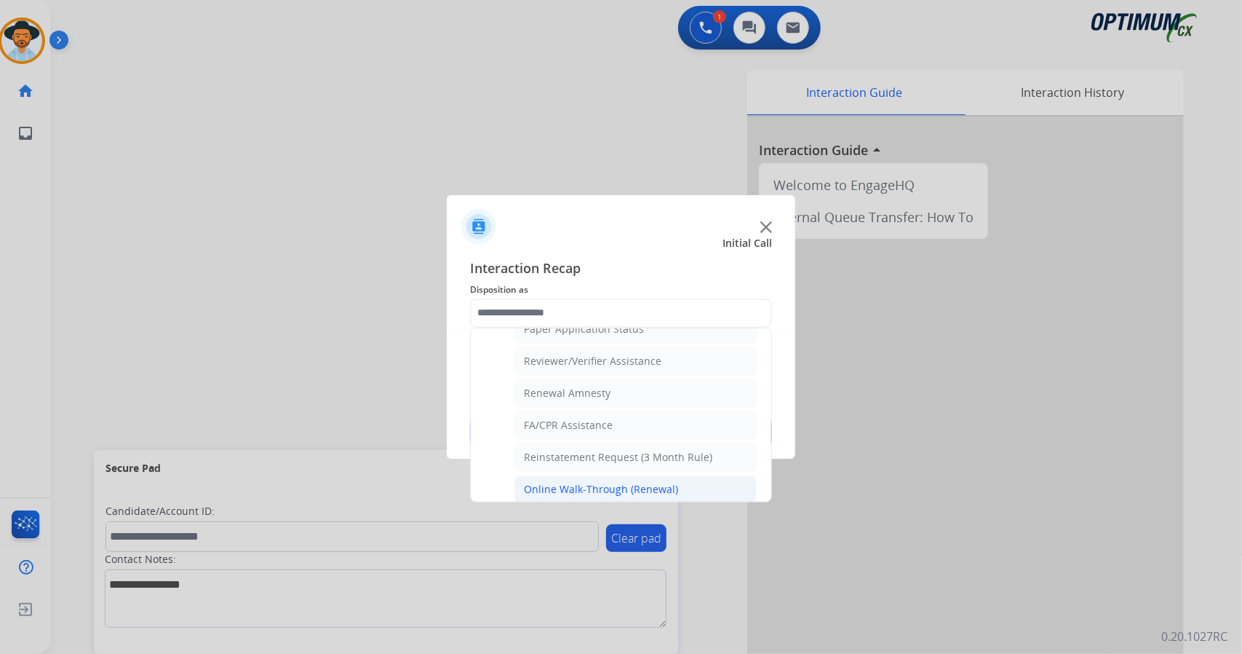
click at [588, 483] on div "Online Walk-Through (Renewal)" at bounding box center [601, 489] width 154 height 15
type input "**********"
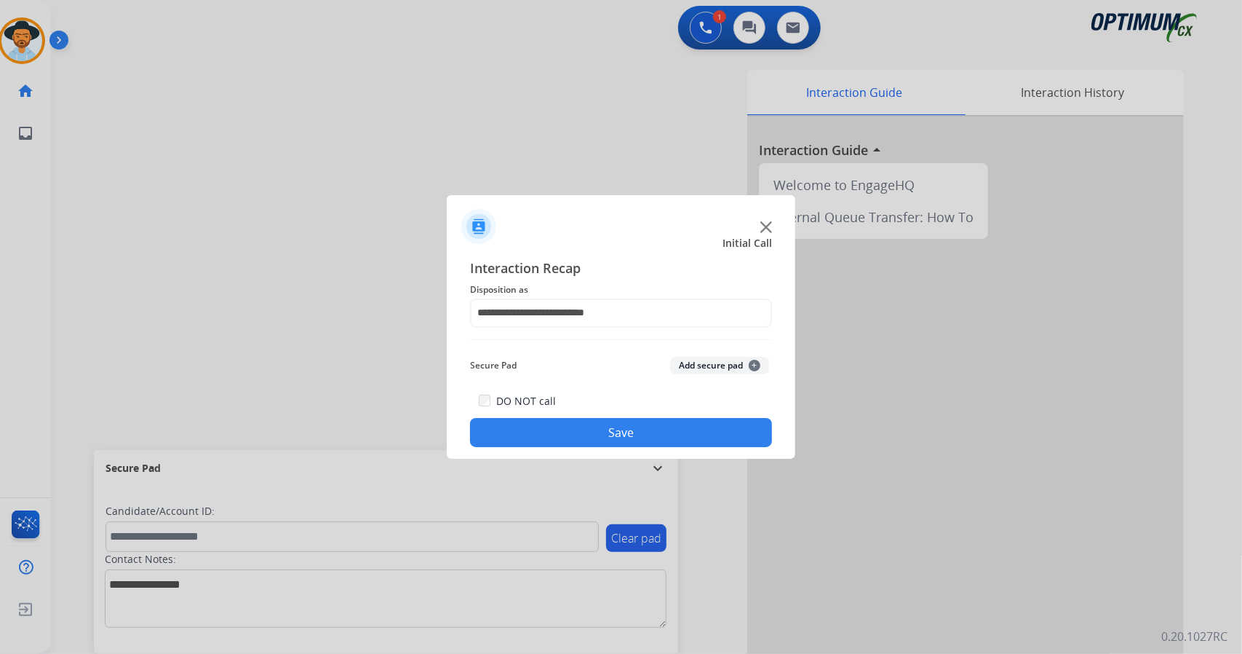
click at [584, 432] on button "Save" at bounding box center [621, 432] width 302 height 29
click at [595, 320] on input "text" at bounding box center [621, 312] width 302 height 29
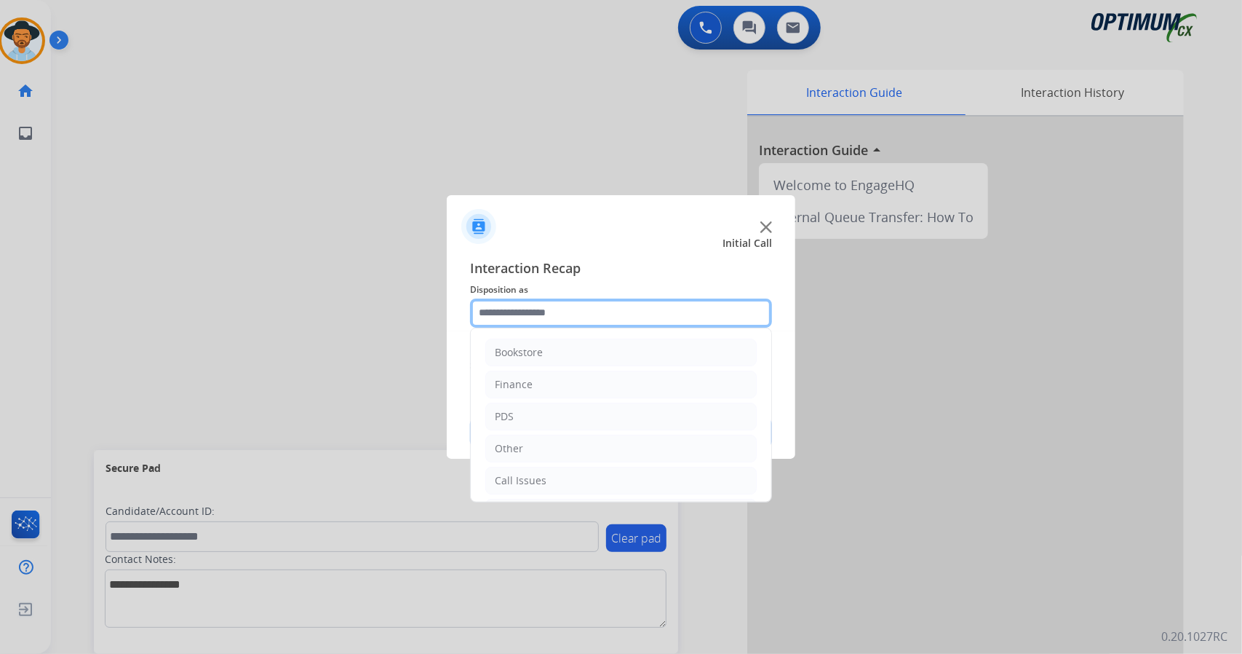
scroll to position [95, 0]
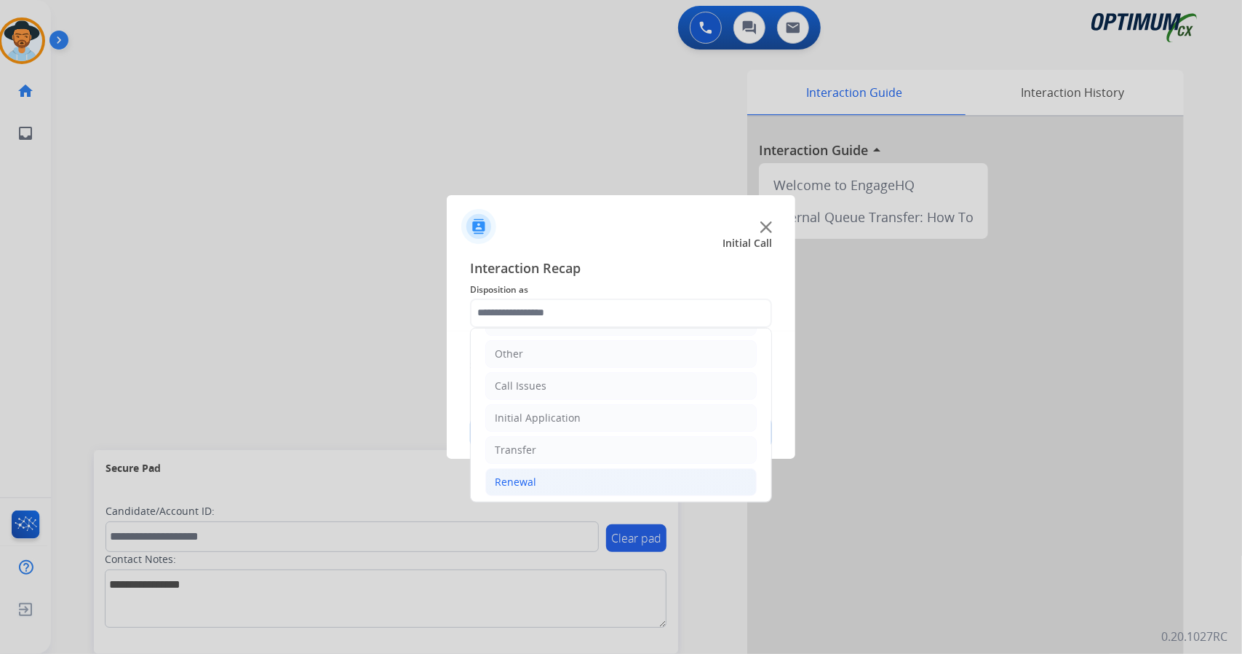
click at [553, 477] on li "Renewal" at bounding box center [620, 482] width 271 height 28
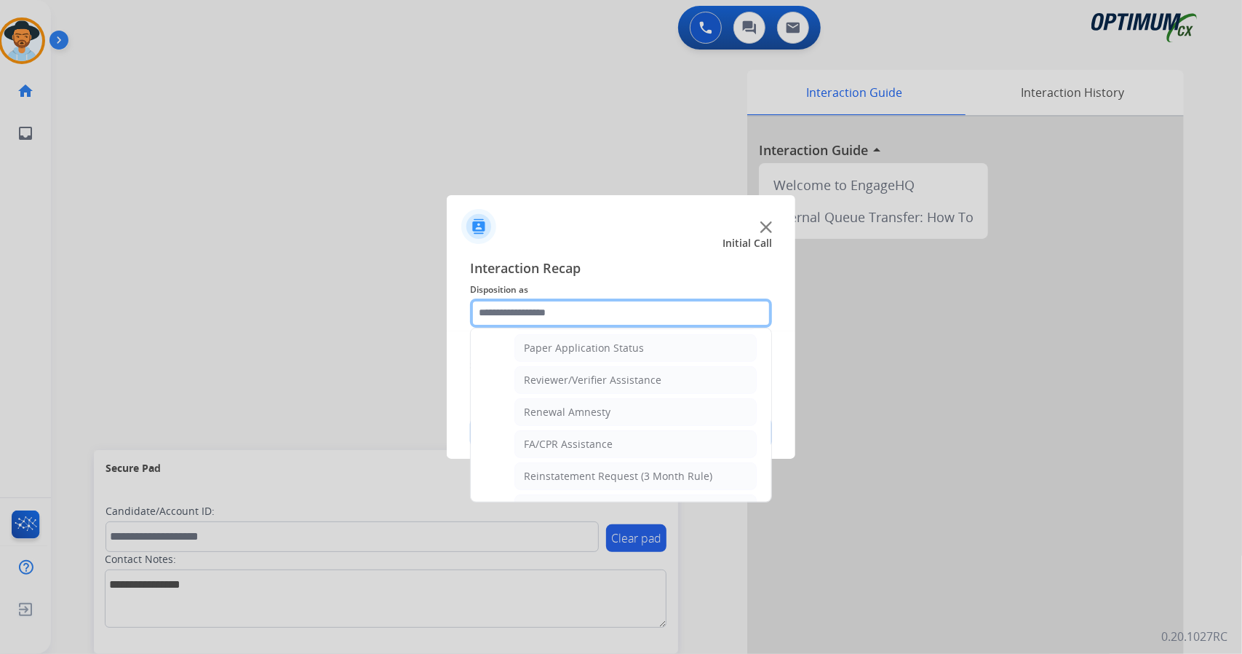
scroll to position [550, 0]
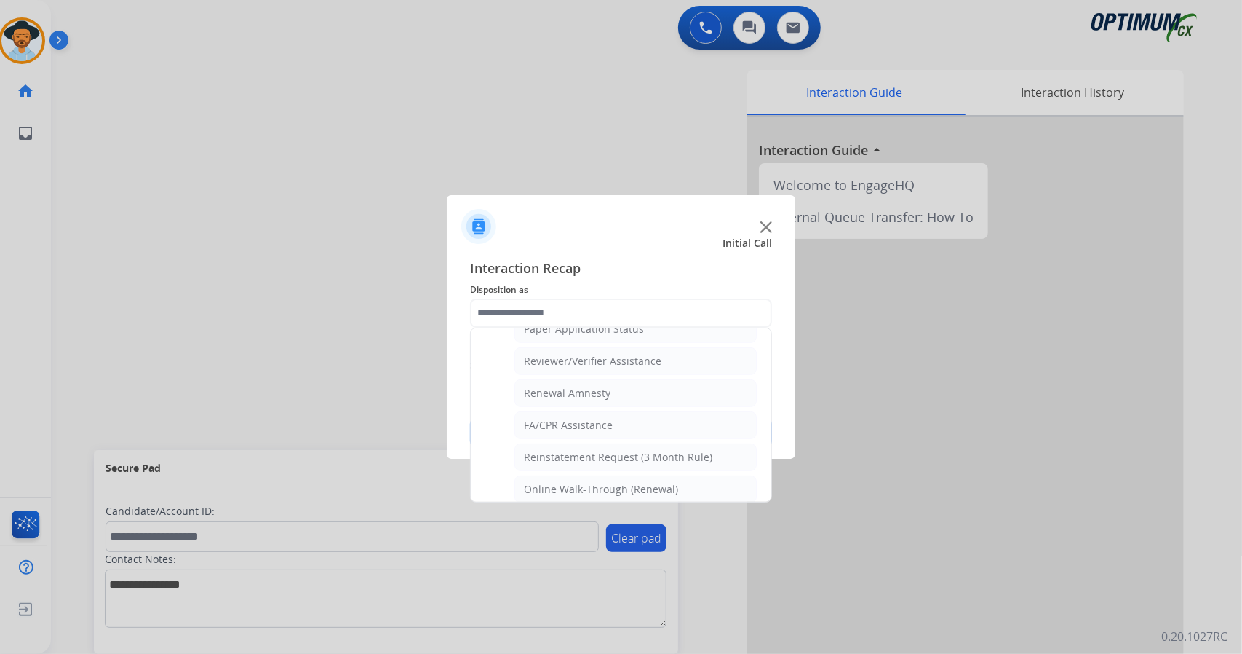
click at [553, 482] on div "Online Walk-Through (Renewal)" at bounding box center [601, 489] width 154 height 15
type input "**********"
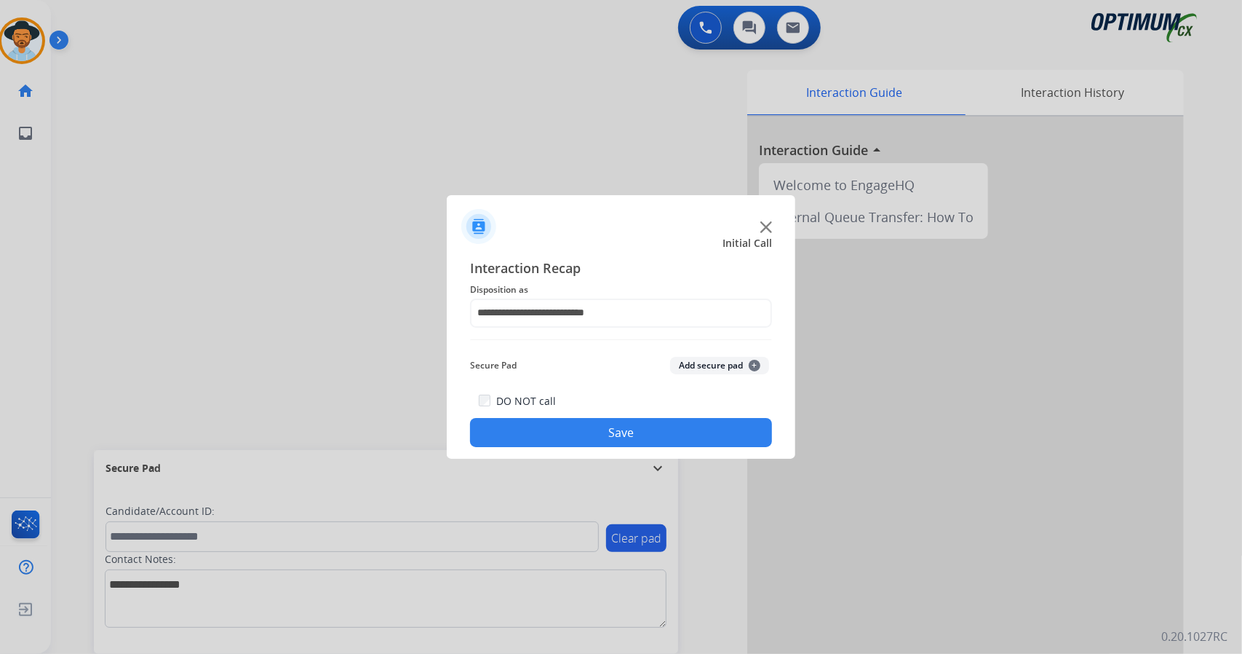
click at [540, 427] on button "Save" at bounding box center [621, 432] width 302 height 29
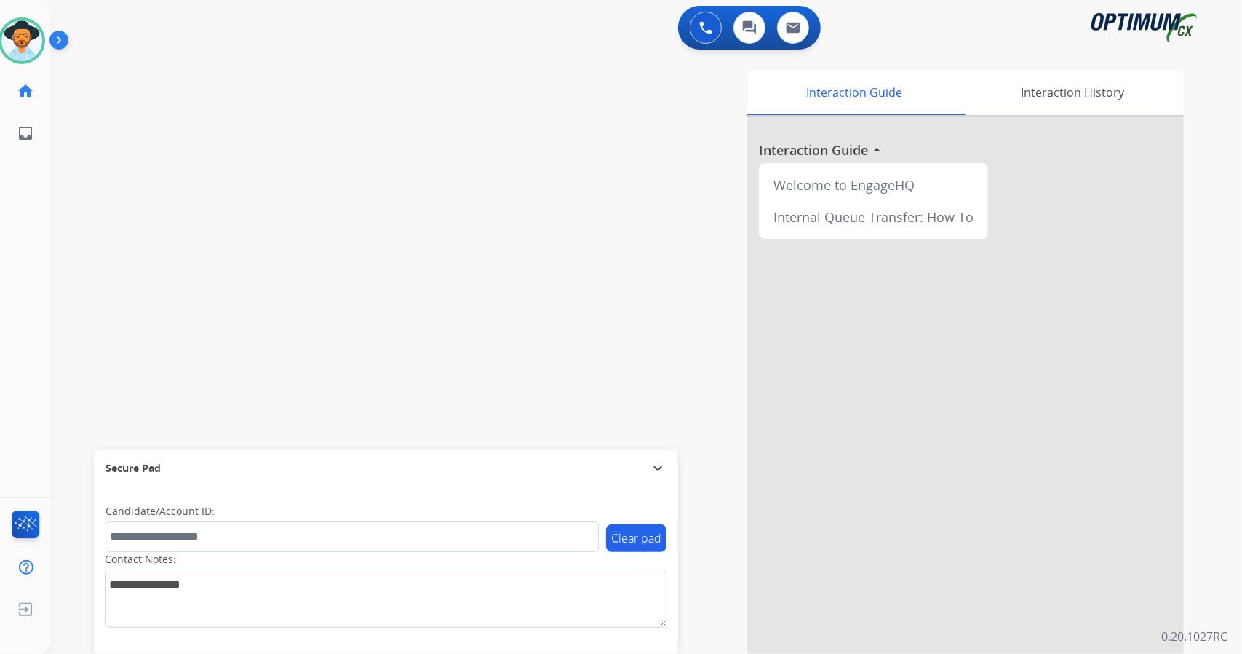
click at [116, 9] on div "0 Voice Interactions 0 Chat Interactions 0 Email Interactions" at bounding box center [637, 29] width 1139 height 47
click at [28, 33] on img at bounding box center [21, 40] width 41 height 41
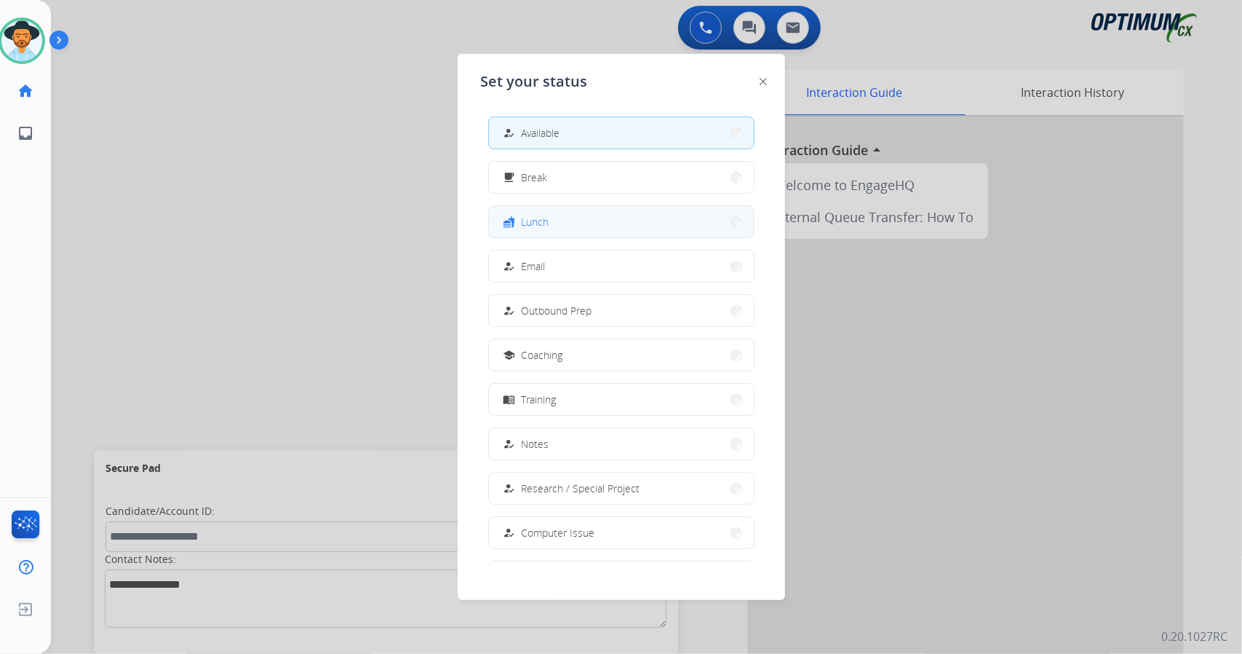
click at [539, 220] on span "Lunch" at bounding box center [536, 221] width 28 height 15
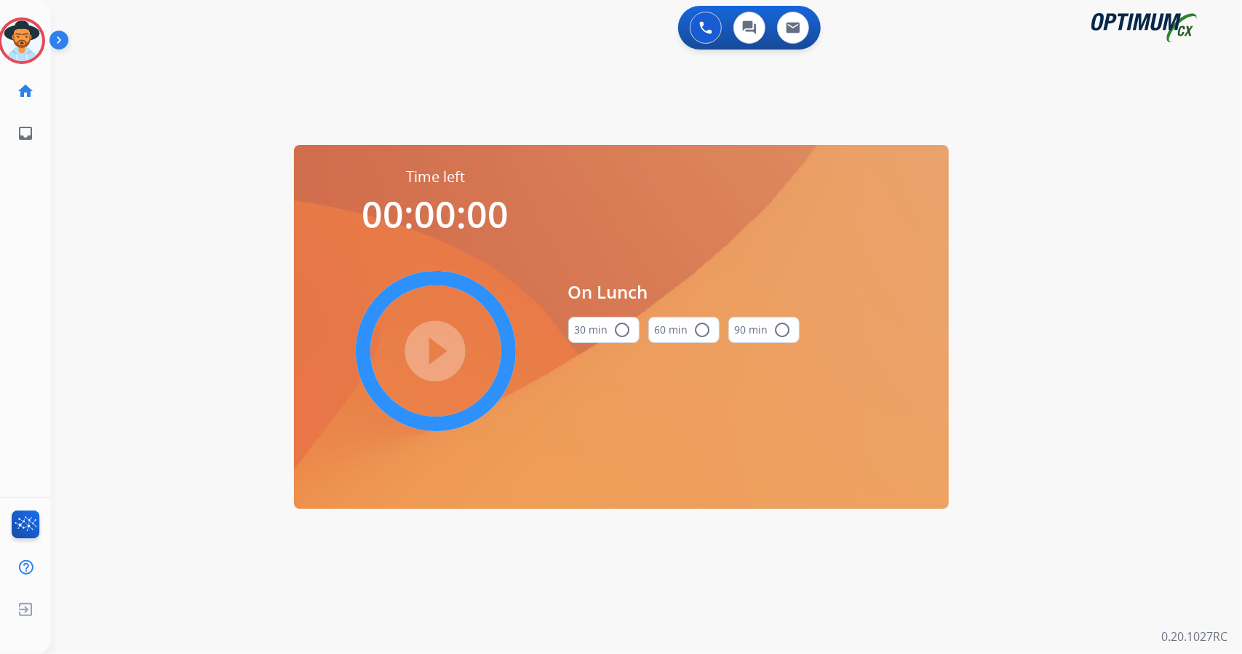
click at [1159, 288] on div "0 Voice Interactions 0 Chat Interactions 0 Email Interactions swap_horiz Break …" at bounding box center [646, 327] width 1191 height 654
click at [625, 324] on mat-icon "radio_button_unchecked" at bounding box center [622, 329] width 17 height 17
click at [438, 347] on mat-icon "play_circle_filled" at bounding box center [435, 350] width 17 height 17
